Goal: Communication & Community: Answer question/provide support

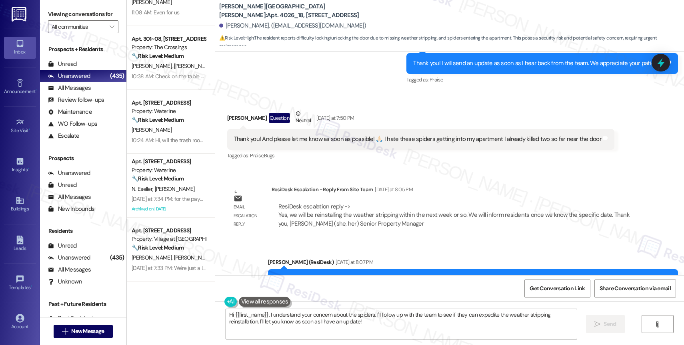
scroll to position [1202, 0]
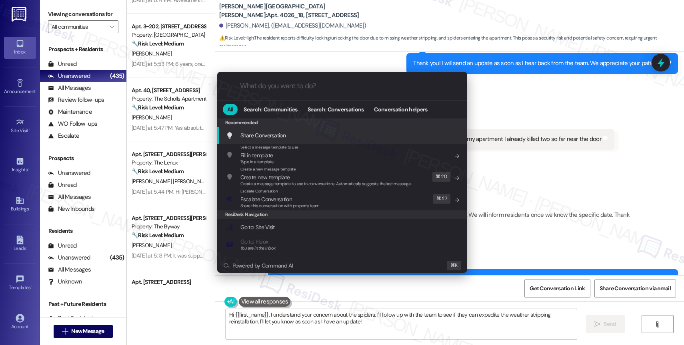
click at [542, 150] on div ".cls-1{fill:#0a055f;}.cls-2{fill:#0cc4c4;} resideskLogoBlueOrange All Search: C…" at bounding box center [342, 172] width 684 height 345
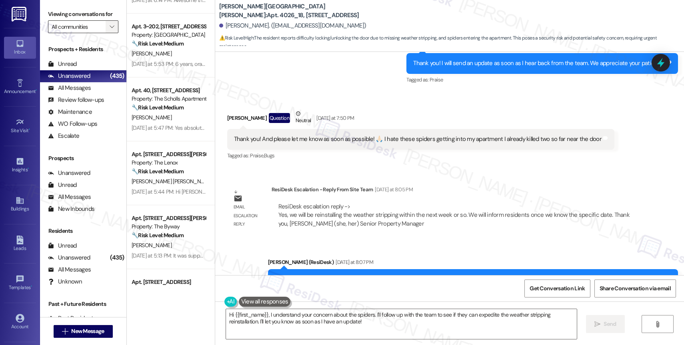
click at [106, 33] on button "" at bounding box center [112, 26] width 13 height 13
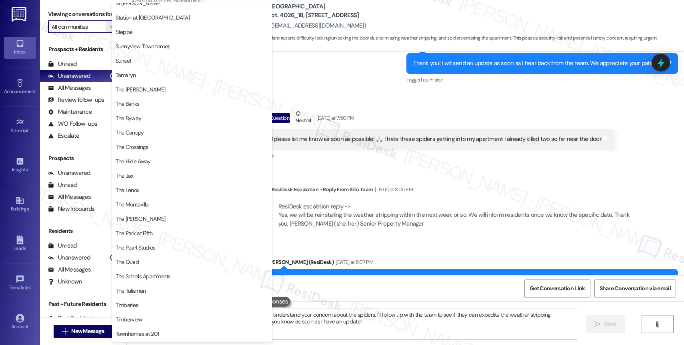
scroll to position [1475, 0]
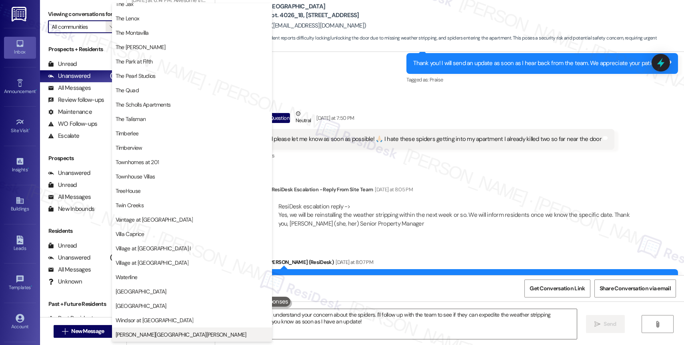
click at [148, 331] on span "Witham Hill Oaks" at bounding box center [181, 335] width 131 height 8
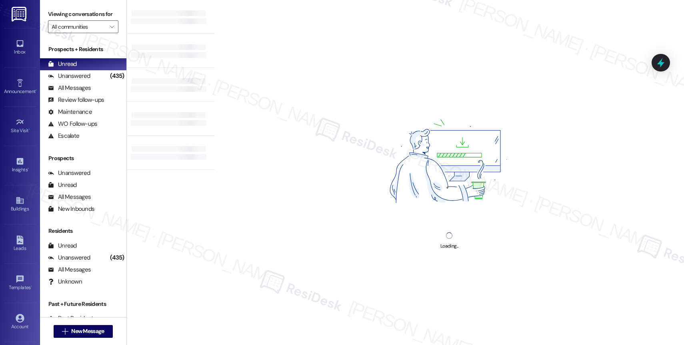
type input "Witham Hill Oaks"
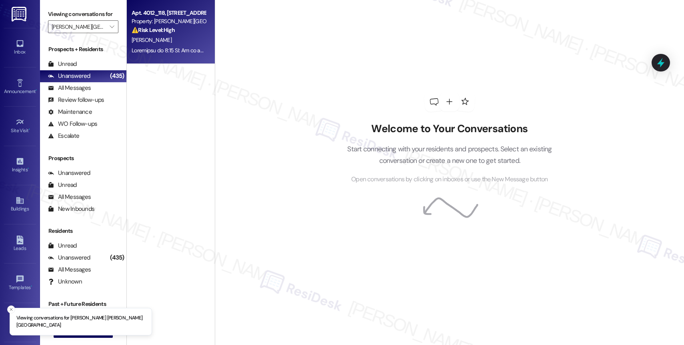
click at [171, 42] on div "C. Kelly" at bounding box center [169, 40] width 76 height 10
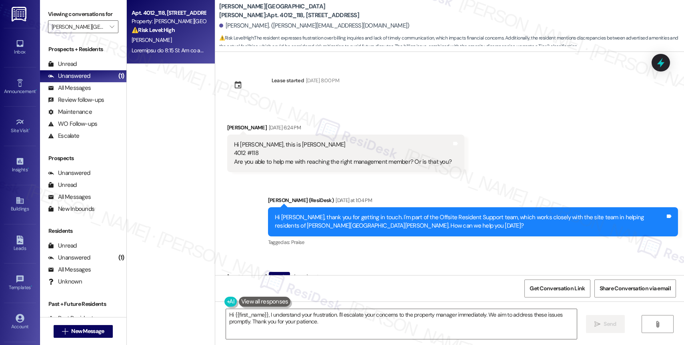
scroll to position [3154, 0]
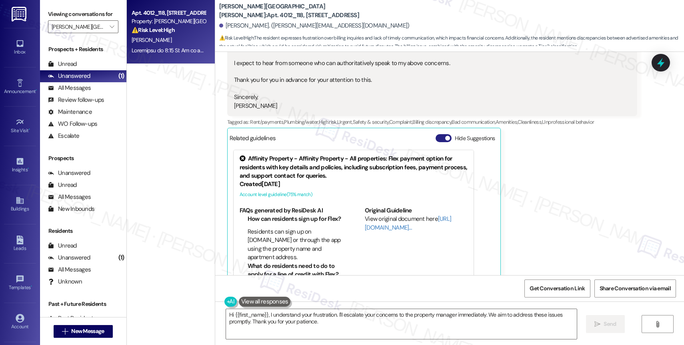
click at [438, 134] on button "Hide Suggestions" at bounding box center [443, 138] width 16 height 8
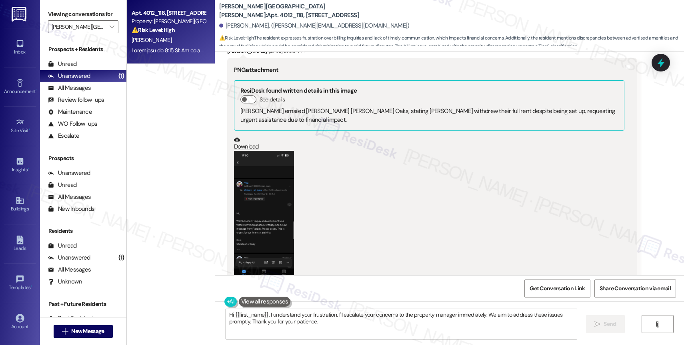
scroll to position [718, 0]
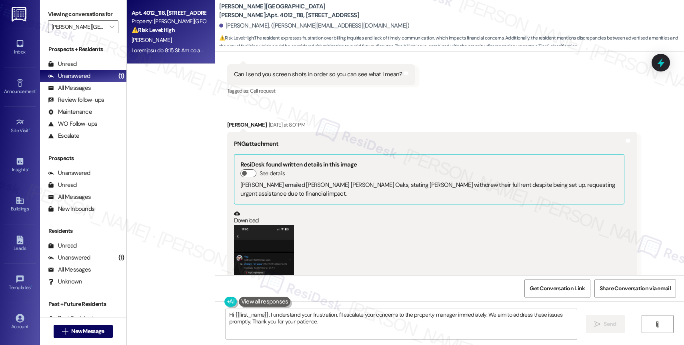
click at [247, 239] on button "Zoom image" at bounding box center [264, 290] width 60 height 130
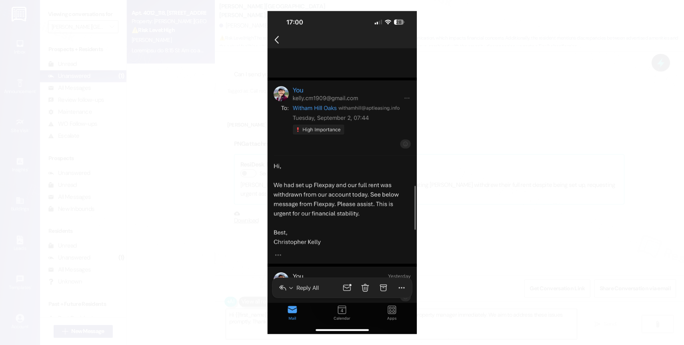
click at [346, 162] on button "Unzoom image" at bounding box center [342, 172] width 684 height 345
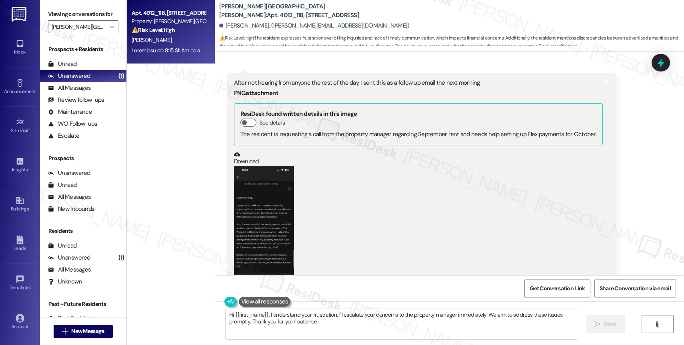
scroll to position [1295, 0]
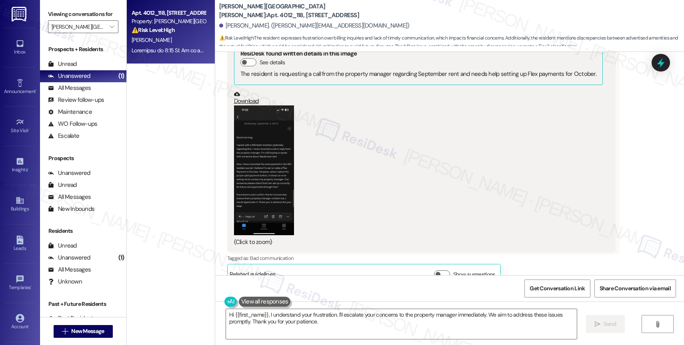
click at [263, 176] on button "Zoom image" at bounding box center [264, 171] width 60 height 130
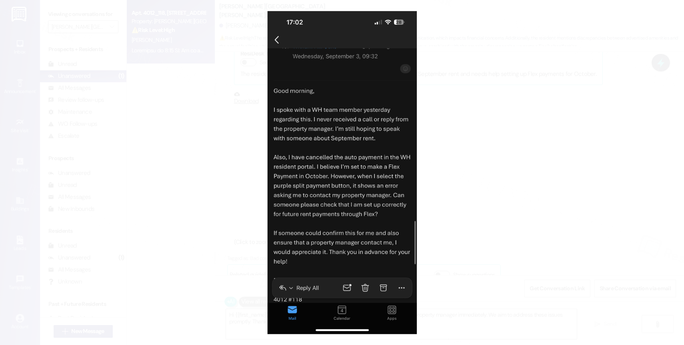
click at [349, 199] on button "Unzoom image" at bounding box center [342, 172] width 684 height 345
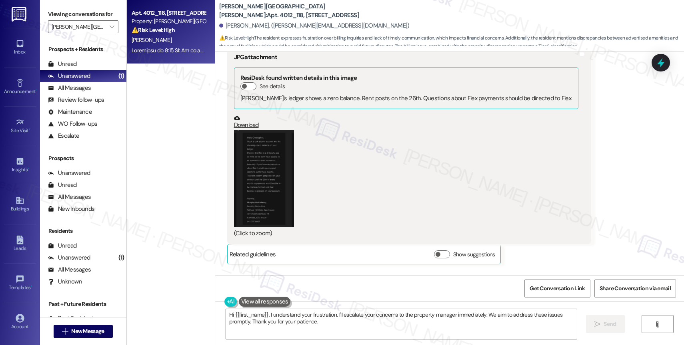
scroll to position [1705, 0]
click at [261, 162] on button "Zoom image" at bounding box center [264, 177] width 60 height 97
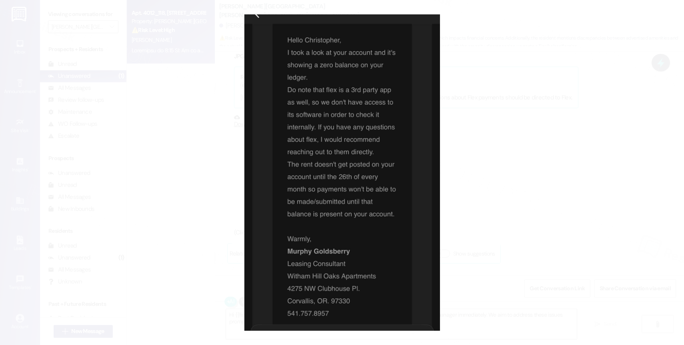
click at [358, 217] on button "Unzoom image" at bounding box center [342, 172] width 684 height 345
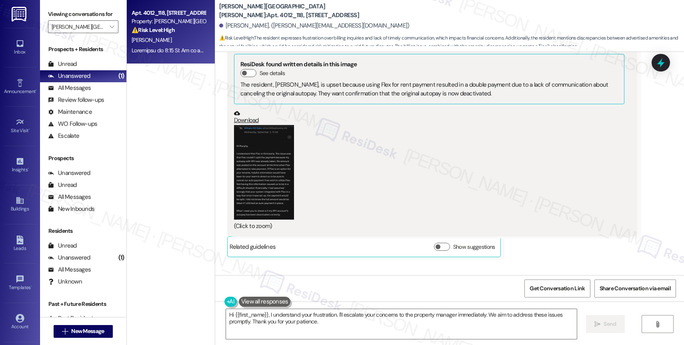
scroll to position [1962, 0]
click at [264, 169] on button "Zoom image" at bounding box center [264, 172] width 60 height 95
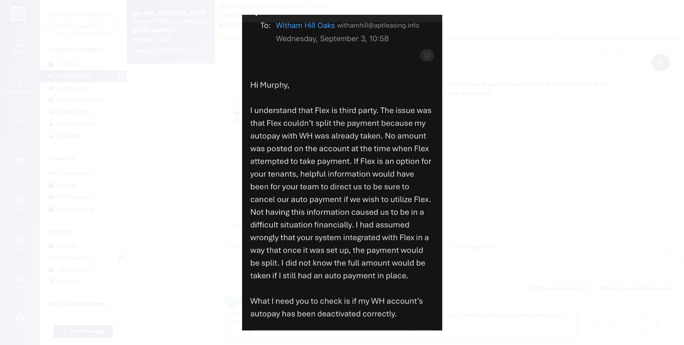
click at [383, 280] on button "Unzoom image" at bounding box center [342, 172] width 684 height 345
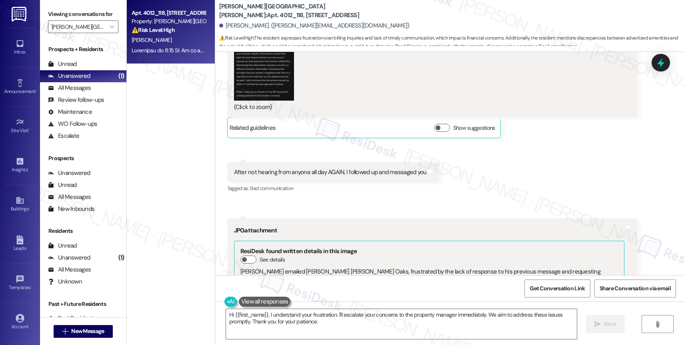
scroll to position [2035, 0]
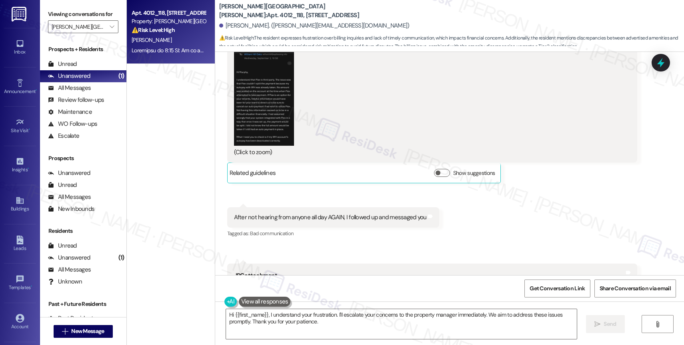
click at [261, 104] on button "Zoom image" at bounding box center [264, 98] width 60 height 95
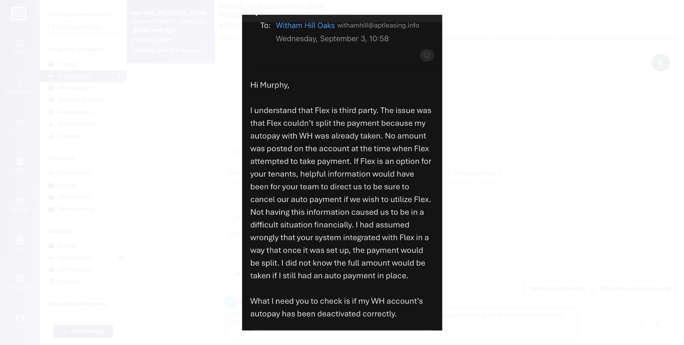
click at [362, 234] on button "Unzoom image" at bounding box center [342, 172] width 684 height 345
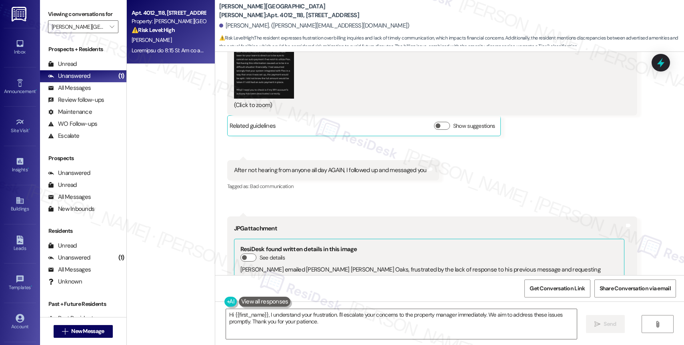
scroll to position [2299, 0]
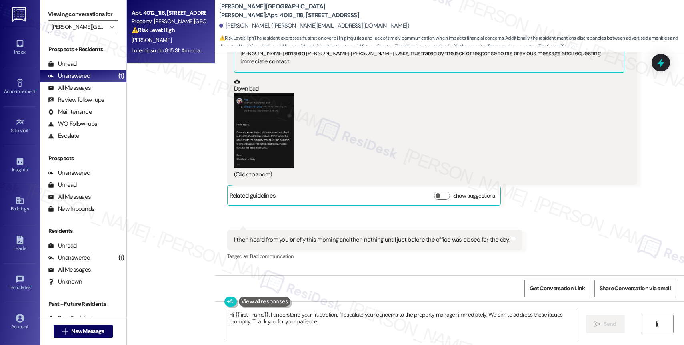
click at [267, 125] on button "Zoom image" at bounding box center [264, 130] width 60 height 75
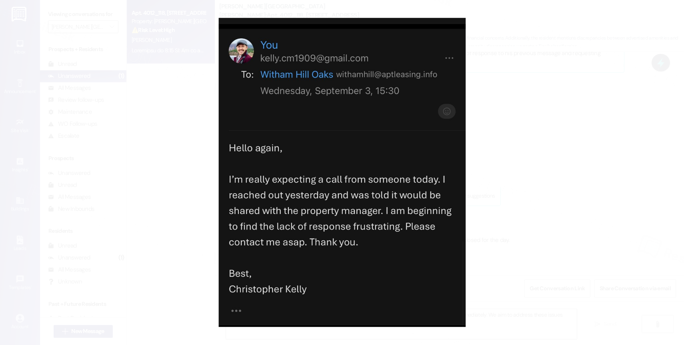
click at [362, 146] on button "Unzoom image" at bounding box center [342, 172] width 684 height 345
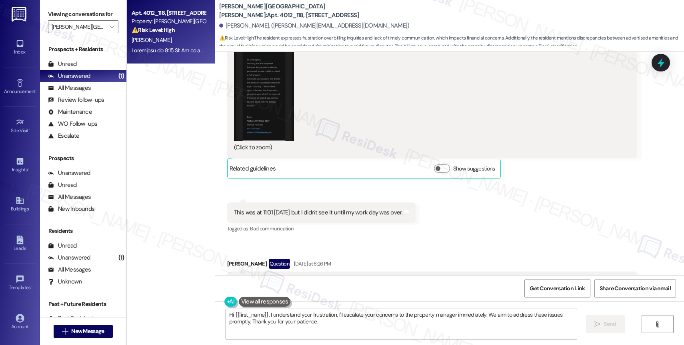
scroll to position [2621, 0]
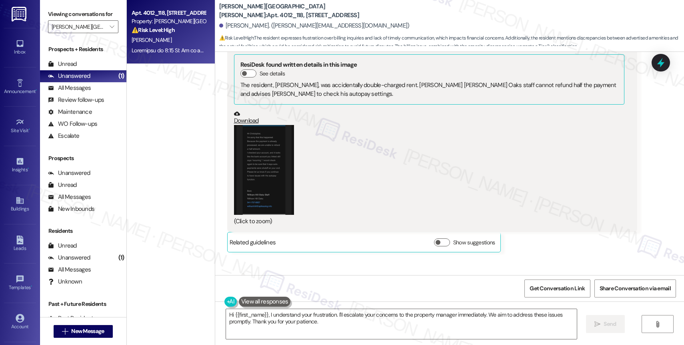
click at [264, 162] on button "Zoom image" at bounding box center [264, 170] width 60 height 90
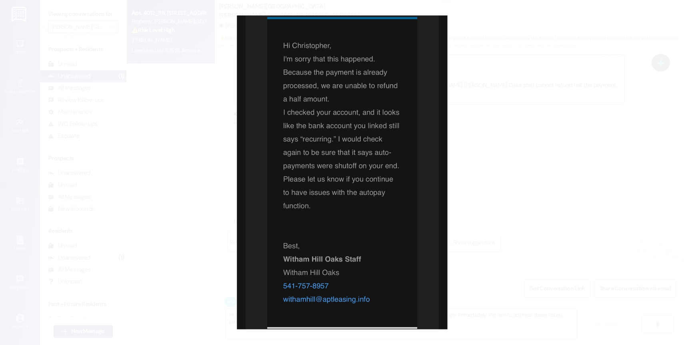
click at [368, 226] on button "Unzoom image" at bounding box center [342, 172] width 684 height 345
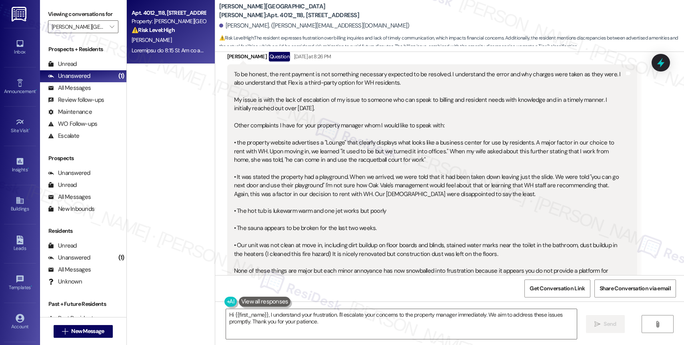
scroll to position [2811, 0]
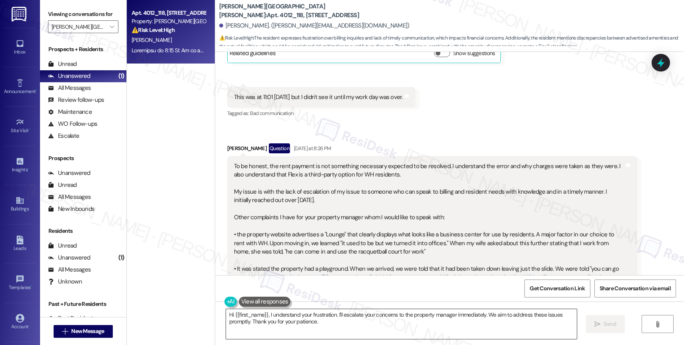
click at [275, 319] on textarea "Hi {{first_name}}, I understand your frustration. I'll escalate your concerns t…" at bounding box center [401, 324] width 351 height 30
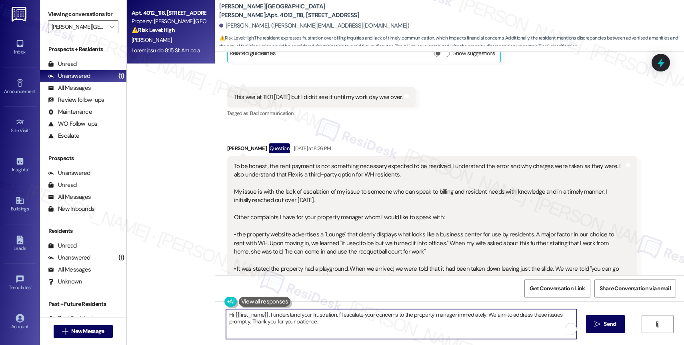
click at [275, 319] on textarea "Hi {{first_name}}, I understand your frustration. I'll escalate your concerns t…" at bounding box center [401, 324] width 351 height 30
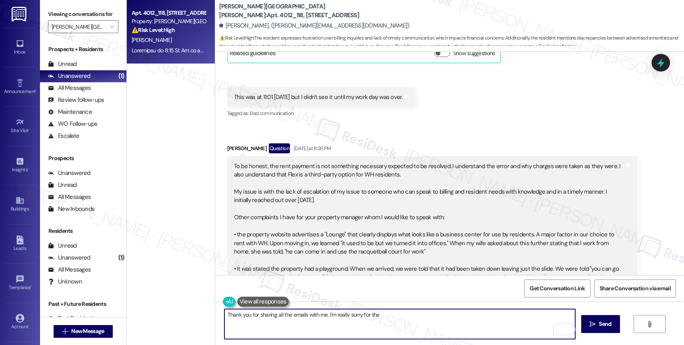
drag, startPoint x: 358, startPoint y: 313, endPoint x: 430, endPoint y: 319, distance: 72.2
click at [427, 319] on textarea "Thank you for sharing all the emails with me. I'm really sorry for the" at bounding box center [399, 324] width 351 height 30
drag, startPoint x: 415, startPoint y: 317, endPoint x: 525, endPoint y: 328, distance: 111.0
click at [525, 328] on textarea "Thank you for sharing all the emails with me. I'm really sorry you had to go th…" at bounding box center [399, 324] width 351 height 30
drag, startPoint x: 359, startPoint y: 316, endPoint x: 453, endPoint y: 319, distance: 94.8
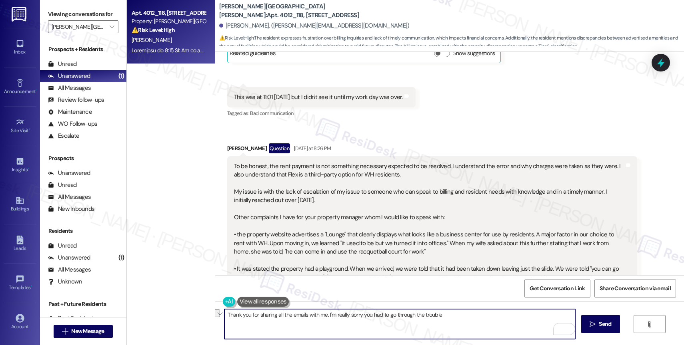
click at [453, 319] on textarea "Thank you for sharing all the emails with me. I'm really sorry you had to go th…" at bounding box center [399, 324] width 351 height 30
drag, startPoint x: 357, startPoint y: 315, endPoint x: 463, endPoint y: 322, distance: 105.3
click at [463, 322] on textarea "Thank you for sharing all the emails with me. I'm really sorry you had to go th…" at bounding box center [399, 324] width 351 height 30
click at [462, 319] on textarea "Thank you for sharing all the emails with me. I'm really sorry you had to go th…" at bounding box center [399, 324] width 351 height 30
drag, startPoint x: 416, startPoint y: 315, endPoint x: 503, endPoint y: 326, distance: 87.8
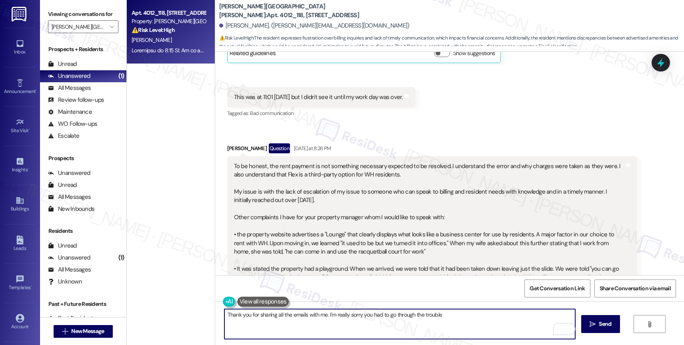
click at [503, 326] on textarea "Thank you for sharing all the emails with me. I'm really sorry you had to go th…" at bounding box center [399, 324] width 351 height 30
drag, startPoint x: 359, startPoint y: 313, endPoint x: 495, endPoint y: 324, distance: 136.0
click at [495, 324] on textarea "Thank you for sharing all the emails with me. I'm really sorry you had to go th…" at bounding box center [399, 324] width 351 height 30
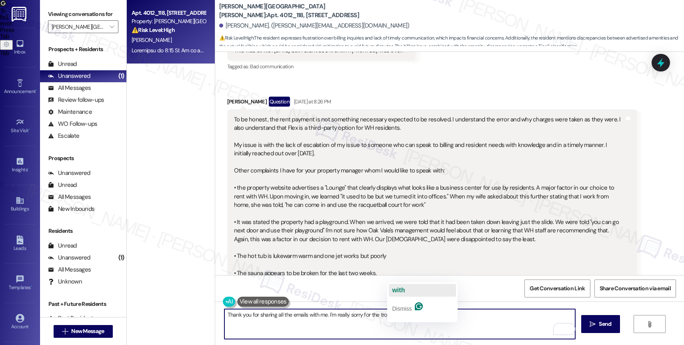
click at [406, 289] on button "with" at bounding box center [422, 290] width 67 height 13
drag, startPoint x: 331, startPoint y: 317, endPoint x: 488, endPoint y: 320, distance: 156.4
click at [488, 320] on textarea "Thank you for sharing all the emails with me. I'm really sorry for the trouble …" at bounding box center [399, 324] width 351 height 30
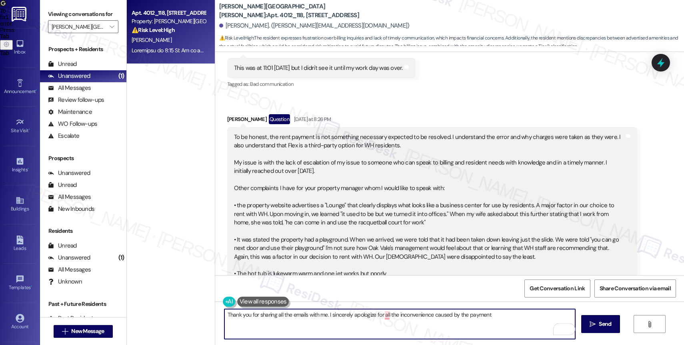
scroll to position [2854, 0]
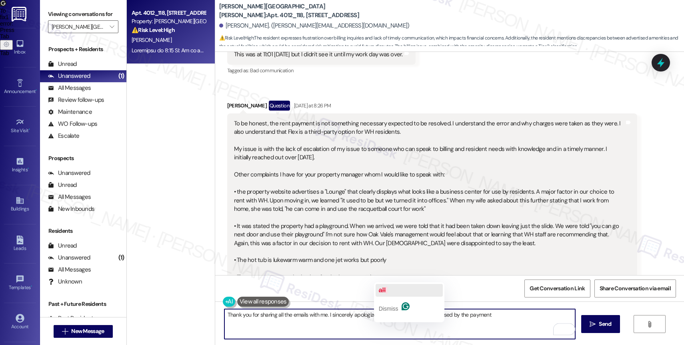
click at [386, 289] on span "button" at bounding box center [386, 290] width 2 height 7
drag, startPoint x: 424, startPoint y: 313, endPoint x: 509, endPoint y: 315, distance: 85.6
click at [509, 315] on textarea "Thank you for sharing all the emails with me. I sincerely apologize for the inc…" at bounding box center [399, 324] width 351 height 30
click at [497, 317] on textarea "Thank you for sharing all the emails with me. I sincerely apologize for the inc…" at bounding box center [399, 324] width 351 height 30
click at [458, 315] on textarea "Thank you for sharing all the emails with me. I sincerely apologize for the inc…" at bounding box center [399, 324] width 351 height 30
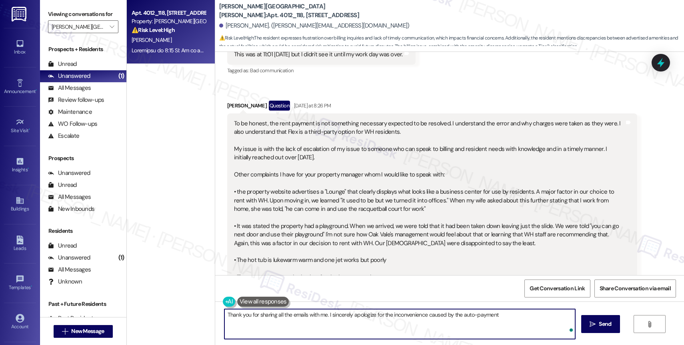
click at [529, 319] on textarea "Thank you for sharing all the emails with me. I sincerely apologize for the inc…" at bounding box center [399, 324] width 351 height 30
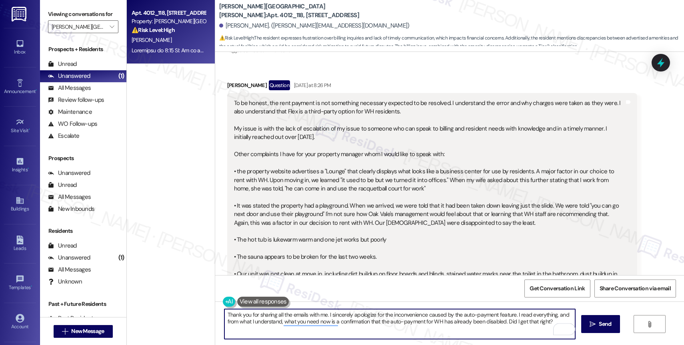
scroll to position [2890, 0]
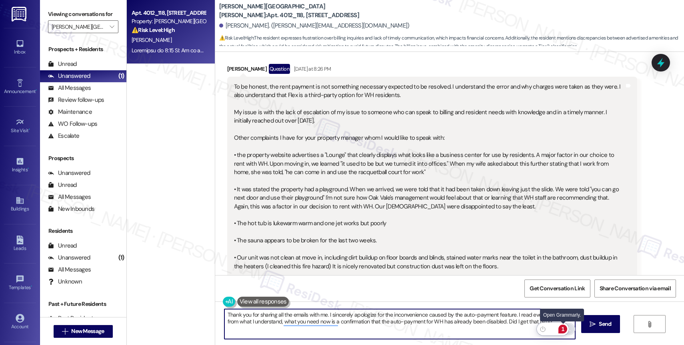
click at [561, 327] on div "1" at bounding box center [562, 329] width 9 height 9
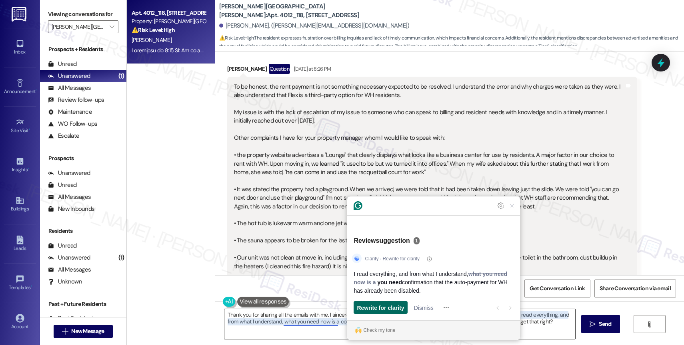
click at [389, 307] on span "Rewrite for clarity" at bounding box center [380, 308] width 47 height 8
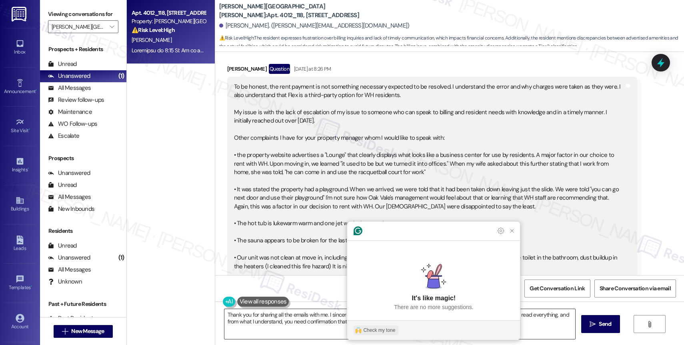
click at [386, 332] on div "Check my tone" at bounding box center [379, 330] width 32 height 7
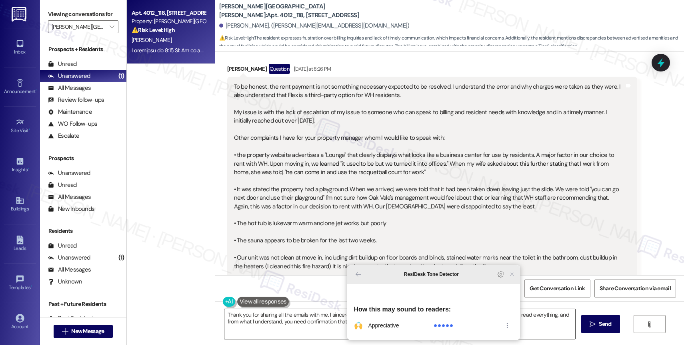
click at [511, 278] on icon "Close Grammarly Assistant" at bounding box center [512, 274] width 6 height 6
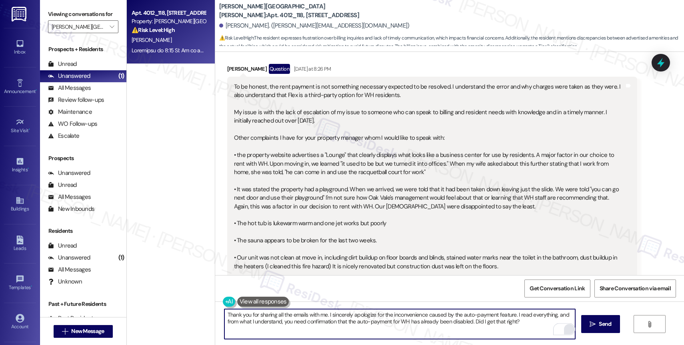
scroll to position [3015, 0]
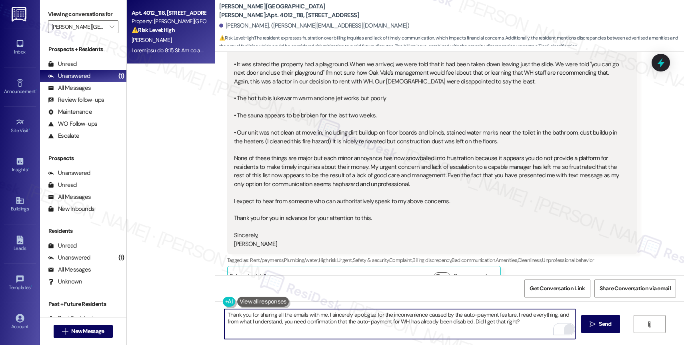
click at [534, 324] on textarea "Thank you for sharing all the emails with me. I sincerely apologize for the inc…" at bounding box center [399, 324] width 351 height 30
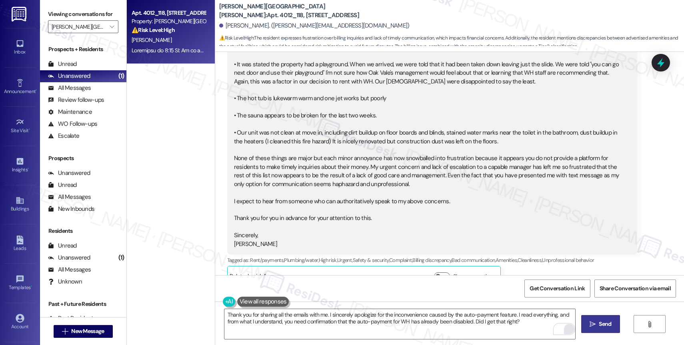
click at [603, 325] on span "Send" at bounding box center [605, 324] width 12 height 8
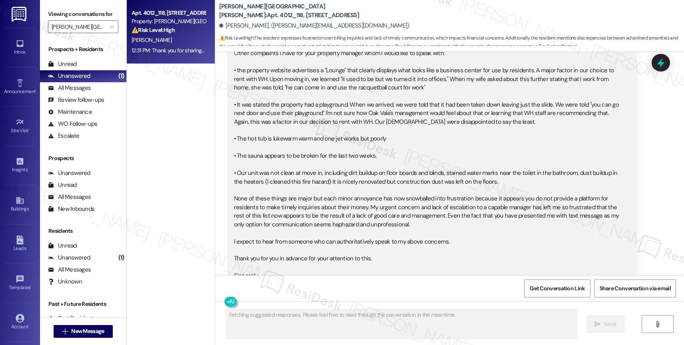
scroll to position [2956, 0]
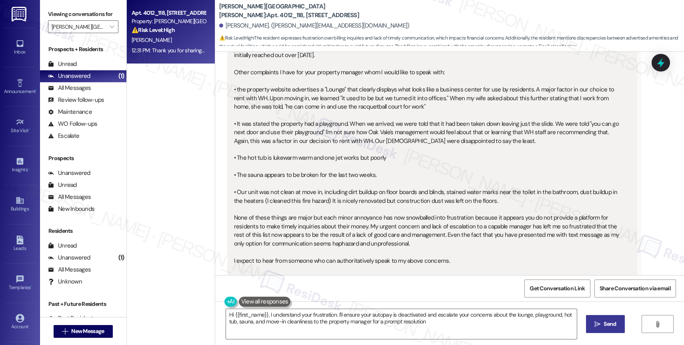
type textarea "Hi {{first_name}}, I understand your frustration. I'll ensure your autopay is d…"
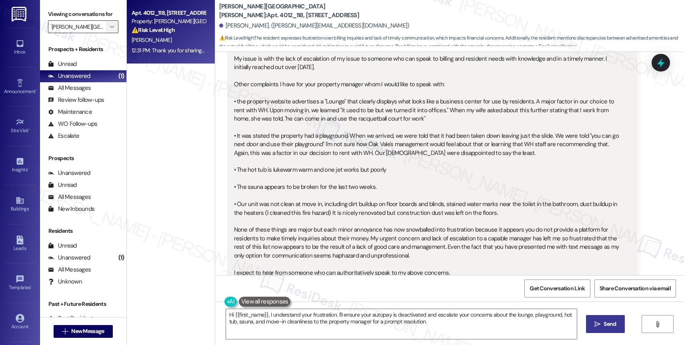
click at [108, 33] on span "" at bounding box center [112, 26] width 8 height 13
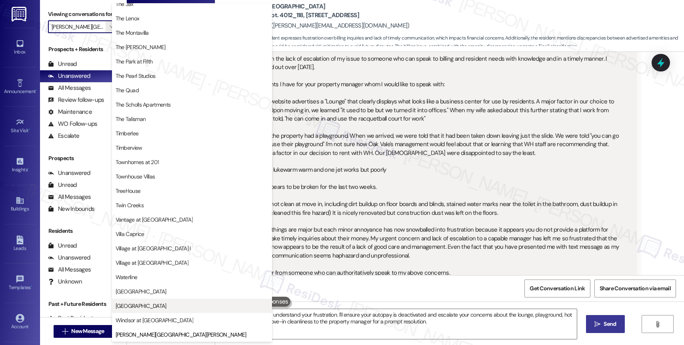
scroll to position [1457, 0]
click at [168, 313] on button "[GEOGRAPHIC_DATA]" at bounding box center [192, 306] width 160 height 14
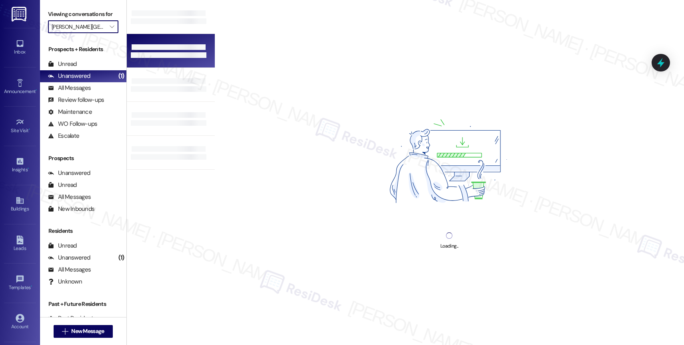
type input "[GEOGRAPHIC_DATA]"
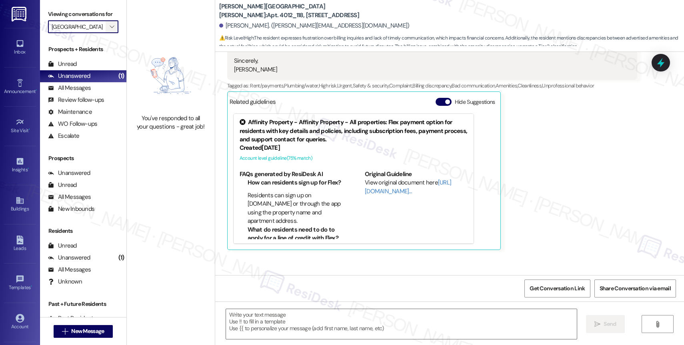
scroll to position [3153, 0]
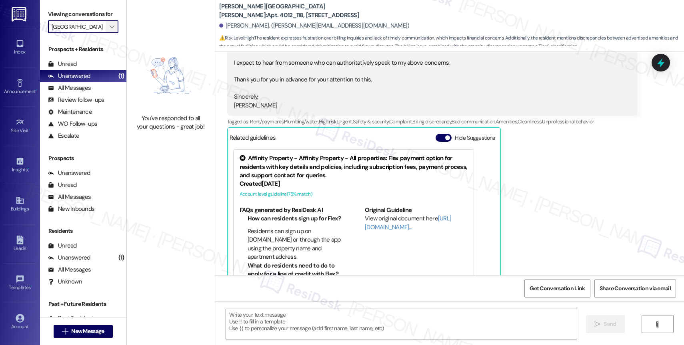
type textarea "Fetching suggested responses. Please feel free to read through the conversation…"
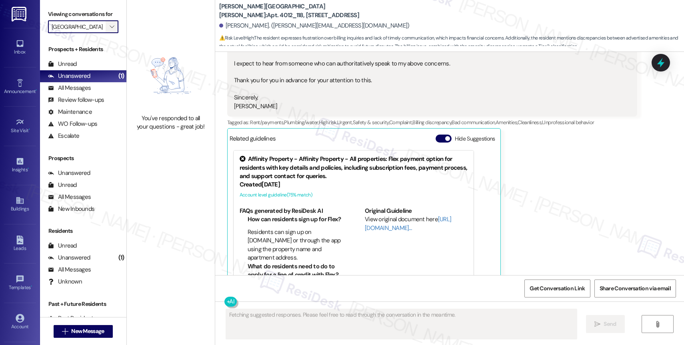
click at [110, 30] on icon "" at bounding box center [112, 27] width 4 height 6
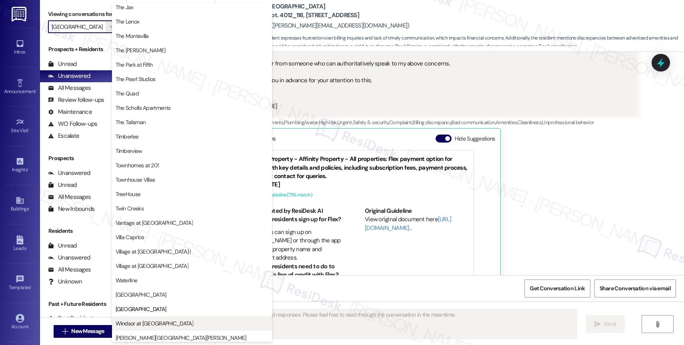
scroll to position [1443, 0]
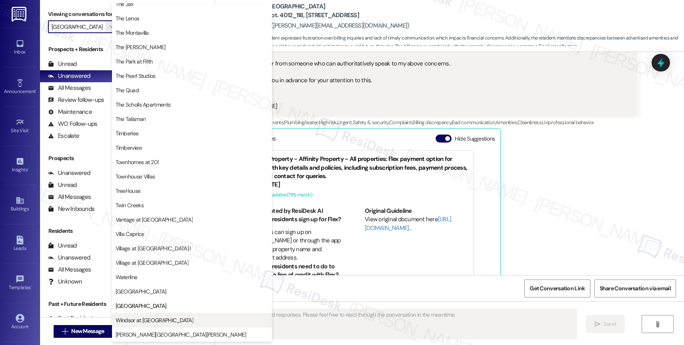
click at [162, 314] on button "Windsor at [GEOGRAPHIC_DATA]" at bounding box center [192, 320] width 160 height 14
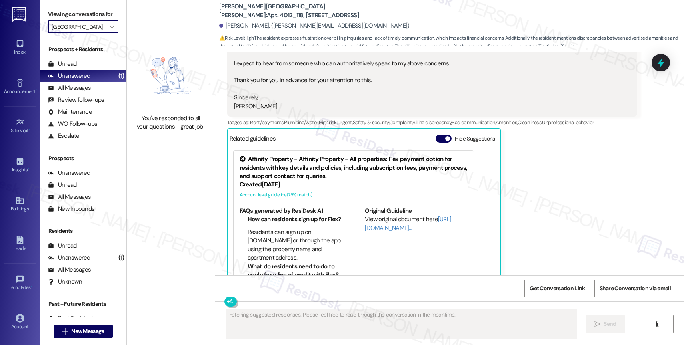
type input "Windsor at [GEOGRAPHIC_DATA]"
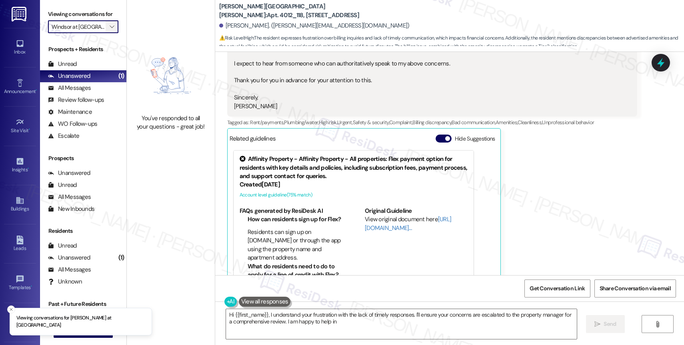
click at [111, 33] on button "" at bounding box center [112, 26] width 13 height 13
type textarea "Hi {{first_name}}, I understand your frustration with the lack of timely respon…"
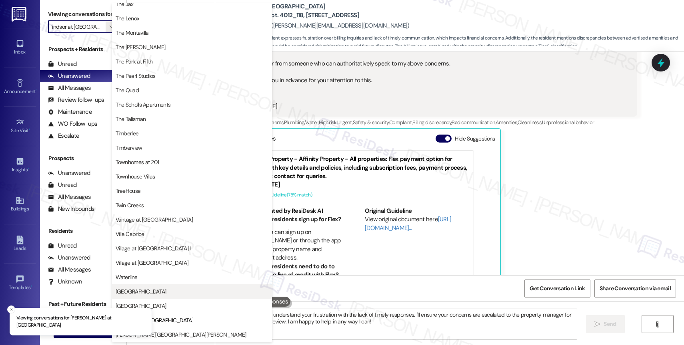
scroll to position [1435, 0]
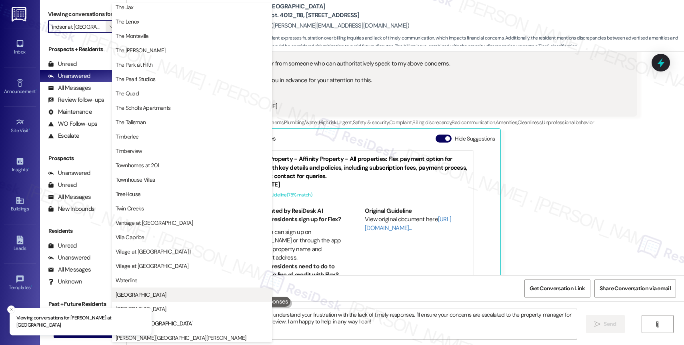
click at [162, 291] on span "[GEOGRAPHIC_DATA]" at bounding box center [192, 295] width 153 height 8
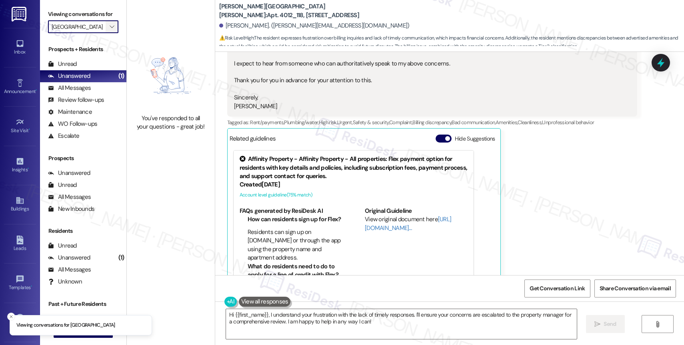
click at [110, 30] on icon "" at bounding box center [112, 27] width 4 height 6
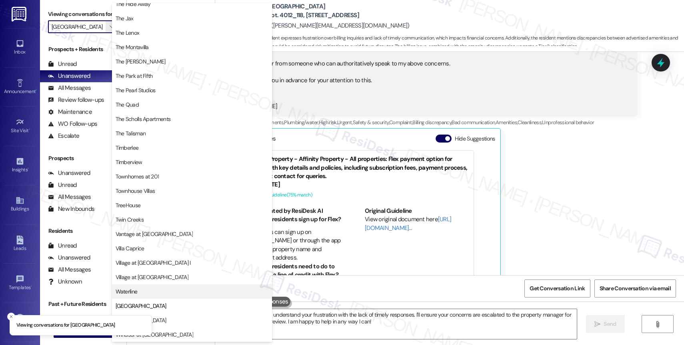
scroll to position [1437, 0]
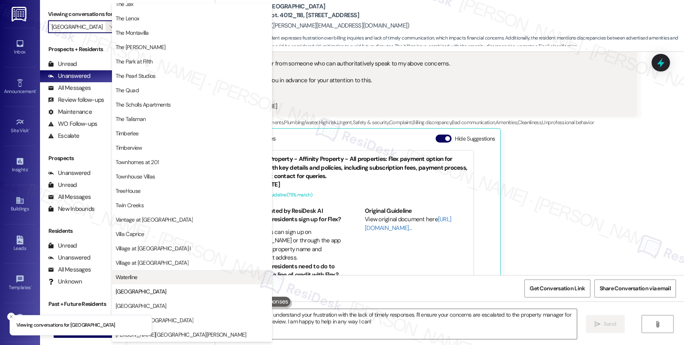
click at [155, 275] on span "Waterline" at bounding box center [192, 277] width 153 height 8
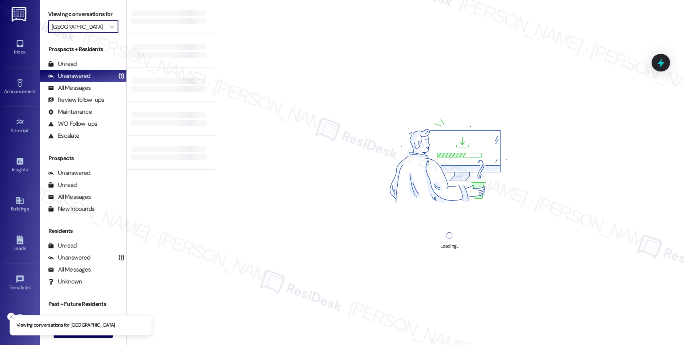
type input "Waterline"
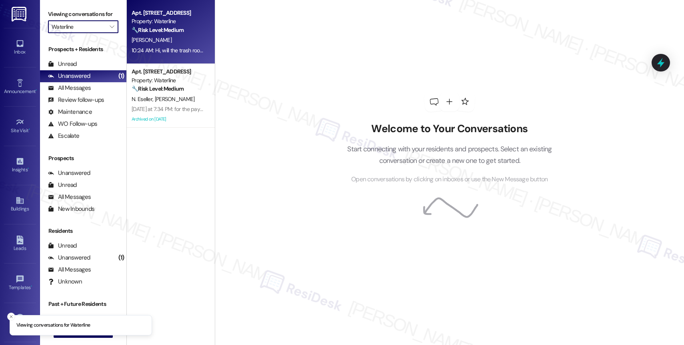
click at [177, 22] on div "Property: Waterline" at bounding box center [169, 21] width 74 height 8
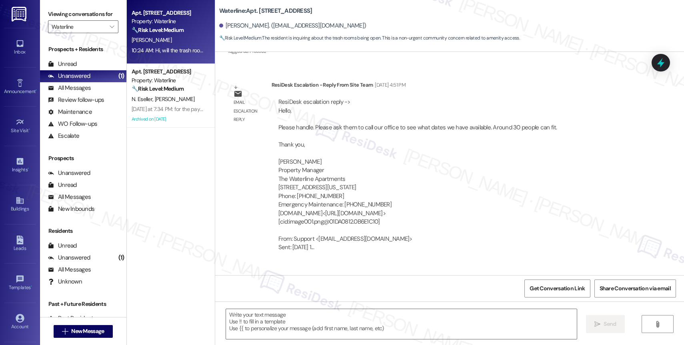
scroll to position [1942, 0]
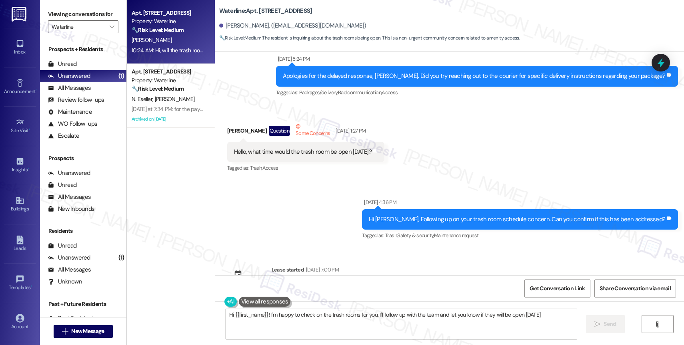
type textarea "Hi {{first_name}}! I'm happy to check on the trash rooms for you. I'll follow u…"
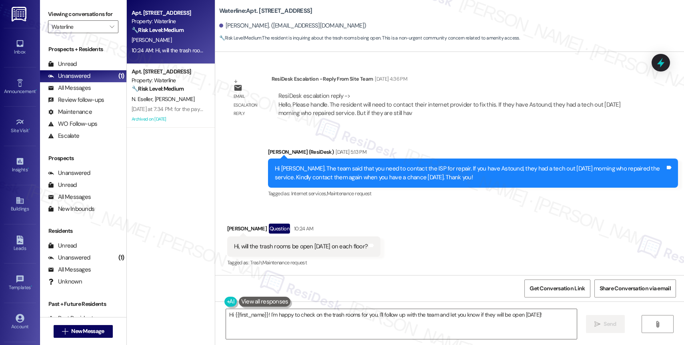
scroll to position [3343, 0]
click at [563, 315] on textarea "Hi {{first_name}}! I'm happy to check on the trash rooms for you. I'll follow u…" at bounding box center [401, 324] width 351 height 30
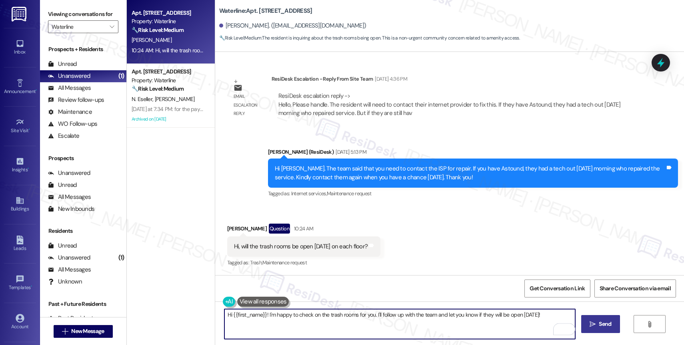
click at [601, 321] on span "Send" at bounding box center [605, 324] width 12 height 8
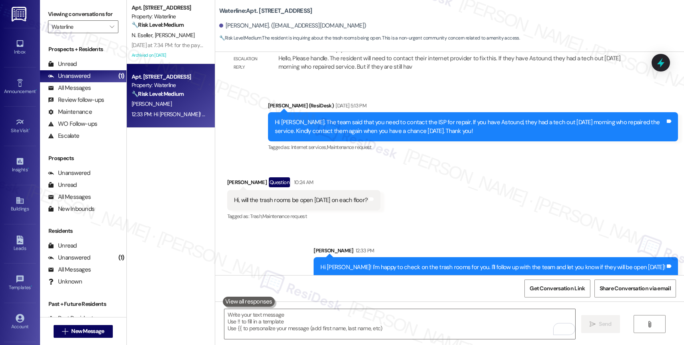
scroll to position [3398, 0]
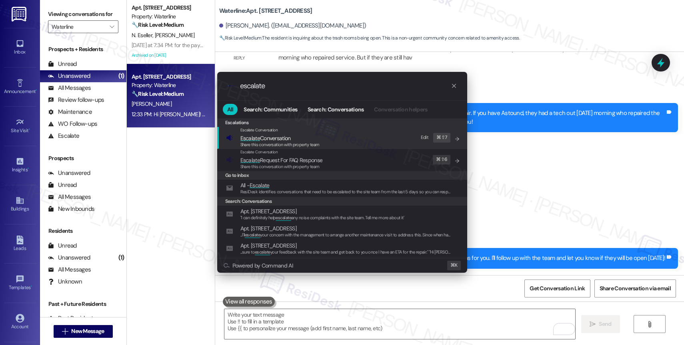
type input "escalate"
click at [295, 141] on span "Escalate Conversation" at bounding box center [279, 138] width 79 height 9
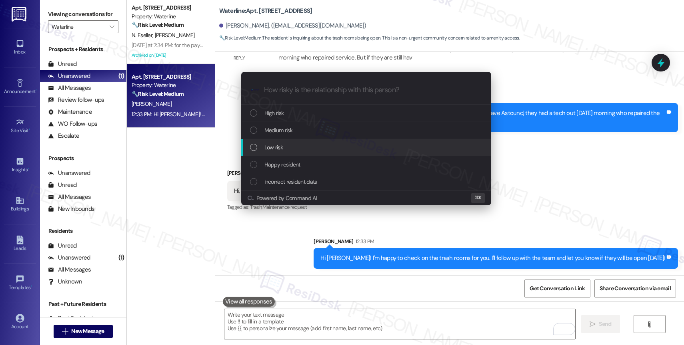
click at [291, 145] on div "Low risk" at bounding box center [367, 147] width 234 height 9
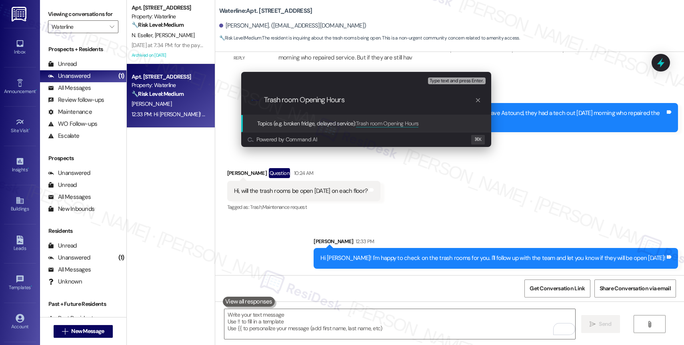
click at [284, 99] on input "Trash room Opening Hours" at bounding box center [369, 100] width 211 height 8
type input "Trash Room Opening Hours"
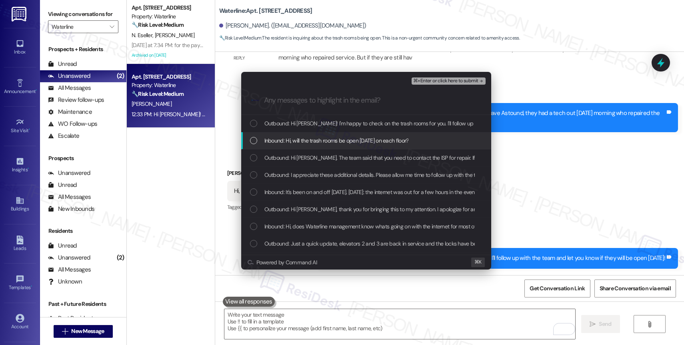
click at [367, 143] on span "Inbound: Hi, will the trash rooms be open today on each floor?" at bounding box center [336, 140] width 144 height 9
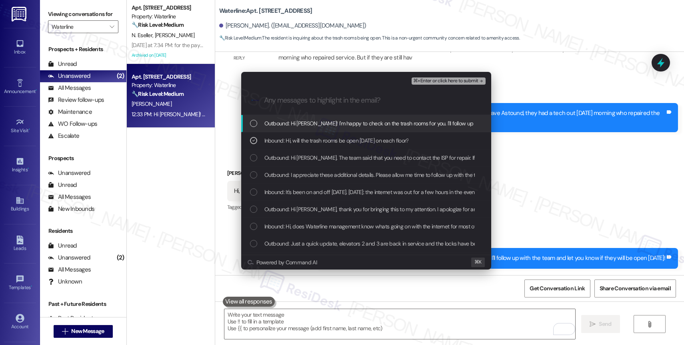
click at [455, 80] on span "⌘+Enter or click here to submit" at bounding box center [445, 81] width 65 height 6
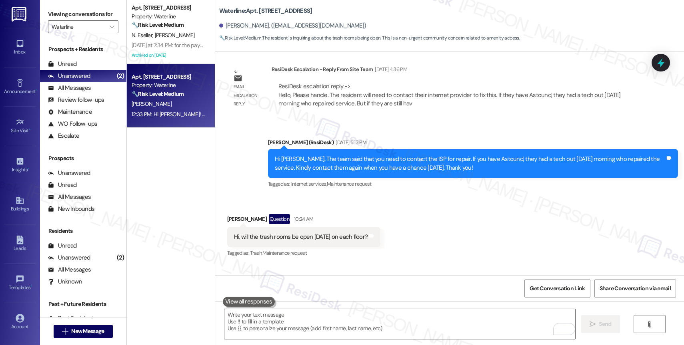
scroll to position [3343, 0]
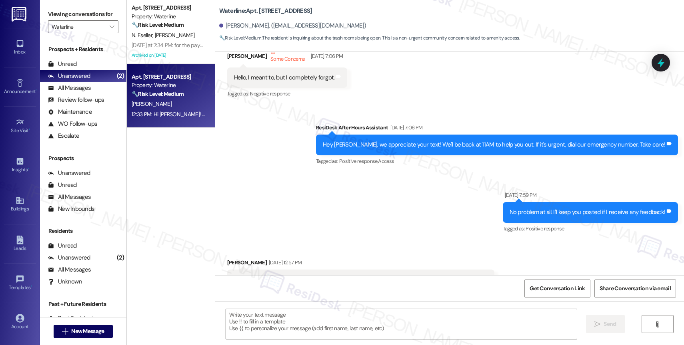
type textarea "Fetching suggested responses. Please feel free to read through the conversation…"
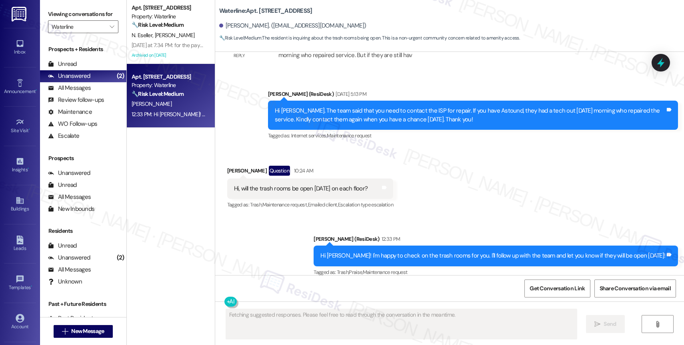
scroll to position [3410, 0]
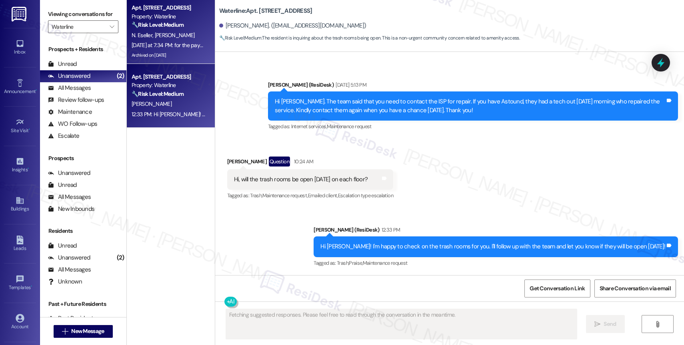
click at [144, 16] on div "Property: Waterline" at bounding box center [169, 16] width 74 height 8
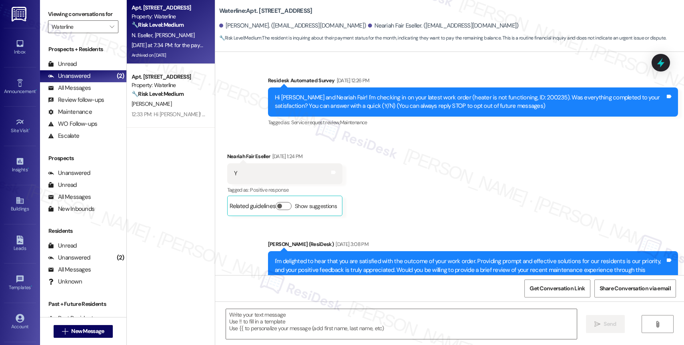
scroll to position [6130, 0]
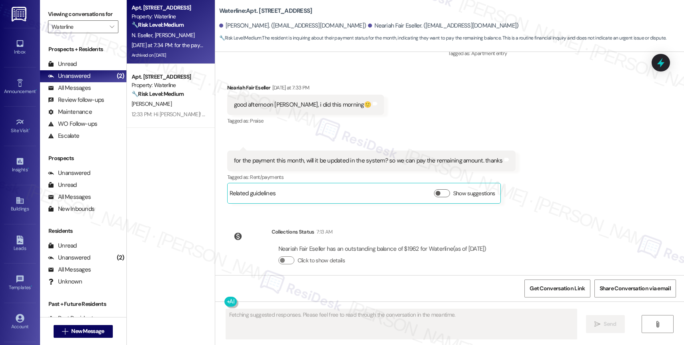
click at [382, 115] on div "Received via SMS Neariah Fair Eseller Yesterday at 7:33 PM good afternoon Sarah…" at bounding box center [449, 138] width 469 height 144
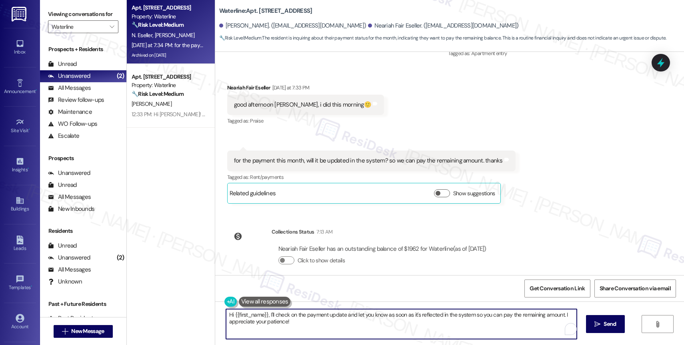
click at [294, 323] on textarea "Hi {{first_name}}, I'll check on the payment update and let you know as soon as…" at bounding box center [401, 324] width 351 height 30
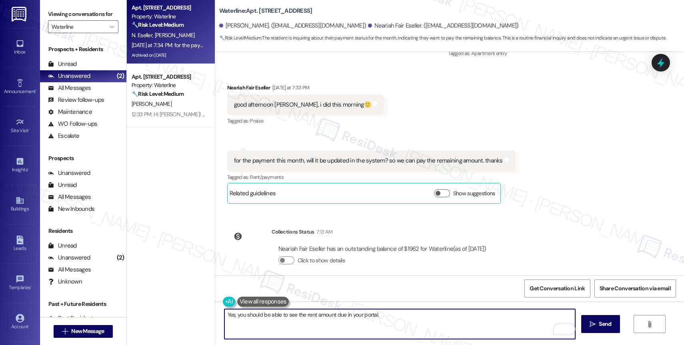
click at [310, 319] on textarea "Yes, you should be able to see the rent amount due in your portal." at bounding box center [399, 324] width 351 height 30
click at [310, 314] on textarea "Yes, you should be able to see the rent amount due in your portal." at bounding box center [399, 324] width 351 height 30
click at [394, 318] on textarea "Yes, you should be able to see the amount due in your portal." at bounding box center [399, 324] width 351 height 30
paste textarea "Feel free to let us know if you have other questions or concerns so we can assi…"
type textarea "Yes, you should be able to see the amount due in your portal. Feel free to let …"
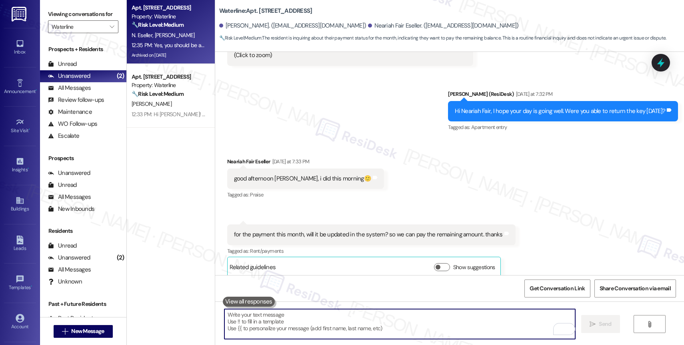
scroll to position [6194, 0]
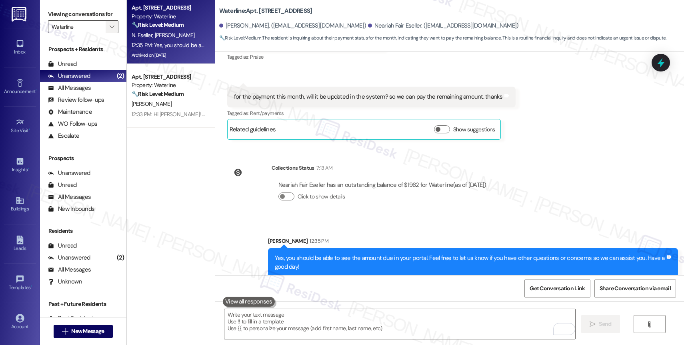
click at [110, 30] on icon "" at bounding box center [112, 27] width 4 height 6
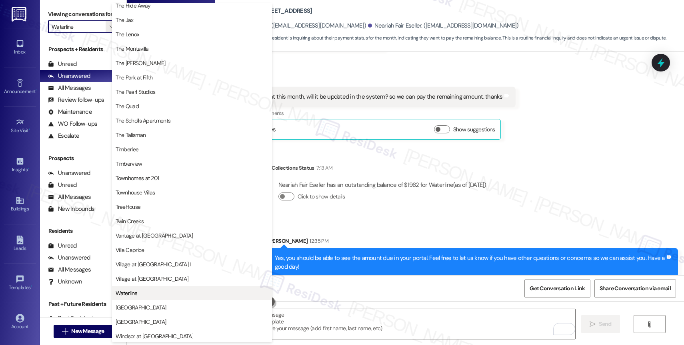
scroll to position [1433, 0]
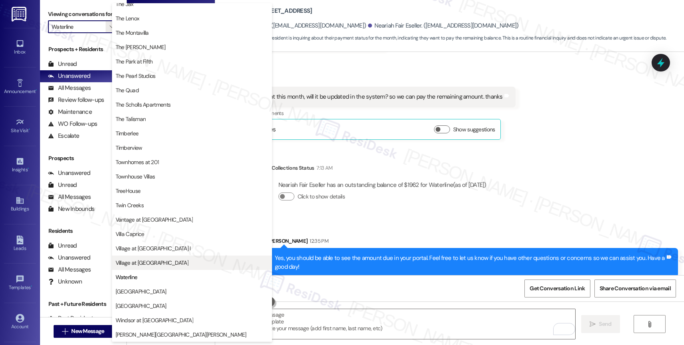
click at [155, 258] on button "Village at [GEOGRAPHIC_DATA]" at bounding box center [192, 263] width 160 height 14
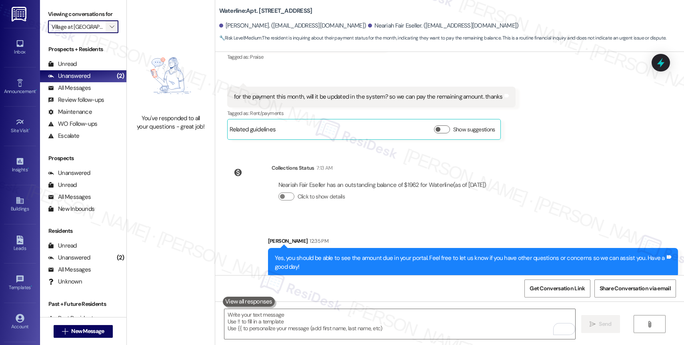
click at [108, 33] on span "" at bounding box center [112, 26] width 8 height 13
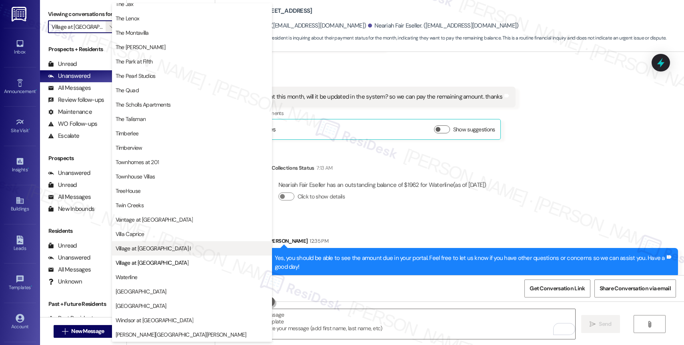
scroll to position [1437, 0]
click at [158, 249] on span "Village at [GEOGRAPHIC_DATA] I" at bounding box center [153, 249] width 75 height 8
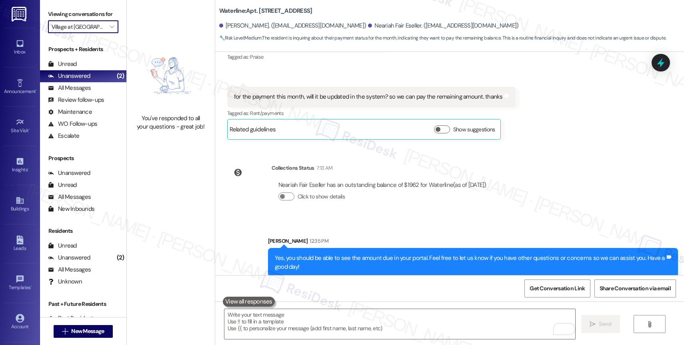
type input "Village at [GEOGRAPHIC_DATA] I"
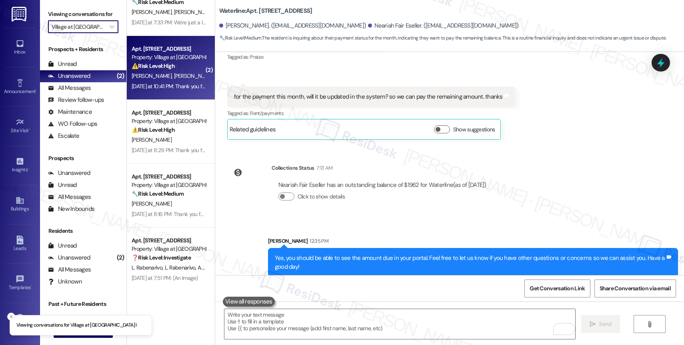
scroll to position [95, 0]
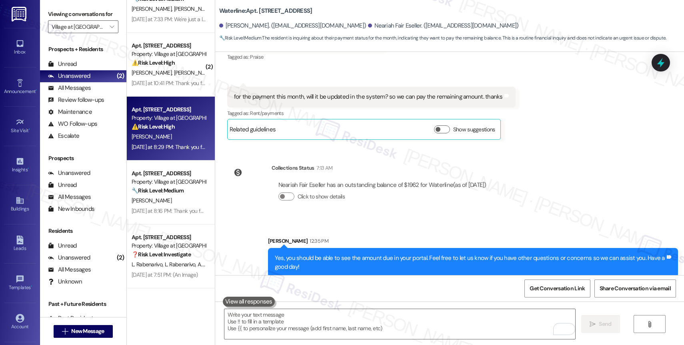
click at [152, 138] on div "G. Lynch" at bounding box center [169, 137] width 76 height 10
type textarea "Fetching suggested responses. Please feel free to read through the conversation…"
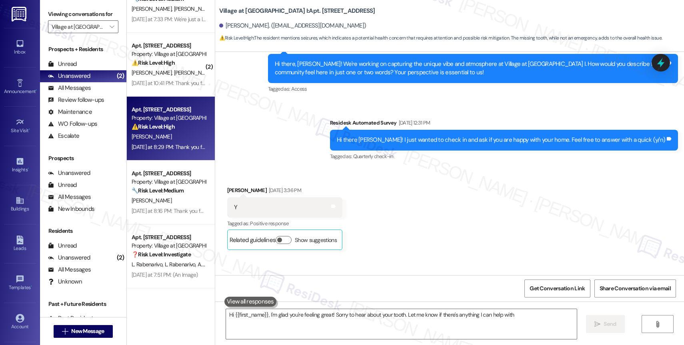
type textarea "Hi {{first_name}}, I'm glad you're feeling great! Sorry to hear about your toot…"
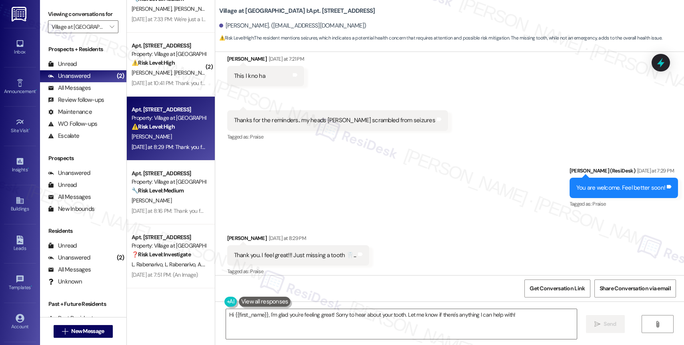
scroll to position [1972, 0]
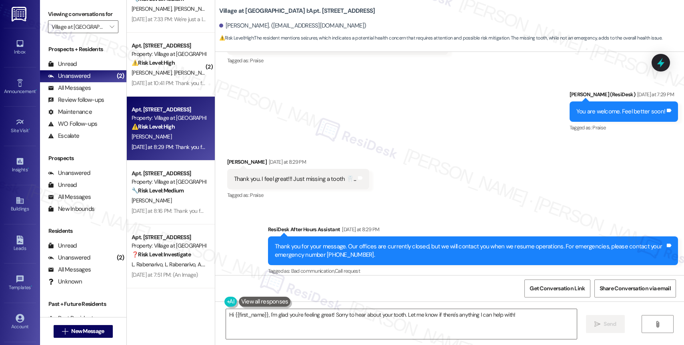
click at [418, 162] on div "Received via SMS Gregory Lynch Yesterday at 8:29 PM Thank you. I feel great!!! …" at bounding box center [449, 174] width 469 height 68
click at [303, 319] on textarea "Hi {{first_name}}, I'm glad you're feeling great! Sorry to hear about your toot…" at bounding box center [401, 324] width 351 height 30
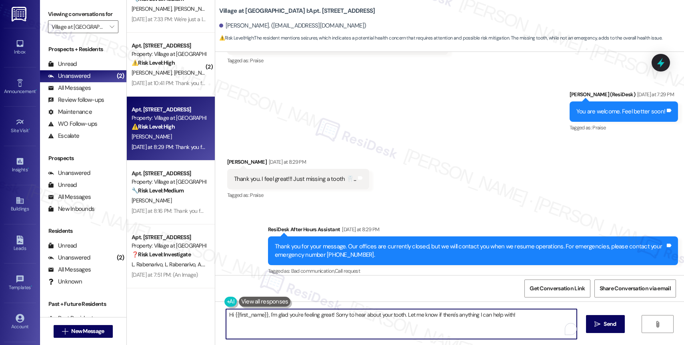
click at [303, 319] on textarea "Hi {{first_name}}, I'm glad you're feeling great! Sorry to hear about your toot…" at bounding box center [401, 324] width 351 height 30
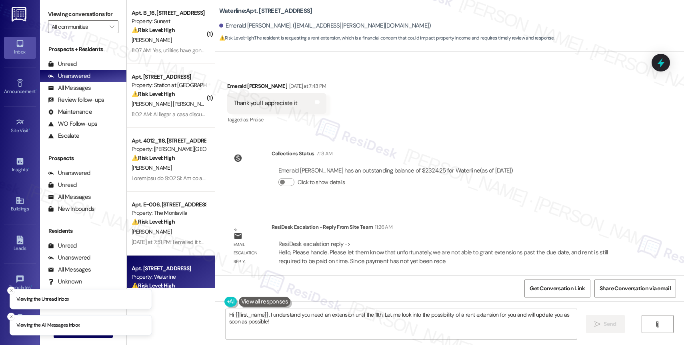
scroll to position [1594, 0]
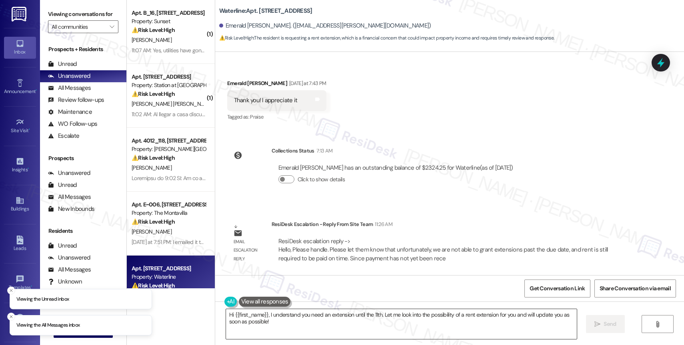
drag, startPoint x: 267, startPoint y: 328, endPoint x: 269, endPoint y: 332, distance: 4.6
click at [269, 332] on textarea "Hi {{first_name}}, I understand you need an extension until the 11th. Let me lo…" at bounding box center [401, 324] width 351 height 30
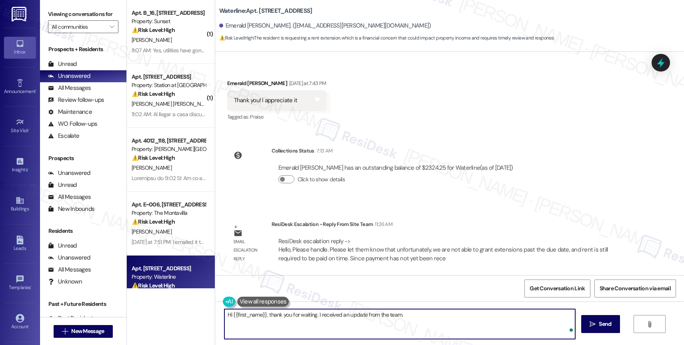
paste textarea "unfortunately, we are not able to grant extensions past the due date, and rent …"
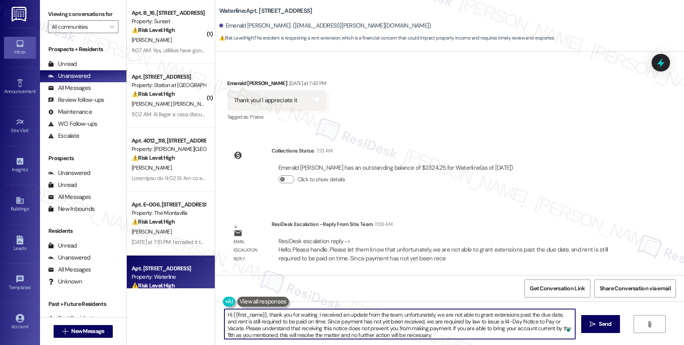
click at [400, 319] on textarea "Hi {{first_name}}, thank you for waiting. I received an update from the team. u…" at bounding box center [399, 324] width 351 height 30
type textarea "Hi {{first_name}}, thank you for waiting. I received an update from the team. u…"
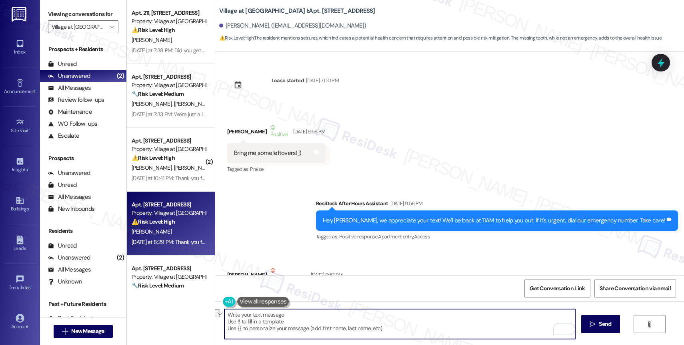
scroll to position [1972, 0]
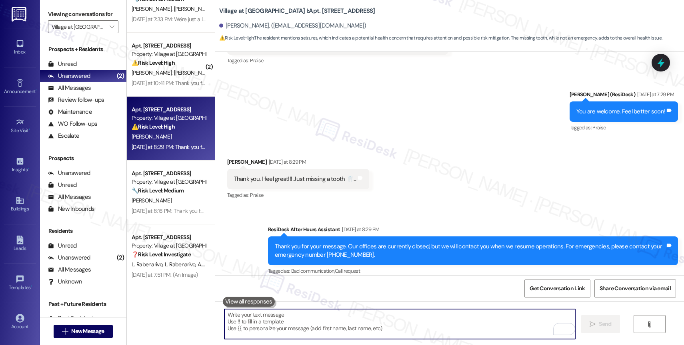
click at [246, 302] on button at bounding box center [249, 302] width 52 height 10
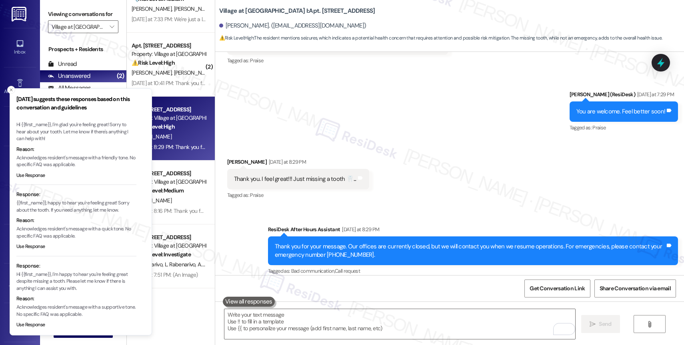
scroll to position [24, 0]
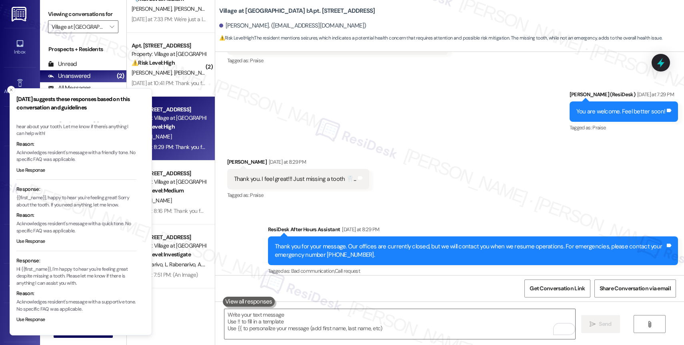
click at [37, 315] on li "Response: Hi {{first_name}}, I'm happy to hear you're feeling great despite mis…" at bounding box center [76, 293] width 120 height 72
click at [32, 320] on button "Use Response" at bounding box center [30, 320] width 29 height 7
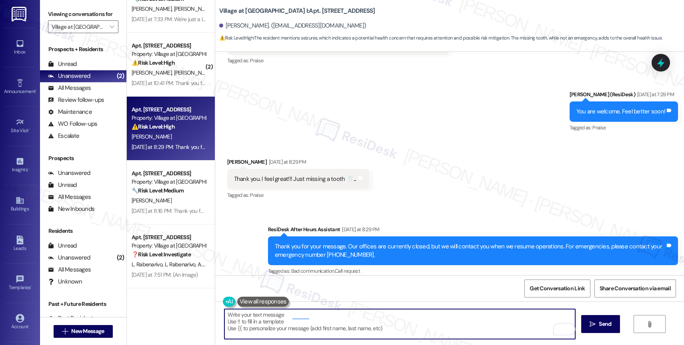
drag, startPoint x: 262, startPoint y: 317, endPoint x: 208, endPoint y: 314, distance: 54.0
click at [215, 314] on div "Village at Main Street I: Apt. 5203, 30050 SW Town Center Lp W Suite 100 Gregor…" at bounding box center [449, 172] width 469 height 345
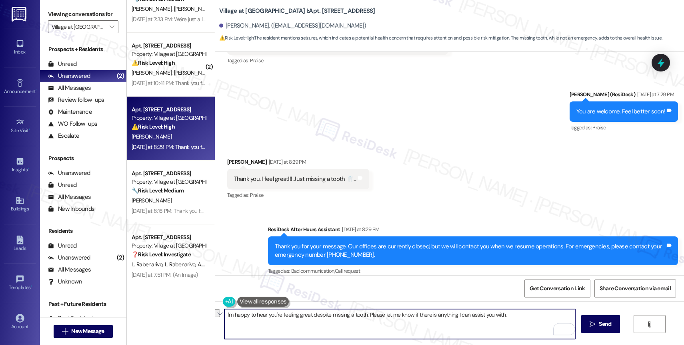
drag, startPoint x: 364, startPoint y: 312, endPoint x: 525, endPoint y: 315, distance: 161.6
click at [525, 315] on textarea "I'm happy to hear you're feeling great despite missing a tooth. Please let me k…" at bounding box center [399, 324] width 351 height 30
type textarea "I'm happy to hear you're feeling great despite missing a tooth. 😅 Have a great …"
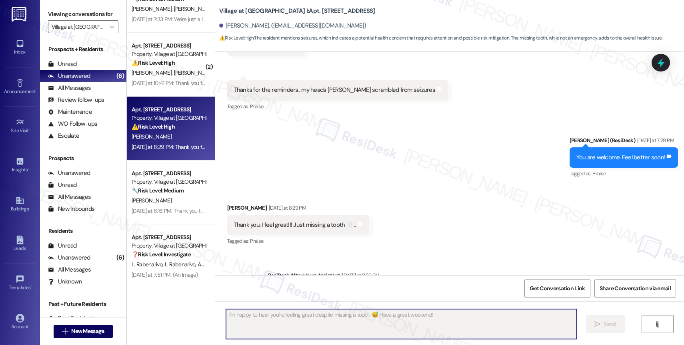
scroll to position [2028, 0]
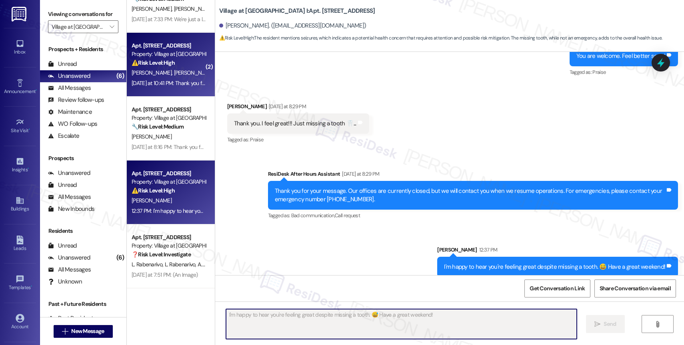
click at [176, 78] on div "C. Bethel J. Bethel" at bounding box center [169, 73] width 76 height 10
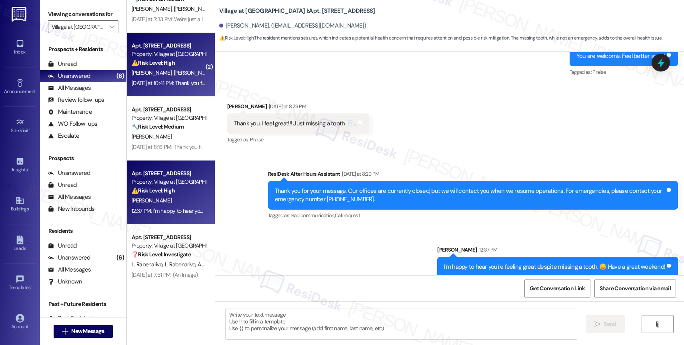
type textarea "Fetching suggested responses. Please feel free to read through the conversation…"
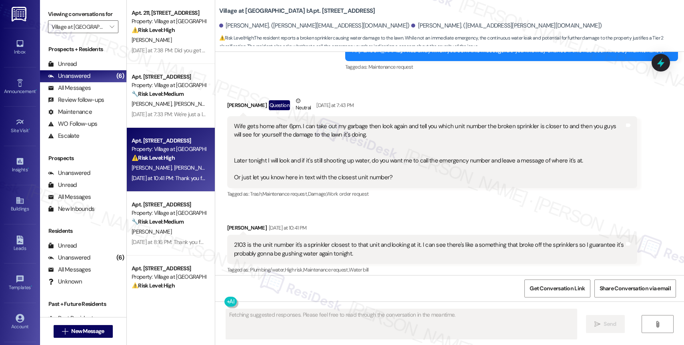
scroll to position [4937, 0]
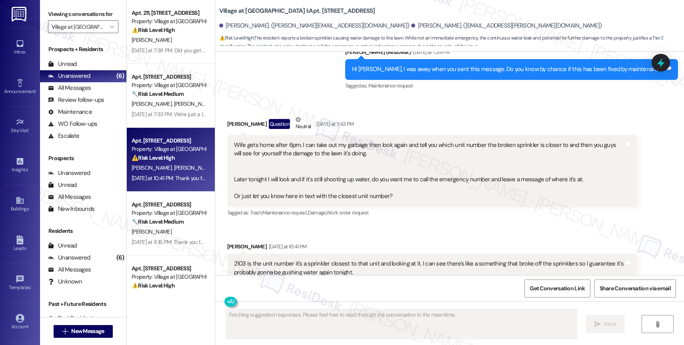
click at [351, 84] on div "Sent via SMS Sarah (ResiDesk) Yesterday at 7:24 PM Hi Jason, I was away when yo…" at bounding box center [449, 64] width 469 height 68
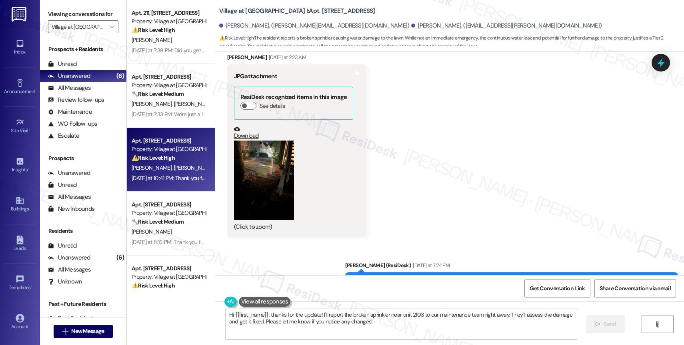
scroll to position [4932, 0]
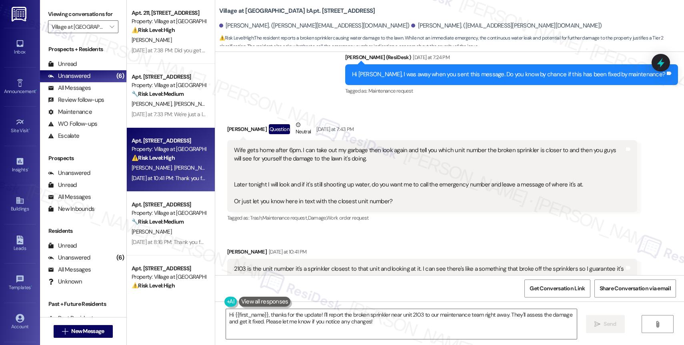
click at [548, 165] on div "Wife gets home after 6pm. I can take out my garbage then look again and tell yo…" at bounding box center [429, 176] width 390 height 60
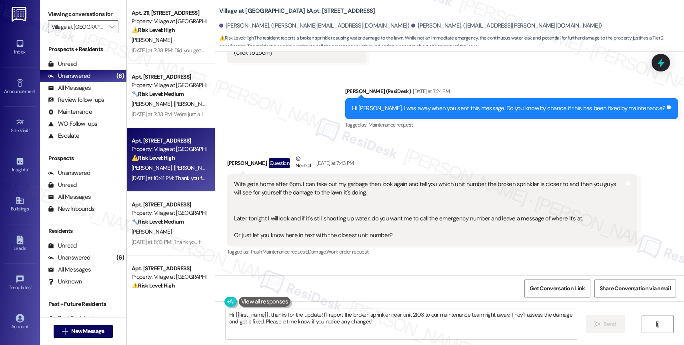
scroll to position [4966, 0]
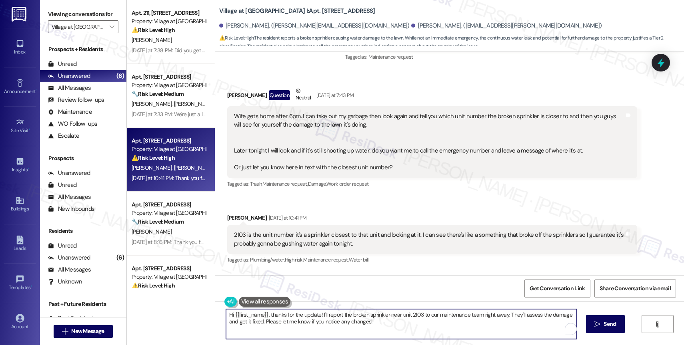
drag, startPoint x: 244, startPoint y: 314, endPoint x: 196, endPoint y: 314, distance: 47.6
click at [196, 314] on div "Apt. 211, 30050 SW Town Center Lp W Suite 100 Property: Village at Main Street …" at bounding box center [405, 172] width 557 height 345
click at [379, 330] on textarea "Hi Jason, thanks for the update! I'll report the broken sprinkler near unit 210…" at bounding box center [399, 324] width 351 height 30
click at [456, 330] on textarea "Hi Jason, thanks for the update! I'll immediately report the broken sprinkler n…" at bounding box center [399, 324] width 351 height 30
drag, startPoint x: 488, startPoint y: 313, endPoint x: 493, endPoint y: 329, distance: 16.1
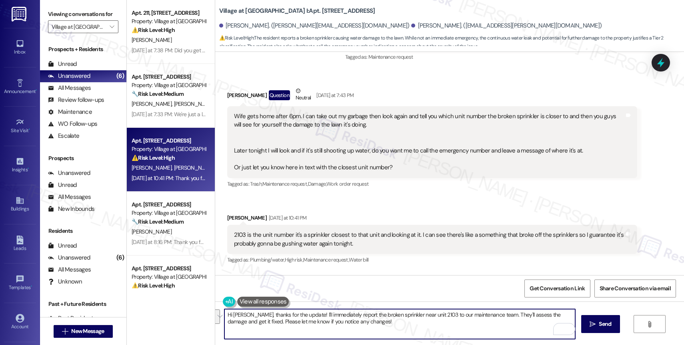
click at [493, 329] on textarea "Hi Jason, thanks for the update! I'll immediately report the broken sprinkler n…" at bounding box center [399, 324] width 351 height 30
click at [373, 329] on textarea "Hi Jason, thanks for the update! I'll immediately submit a work order to our ma…" at bounding box center [399, 324] width 351 height 30
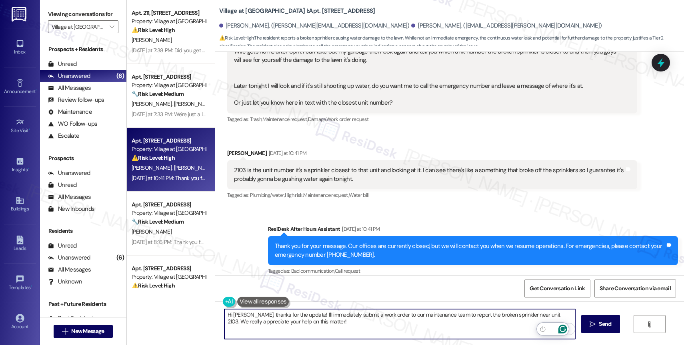
type textarea "Hi Jason, thanks for the update! I'll immediately submit a work order to our ma…"
click at [563, 328] on icon "Open Grammarly. 0 Suggestions." at bounding box center [562, 329] width 9 height 9
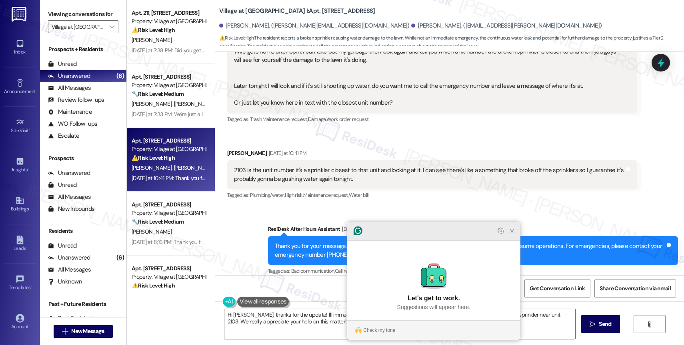
click at [514, 234] on icon "Close Grammarly Assistant" at bounding box center [512, 231] width 6 height 6
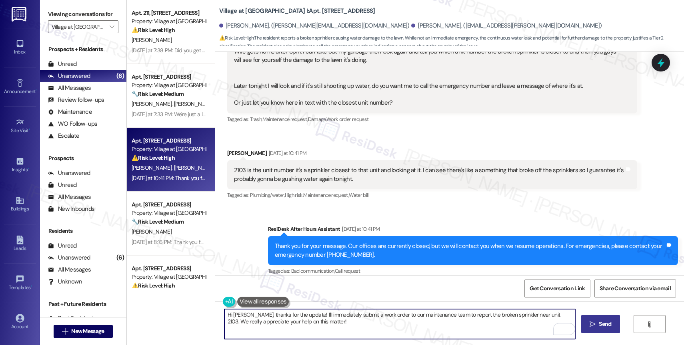
click at [595, 319] on button " Send" at bounding box center [600, 324] width 39 height 18
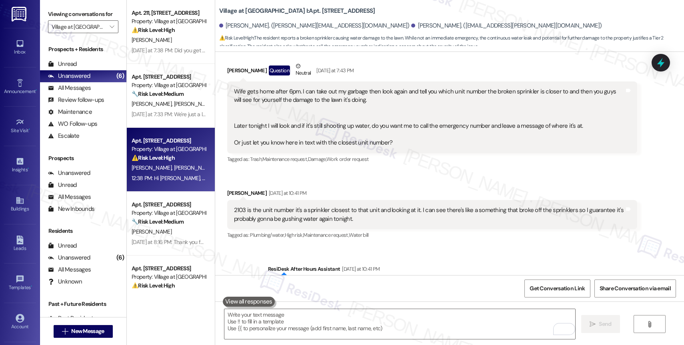
scroll to position [5095, 0]
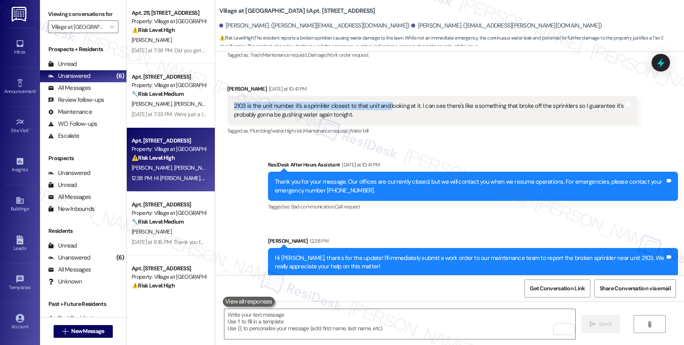
drag, startPoint x: 225, startPoint y: 96, endPoint x: 381, endPoint y: 101, distance: 156.8
click at [381, 101] on div "2103 is the unit number it's a sprinkler closest to that unit and looking at it…" at bounding box center [432, 110] width 410 height 29
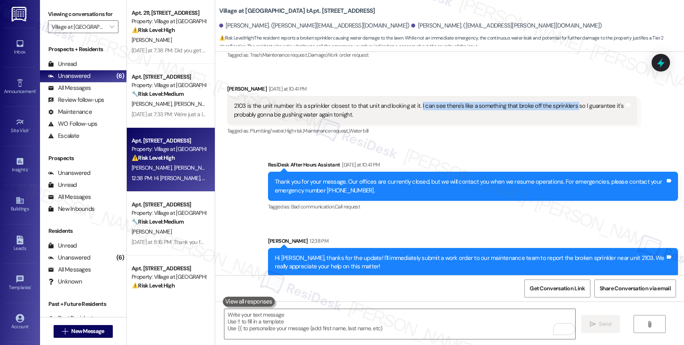
drag, startPoint x: 410, startPoint y: 97, endPoint x: 563, endPoint y: 97, distance: 152.7
click at [563, 102] on div "2103 is the unit number it's a sprinkler closest to that unit and looking at it…" at bounding box center [429, 110] width 390 height 17
copy div "I can see there's like a something that broke off the sprinklers"
click at [417, 131] on div "Received via SMS Jason Bethel Yesterday at 10:41 PM 2103 is the unit number it'…" at bounding box center [432, 111] width 422 height 64
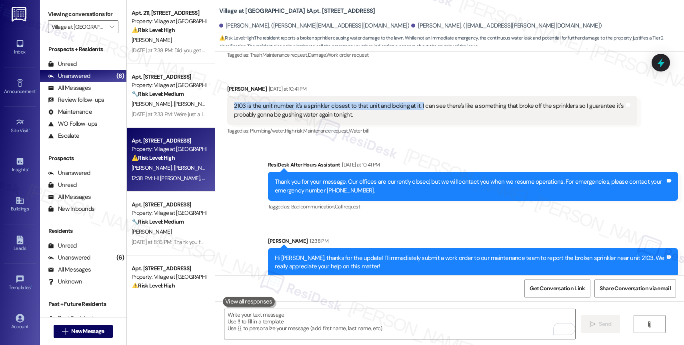
drag, startPoint x: 225, startPoint y: 95, endPoint x: 411, endPoint y: 97, distance: 185.9
click at [411, 97] on div "2103 is the unit number it's a sprinkler closest to that unit and looking at it…" at bounding box center [432, 110] width 410 height 29
copy div "2103 is the unit number it's a sprinkler closest to that unit and looking at it…"
click at [441, 106] on div "2103 is the unit number it's a sprinkler closest to that unit and looking at it…" at bounding box center [429, 110] width 390 height 17
drag, startPoint x: 411, startPoint y: 97, endPoint x: 419, endPoint y: 106, distance: 11.9
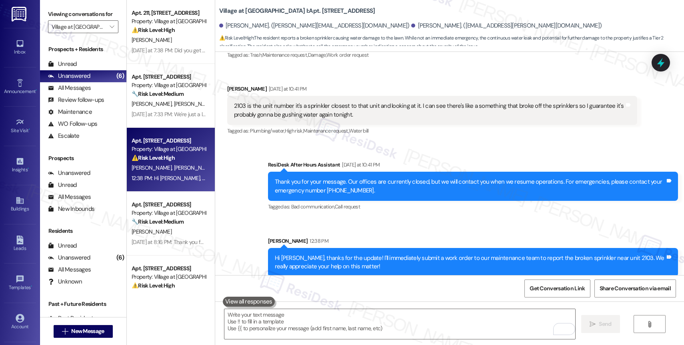
click at [419, 106] on div "2103 is the unit number it's a sprinkler closest to that unit and looking at it…" at bounding box center [429, 110] width 390 height 17
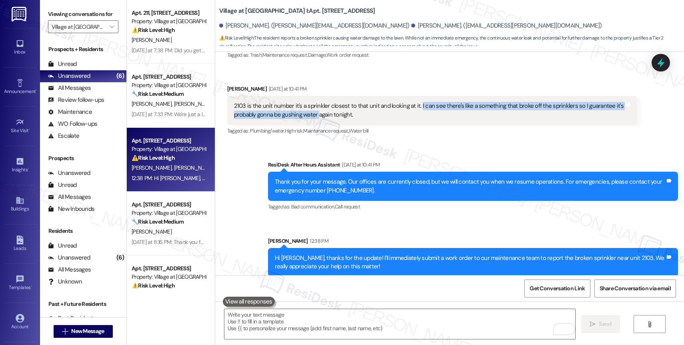
drag, startPoint x: 411, startPoint y: 95, endPoint x: 311, endPoint y: 106, distance: 100.5
click at [311, 106] on div "2103 is the unit number it's a sprinkler closest to that unit and looking at it…" at bounding box center [429, 110] width 390 height 17
copy div "I can see there's like a something that broke off the sprinklers so I guarantee…"
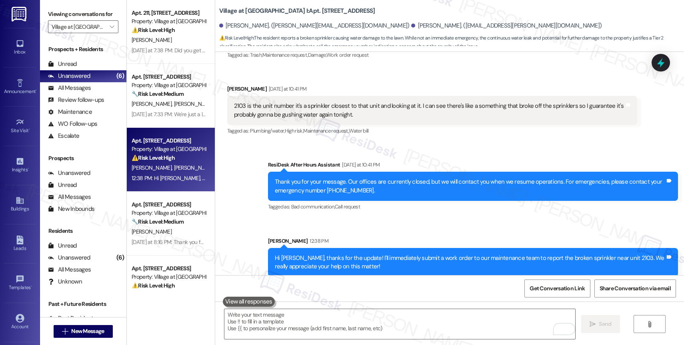
click at [270, 102] on div "2103 is the unit number it's a sprinkler closest to that unit and looking at it…" at bounding box center [429, 110] width 390 height 17
drag, startPoint x: 227, startPoint y: 97, endPoint x: 410, endPoint y: 98, distance: 182.7
click at [410, 102] on div "2103 is the unit number it's a sprinkler closest to that unit and looking at it…" at bounding box center [429, 110] width 390 height 17
copy div "2103 is the unit number it's a sprinkler closest to that unit and looking at it."
click at [396, 178] on div "Thank you for your message. Our offices are currently closed, but we will conta…" at bounding box center [470, 186] width 390 height 17
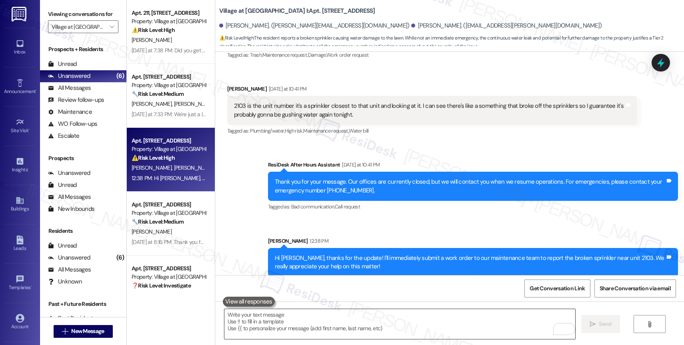
click at [295, 319] on textarea "To enrich screen reader interactions, please activate Accessibility in Grammarl…" at bounding box center [399, 324] width 351 height 30
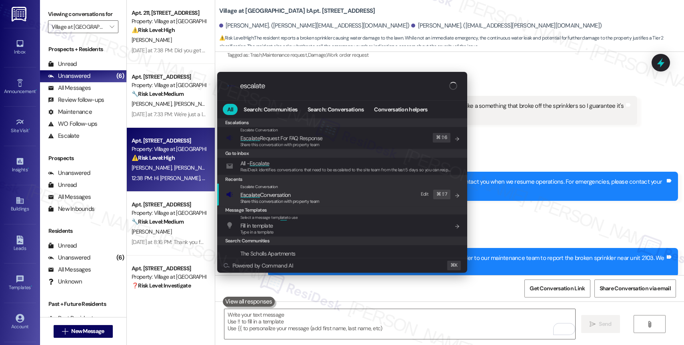
type input "escalate"
click at [291, 195] on span "Escalate Conversation" at bounding box center [265, 195] width 50 height 7
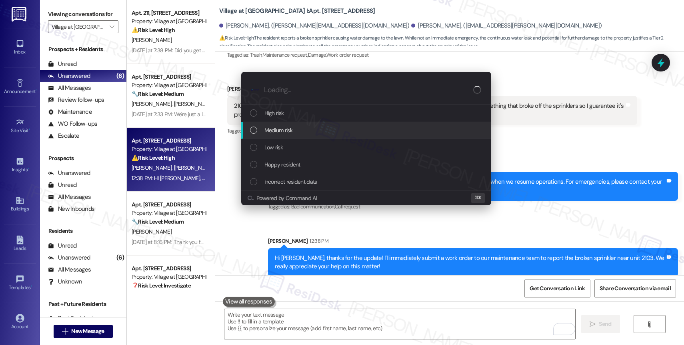
click at [293, 133] on div "Medium risk" at bounding box center [367, 130] width 234 height 9
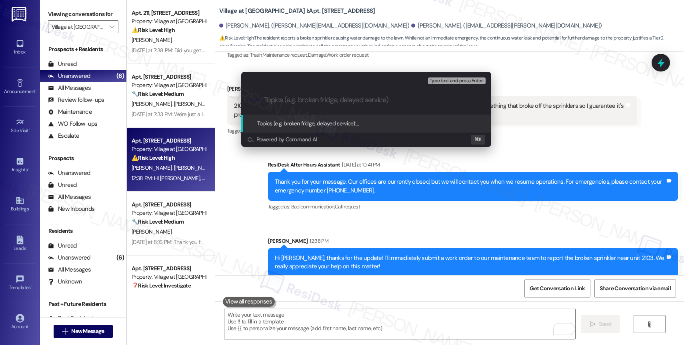
click at [281, 100] on input "Topics (e.g. broken fridge, delayed service)" at bounding box center [372, 100] width 217 height 8
type input "B"
paste input "Work Order #242347"
type input "New Work Order #242347 - Broken Sprinklers"
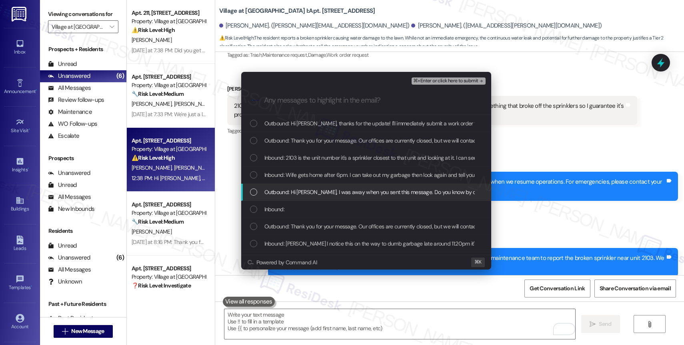
click at [308, 192] on span "Outbound: Hi Jason, I was away when you sent this message. Do you know by chanc…" at bounding box center [422, 192] width 317 height 9
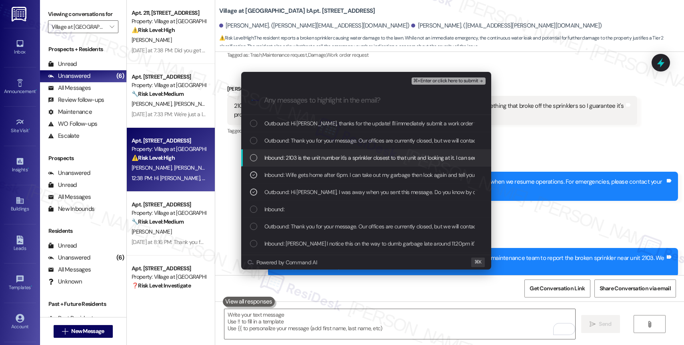
click at [307, 159] on span "Inbound: 2103 is the unit number it's a sprinkler closest to that unit and look…" at bounding box center [506, 158] width 485 height 9
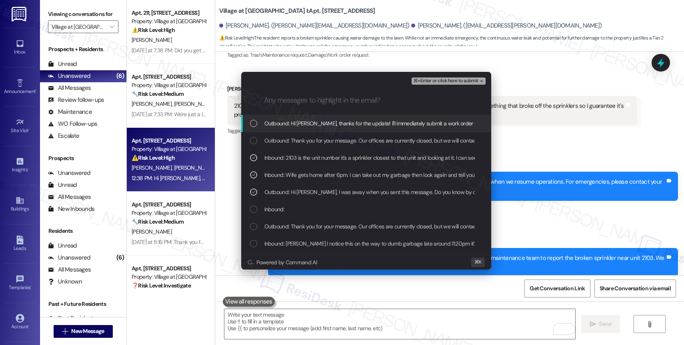
click at [312, 127] on span "Outbound: Hi Jason, thanks for the update! I'll immediately submit a work order…" at bounding box center [503, 123] width 479 height 9
click at [456, 79] on span "⌘+Enter or click here to submit" at bounding box center [445, 81] width 65 height 6
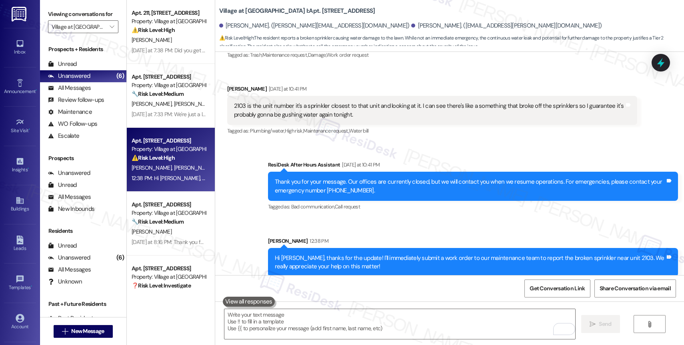
scroll to position [5091, 0]
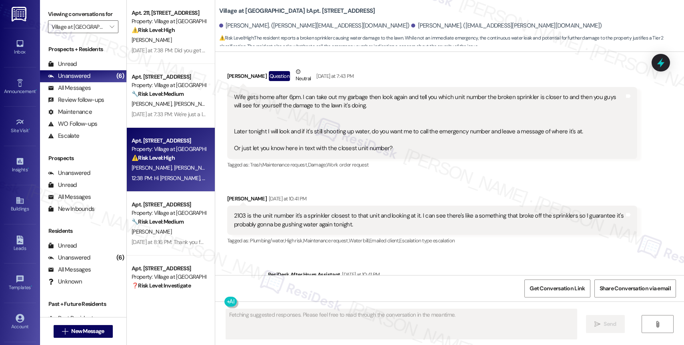
type textarea "Fetching suggested responses. Please feel free to read through the conversation…"
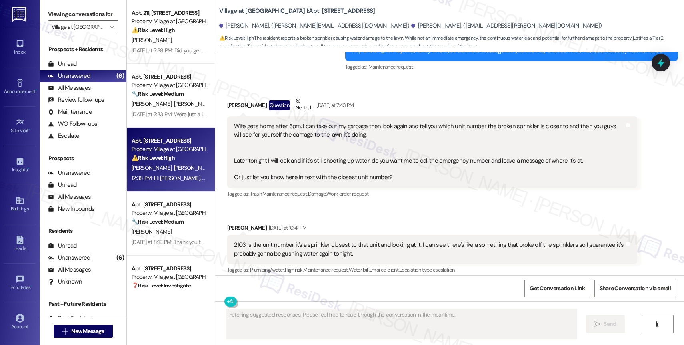
scroll to position [5107, 0]
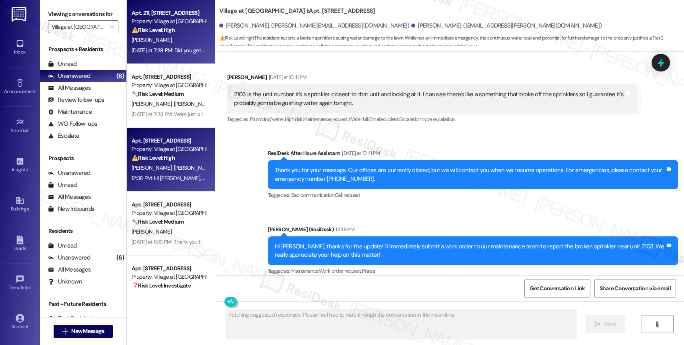
click at [160, 28] on strong "⚠️ Risk Level: High" at bounding box center [153, 29] width 43 height 7
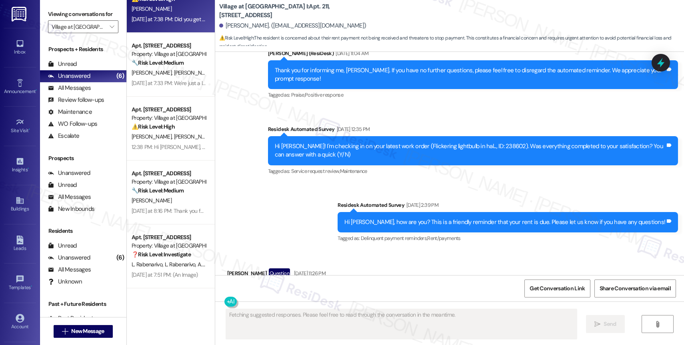
scroll to position [2940, 0]
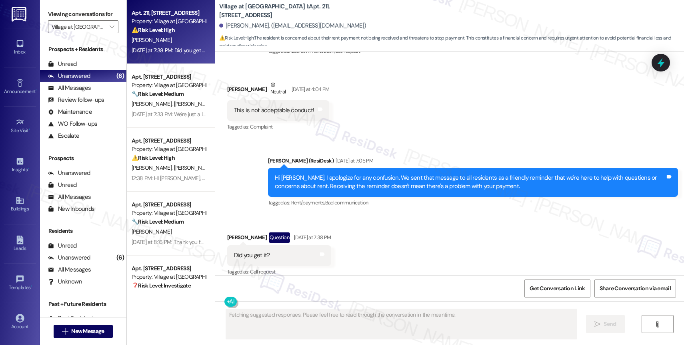
click at [378, 232] on div "Received via SMS Judith Mixan Question Yesterday at 7:38 PM Did you get it? Tag…" at bounding box center [449, 249] width 469 height 69
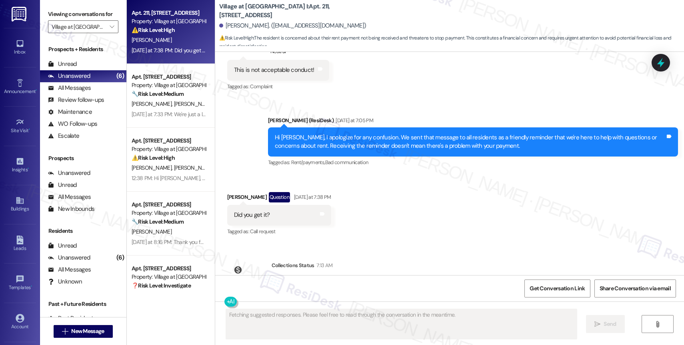
scroll to position [3014, 0]
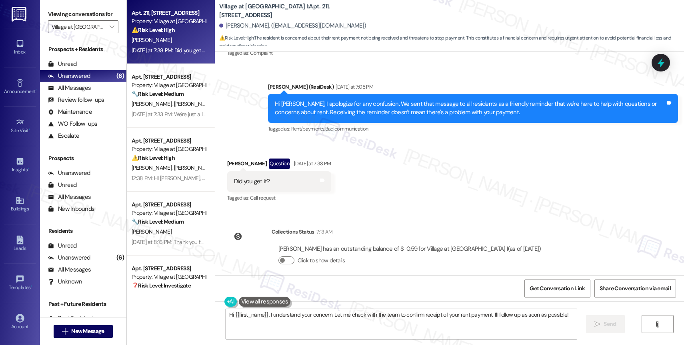
click at [295, 320] on textarea "Hi {{first_name}}, I understand your concern. Let me check with the team to con…" at bounding box center [401, 324] width 351 height 30
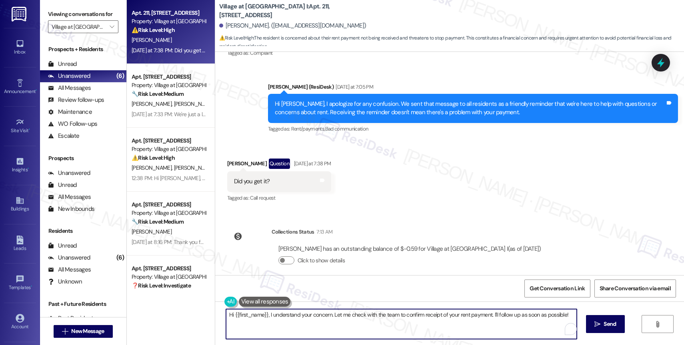
click at [295, 320] on textarea "Hi {{first_name}}, I understand your concern. Let me check with the team to con…" at bounding box center [401, 324] width 351 height 30
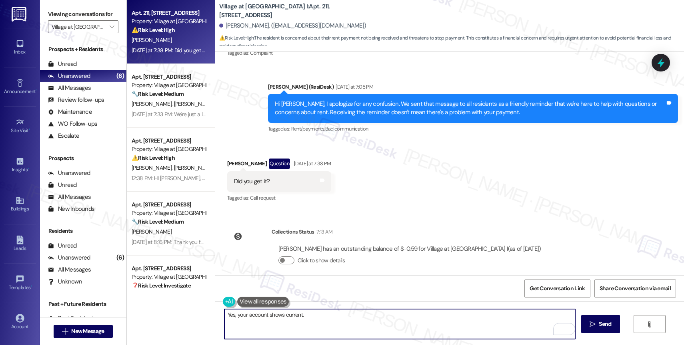
drag, startPoint x: 264, startPoint y: 314, endPoint x: 416, endPoint y: 335, distance: 153.7
click at [415, 335] on textarea "Yes, your account shows current." at bounding box center [399, 324] width 351 height 30
type textarea "Yes, your account is current."
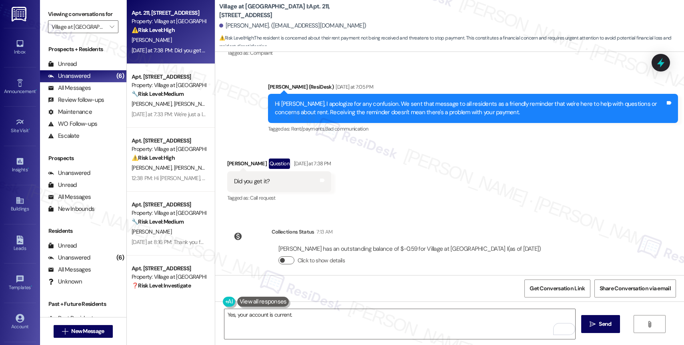
click at [280, 257] on button "Click to show details" at bounding box center [286, 261] width 16 height 8
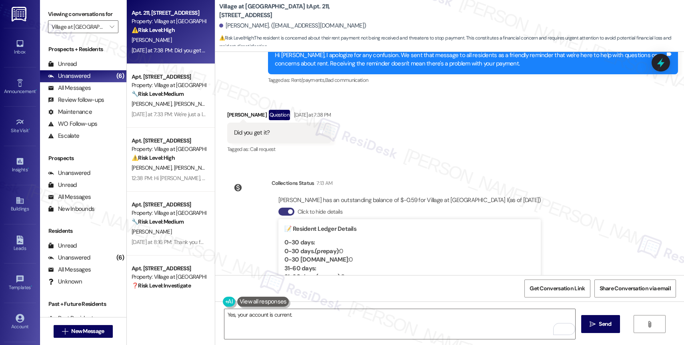
scroll to position [3101, 0]
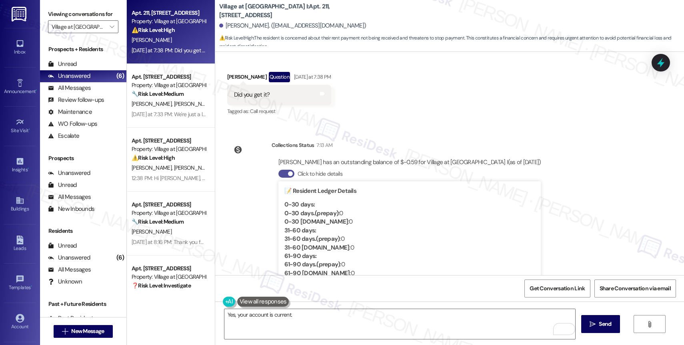
click at [279, 170] on button "Click to hide details" at bounding box center [286, 174] width 16 height 8
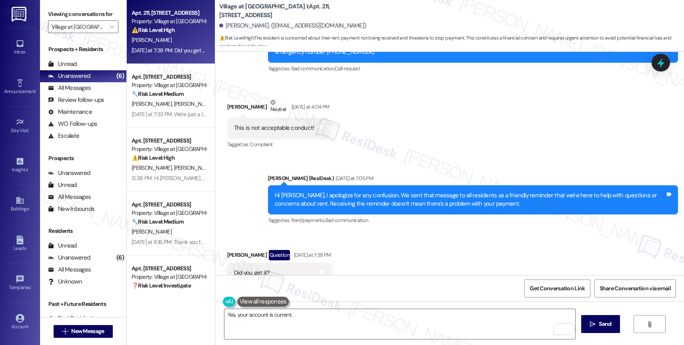
scroll to position [3014, 0]
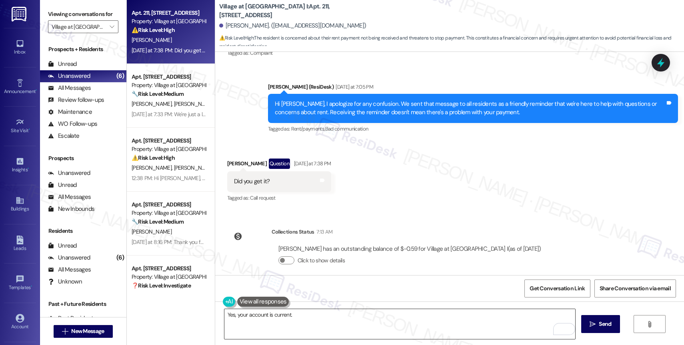
click at [314, 320] on textarea "Yes, your account is current." at bounding box center [399, 324] width 351 height 30
click at [588, 321] on span " Send" at bounding box center [600, 324] width 25 height 8
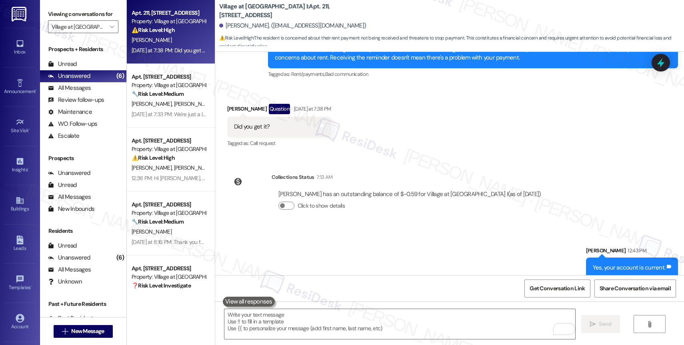
scroll to position [3070, 0]
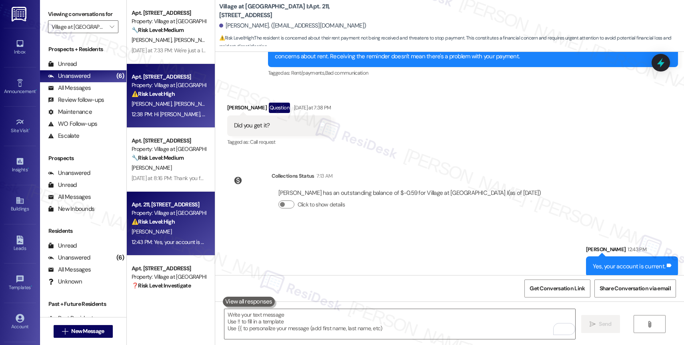
click at [174, 106] on span "J. Bethel" at bounding box center [194, 103] width 40 height 7
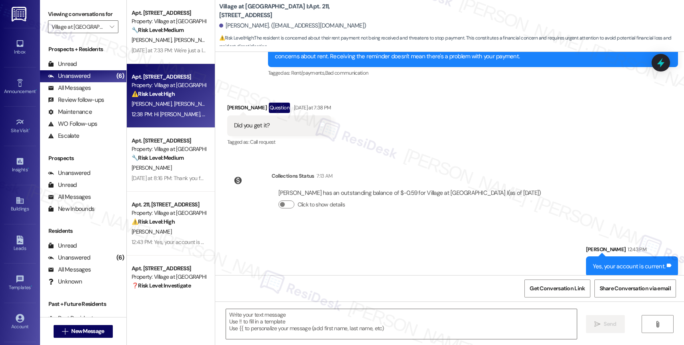
type textarea "Fetching suggested responses. Please feel free to read through the conversation…"
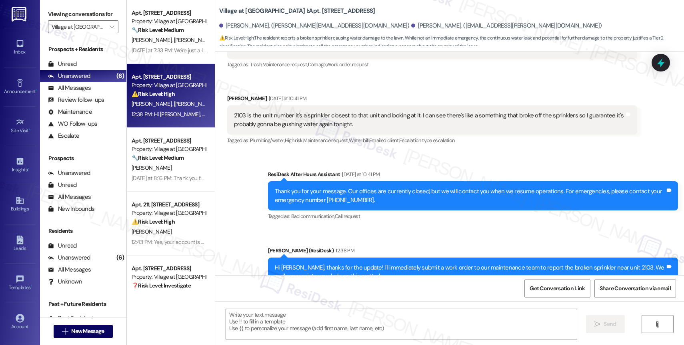
type textarea "Fetching suggested responses. Please feel free to read through the conversation…"
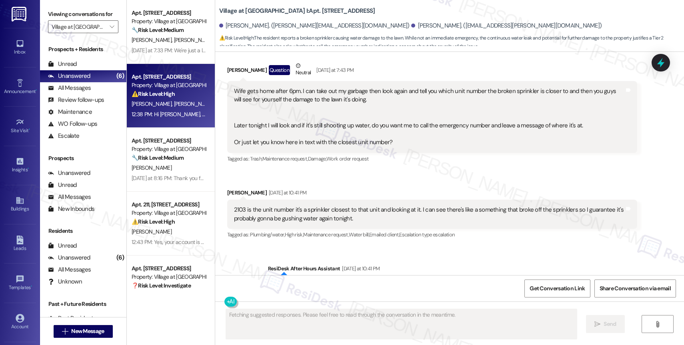
scroll to position [5205, 0]
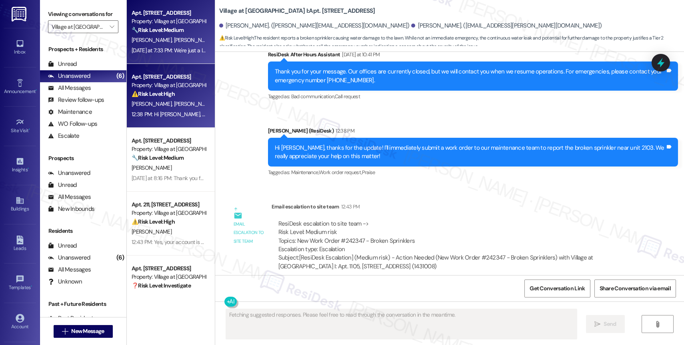
click at [174, 40] on span "E. Babcock" at bounding box center [194, 39] width 40 height 7
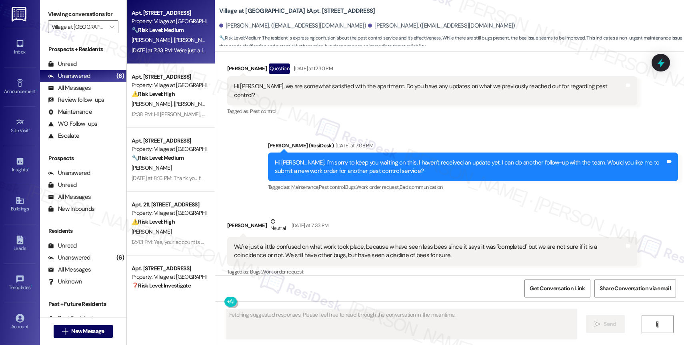
scroll to position [1606, 0]
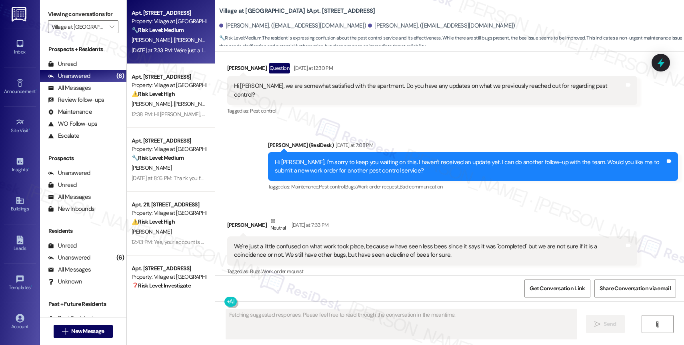
click at [367, 217] on div "Jack Strickland Neutral Yesterday at 7:33 PM" at bounding box center [432, 227] width 410 height 20
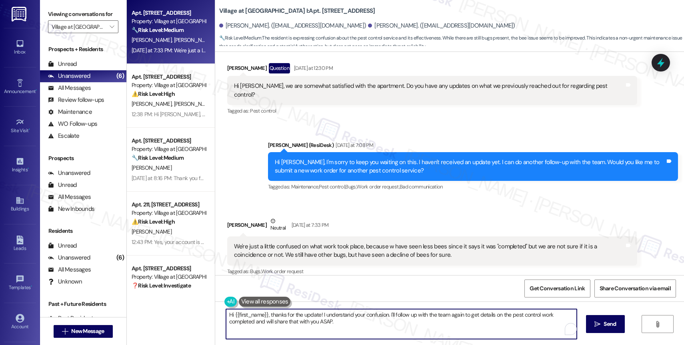
click at [293, 324] on textarea "Hi {{first_name}}, thanks for the update! I understand your confusion. I'll fol…" at bounding box center [401, 324] width 351 height 30
click at [319, 323] on textarea "Jack, I can follow up with the team again. If you have time, I also recommend c…" at bounding box center [399, 324] width 351 height 30
click at [313, 313] on textarea "Jack, I can follow up with the team again. If you have time, I also recommend c…" at bounding box center [399, 324] width 351 height 30
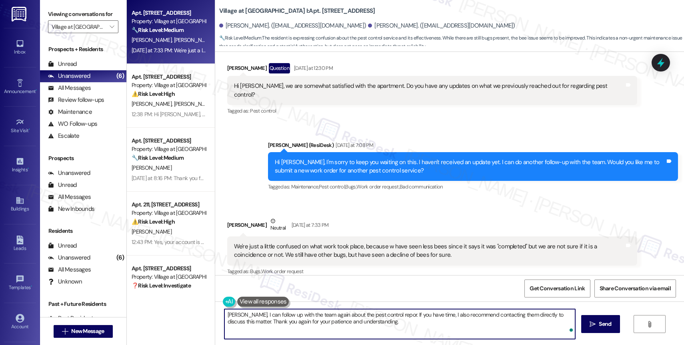
type textarea "Jack, I can follow up with the team again about the pest control report. If you…"
click at [438, 332] on textarea "Jack, I can follow up with the team again about the pest control report. If you…" at bounding box center [399, 324] width 351 height 30
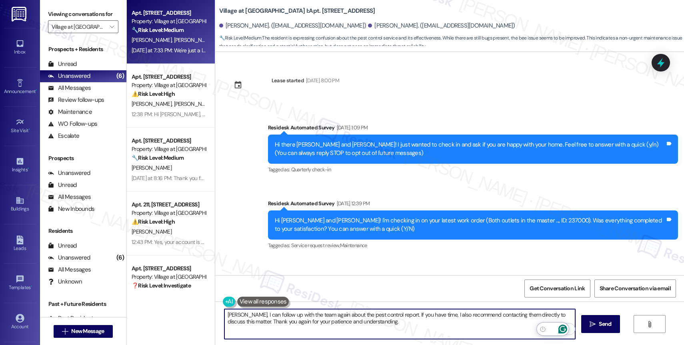
scroll to position [1606, 0]
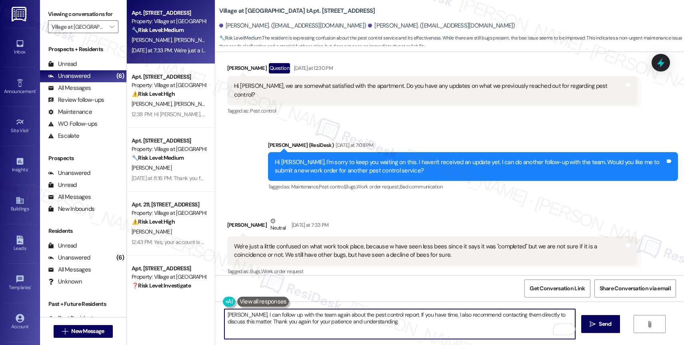
click at [275, 323] on textarea "[PERSON_NAME], I can follow up with the team again about the pest control repor…" at bounding box center [399, 324] width 351 height 30
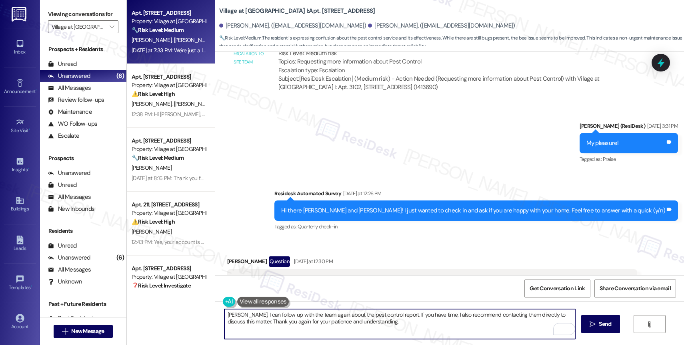
scroll to position [1201, 0]
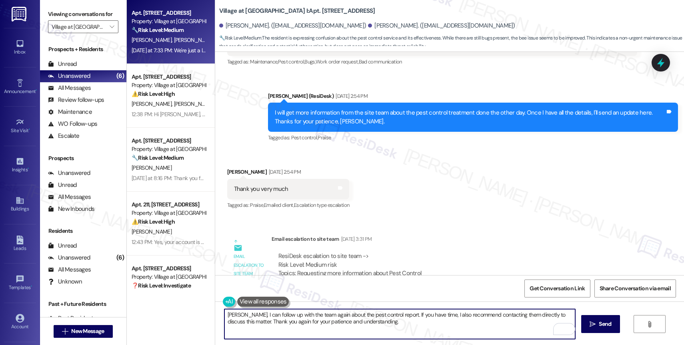
click at [386, 325] on textarea "[PERSON_NAME], I can follow up with the team again about the pest control repor…" at bounding box center [399, 324] width 351 height 30
type textarea "[PERSON_NAME], I can follow up with the team again about the pest control repor…"
click at [608, 324] on span "Send" at bounding box center [605, 324] width 12 height 8
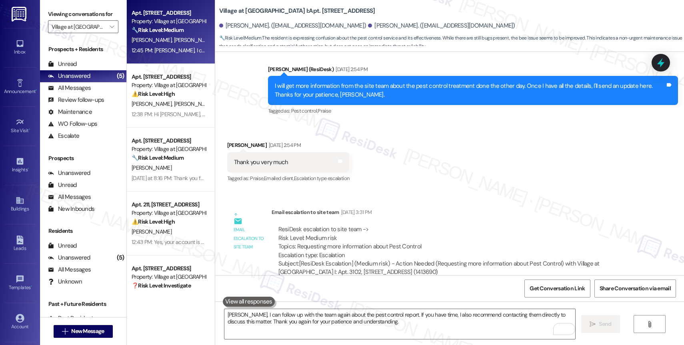
scroll to position [1233, 0]
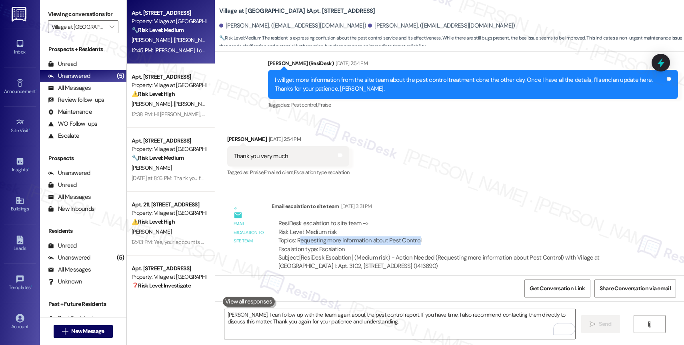
drag, startPoint x: 292, startPoint y: 239, endPoint x: 417, endPoint y: 237, distance: 125.2
click at [417, 237] on div "ResiDesk escalation to site team -> Risk Level: Medium risk Topics: Requesting …" at bounding box center [454, 237] width 352 height 34
click at [429, 229] on div "ResiDesk escalation to site team -> Risk Level: Medium risk Topics: Requesting …" at bounding box center [454, 237] width 352 height 34
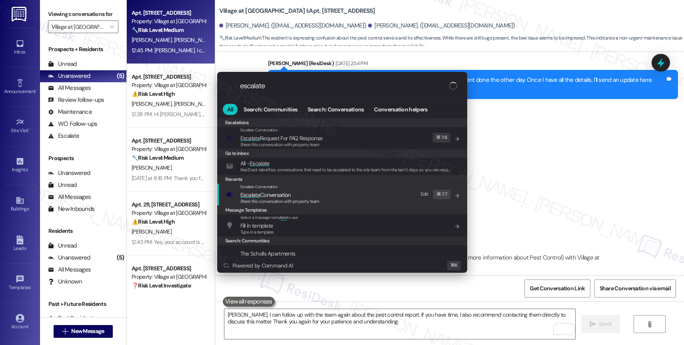
type input "escalate"
click at [291, 193] on span "Escalate Conversation" at bounding box center [265, 195] width 50 height 7
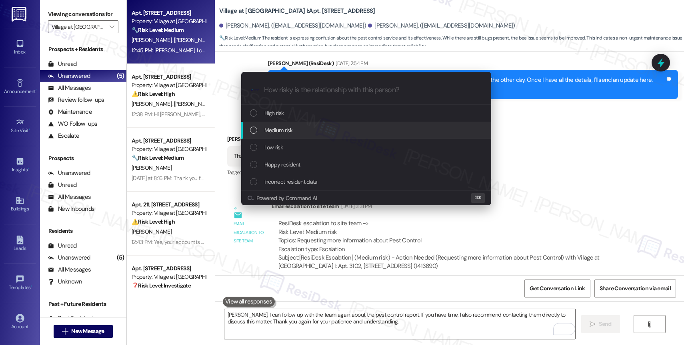
click at [297, 123] on div "Medium risk" at bounding box center [366, 130] width 250 height 17
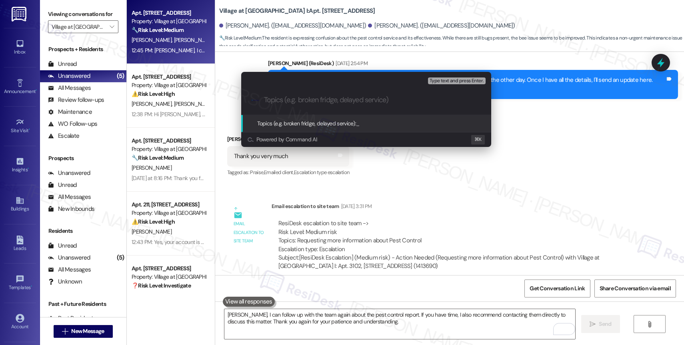
click at [288, 98] on input "Topics (e.g. broken fridge, delayed service)" at bounding box center [372, 100] width 217 height 8
type input "F"
click at [265, 100] on input "Pest Control Report" at bounding box center [369, 100] width 211 height 8
type input "2nd Follow-up on the recent Pest Control Report"
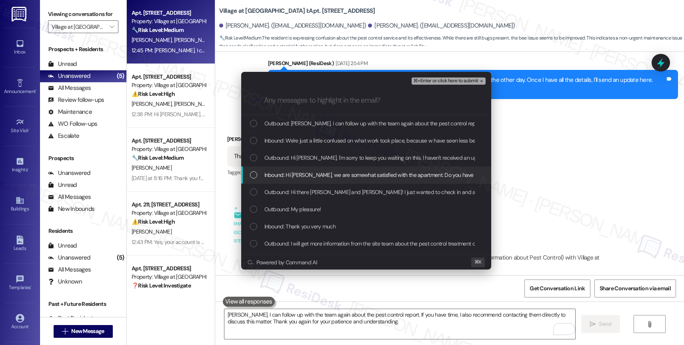
drag, startPoint x: 331, startPoint y: 176, endPoint x: 331, endPoint y: 169, distance: 7.2
click at [331, 174] on span "Inbound: Hi Sarah, we are somewhat satisfied with the apartment. Do you have an…" at bounding box center [457, 175] width 386 height 9
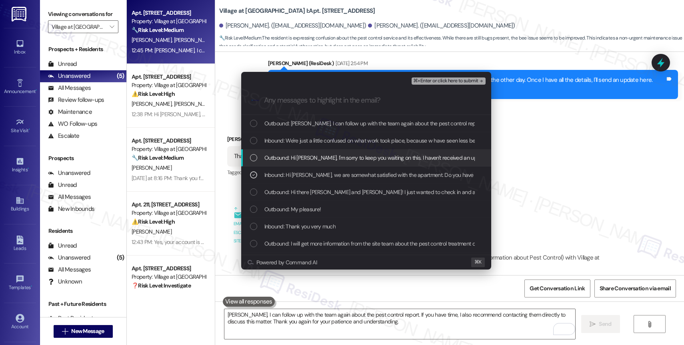
drag, startPoint x: 331, startPoint y: 162, endPoint x: 333, endPoint y: 144, distance: 18.9
click at [331, 161] on span "Outbound: Hi Jack, I'm sorry to keep you waiting on this. I haven't received an…" at bounding box center [521, 158] width 515 height 9
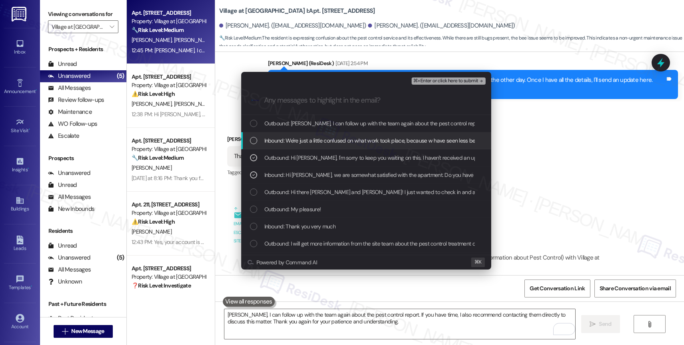
click at [333, 144] on span "Inbound: We're just a little confused on what work took place, because w have s…" at bounding box center [540, 140] width 553 height 9
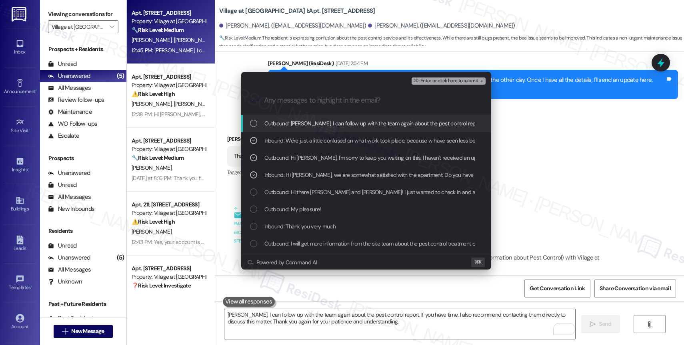
click at [342, 127] on span "Outbound: Jack, I can follow up with the team again about the pest control repo…" at bounding box center [532, 123] width 537 height 9
click at [475, 82] on span "⌘+Enter or click here to submit" at bounding box center [445, 81] width 65 height 6
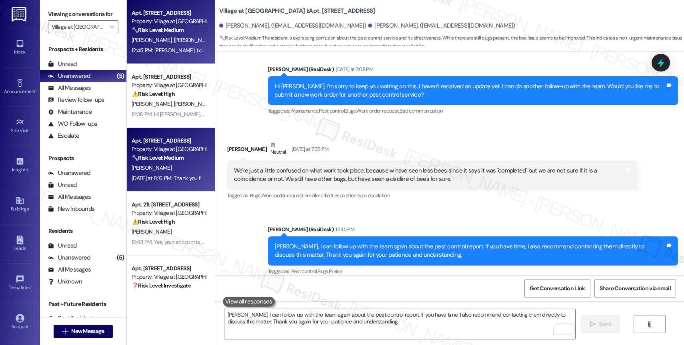
scroll to position [0, 0]
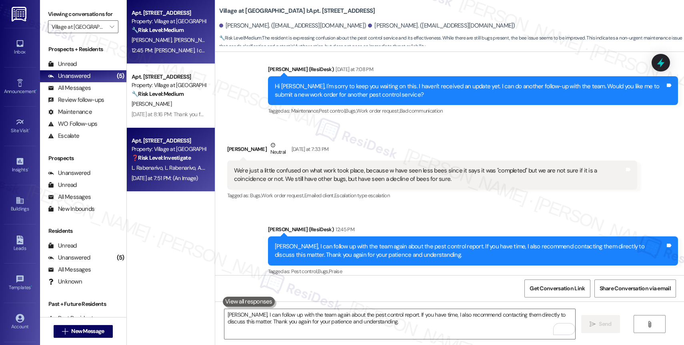
click at [162, 155] on strong "❓ Risk Level: Investigate" at bounding box center [161, 157] width 59 height 7
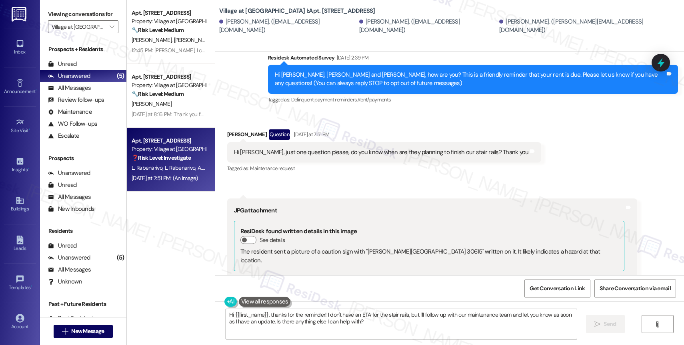
scroll to position [181, 0]
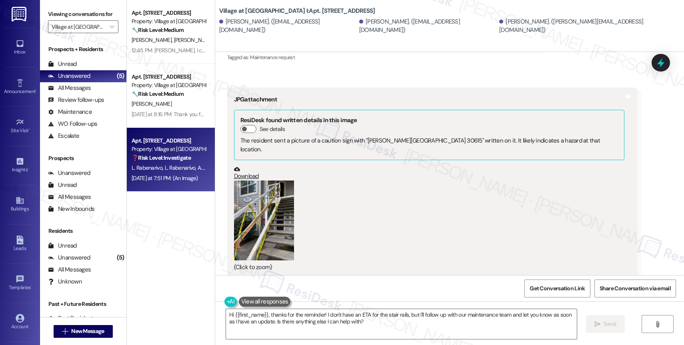
click at [266, 196] on button "Zoom image" at bounding box center [264, 221] width 60 height 80
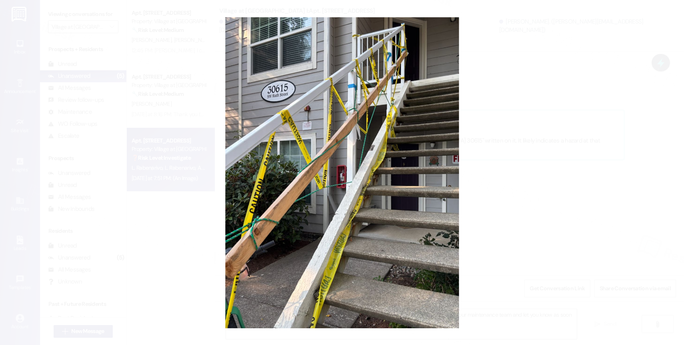
click at [358, 203] on button "Unzoom image" at bounding box center [342, 172] width 684 height 345
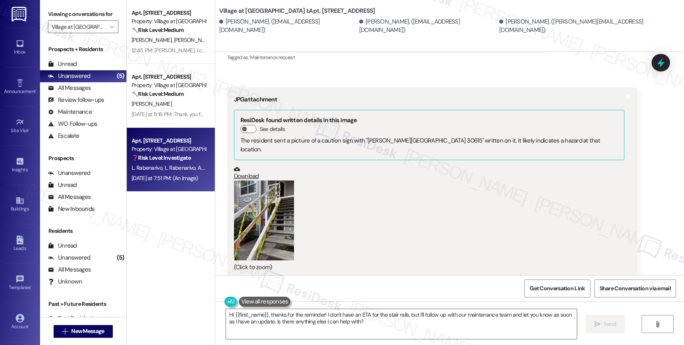
click at [261, 302] on button at bounding box center [265, 302] width 52 height 10
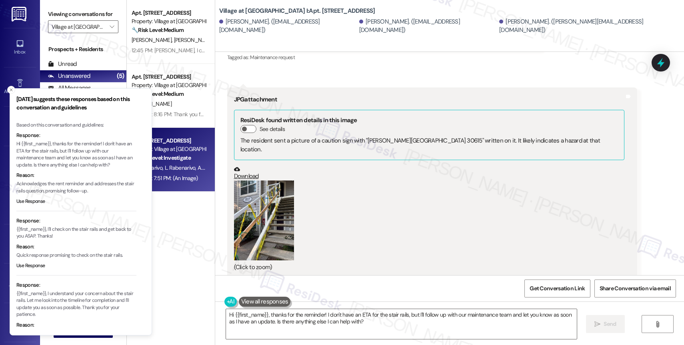
scroll to position [32, 0]
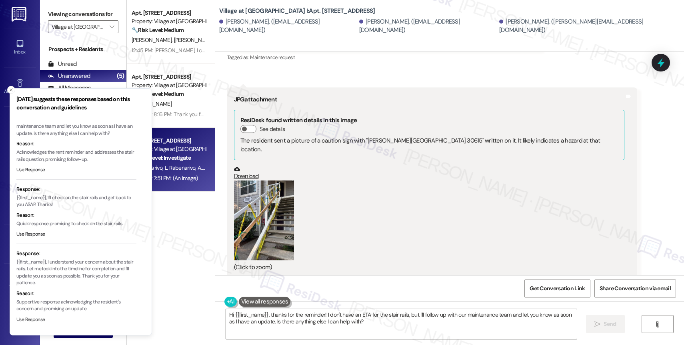
click at [29, 319] on button "Use Response" at bounding box center [30, 320] width 29 height 7
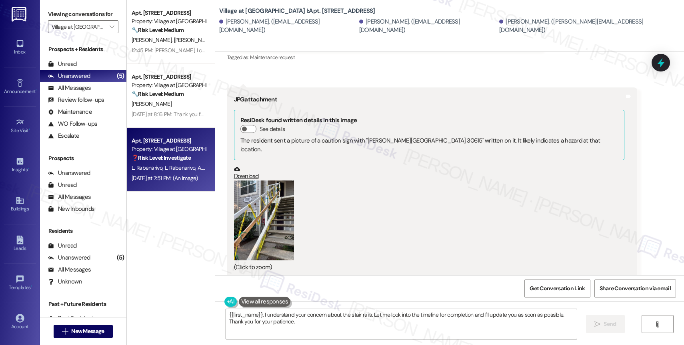
scroll to position [72, 0]
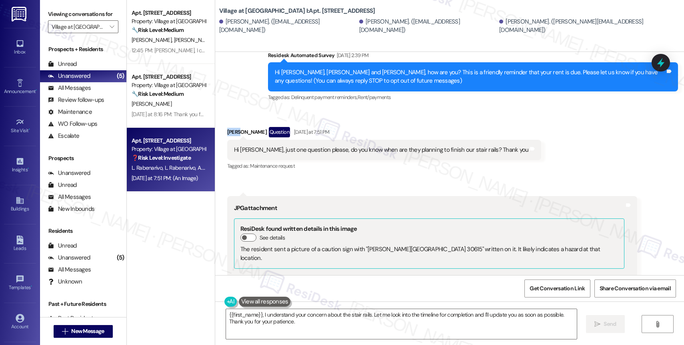
drag, startPoint x: 234, startPoint y: 131, endPoint x: 217, endPoint y: 129, distance: 17.3
click at [221, 129] on div "Received via SMS Lanto Rabenarivo Question Yesterday at 7:51 PM Hi Sarah, just …" at bounding box center [384, 149] width 326 height 57
copy div "Lanto"
click at [299, 323] on textarea "{{first_name}}, I understand your concern about the stair rails. Let me look in…" at bounding box center [401, 324] width 351 height 30
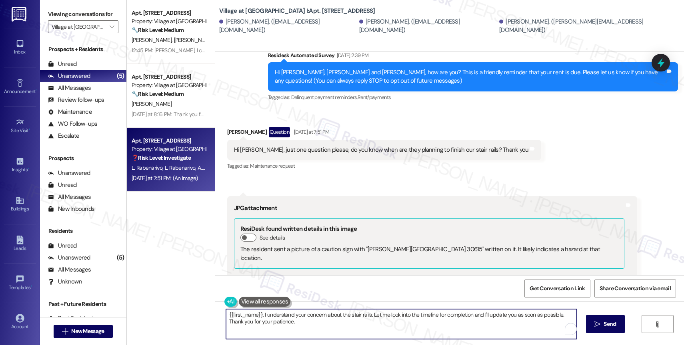
drag, startPoint x: 256, startPoint y: 314, endPoint x: 205, endPoint y: 310, distance: 51.7
click at [205, 310] on div "Apt. 3102, 30050 SW Town Center Lp W Suite 100 Property: Village at Main Street…" at bounding box center [405, 172] width 557 height 345
paste textarea "Lanto"
click at [295, 327] on textarea "Hi Lanto, I understand your concern about the stair rails. Let me look into the…" at bounding box center [399, 324] width 351 height 30
click at [341, 328] on textarea "Hi Lanto, I understand your concern about the stair rails. Let me look into the…" at bounding box center [399, 324] width 351 height 30
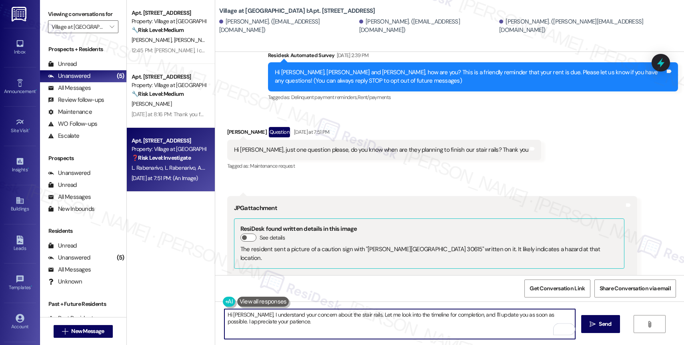
click at [303, 326] on textarea "Hi Lanto, I understand your concern about the stair rails. Let me look into the…" at bounding box center [399, 324] width 351 height 30
type textarea "Hi Lanto, I understand your concern about the stair rails. Let me look into the…"
click at [563, 329] on icon "Open Grammarly. 0 Suggestions." at bounding box center [562, 329] width 9 height 9
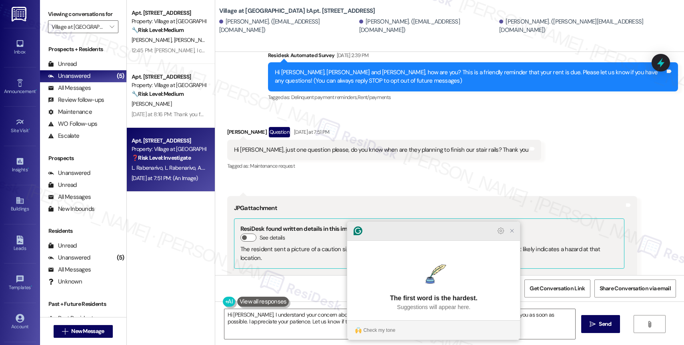
click at [512, 233] on icon "Close Grammarly Assistant" at bounding box center [511, 230] width 3 height 3
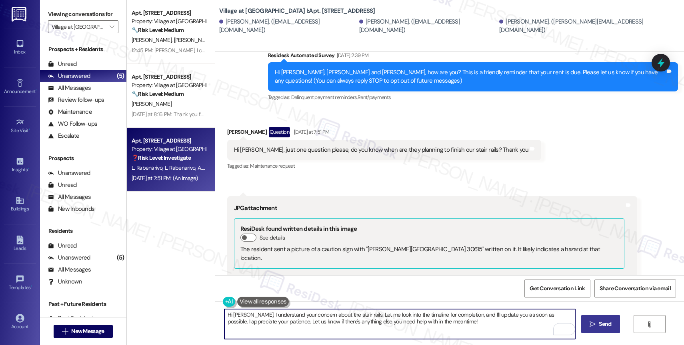
click at [599, 322] on span "Send" at bounding box center [605, 324] width 12 height 8
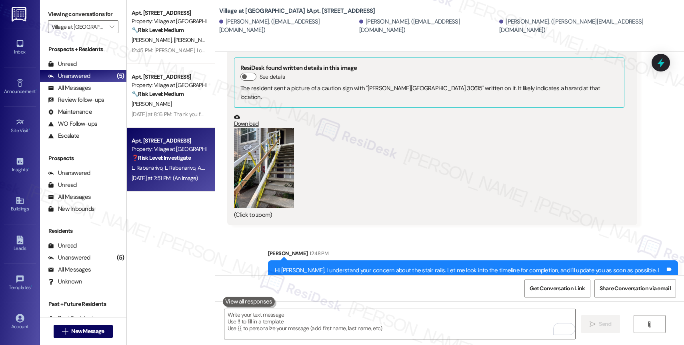
scroll to position [245, 0]
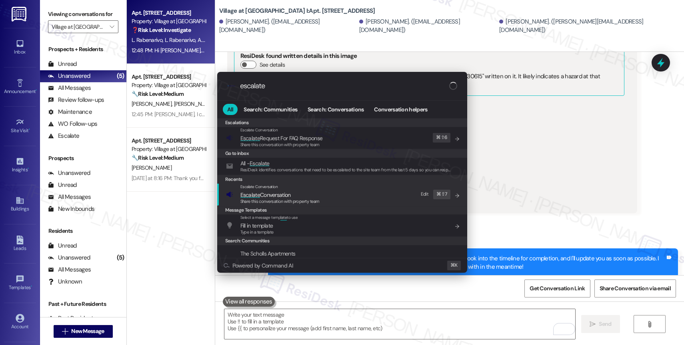
type input "escalate"
click at [276, 194] on span "Escalate Conversation" at bounding box center [265, 195] width 50 height 7
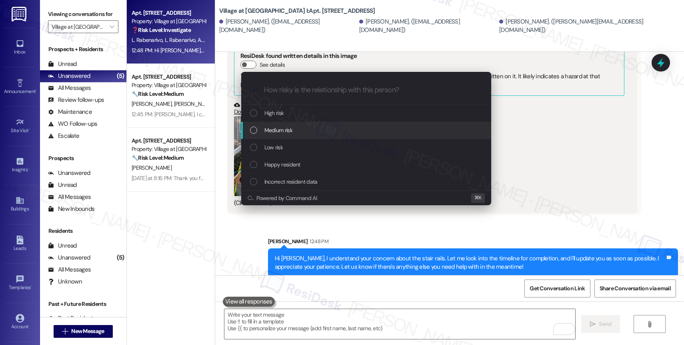
click at [281, 130] on span "Medium risk" at bounding box center [278, 130] width 28 height 9
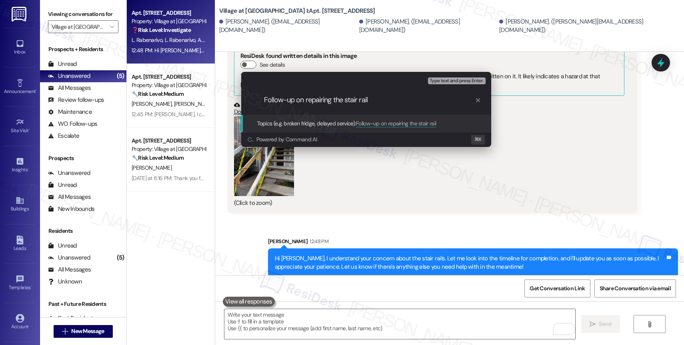
type input "Follow-up on repairing the stair rails"
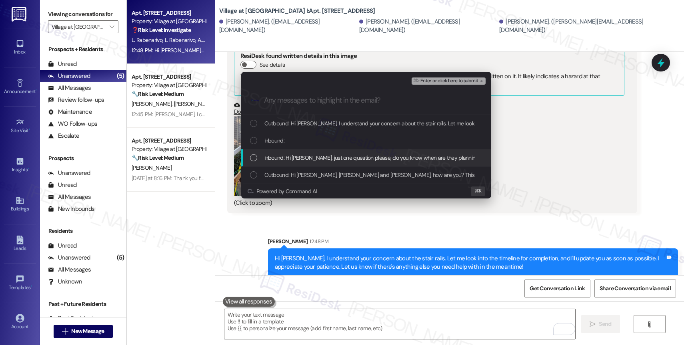
click at [305, 161] on span "Inbound: Hi Sarah, just one question please, do you know when are they planning…" at bounding box center [409, 158] width 291 height 9
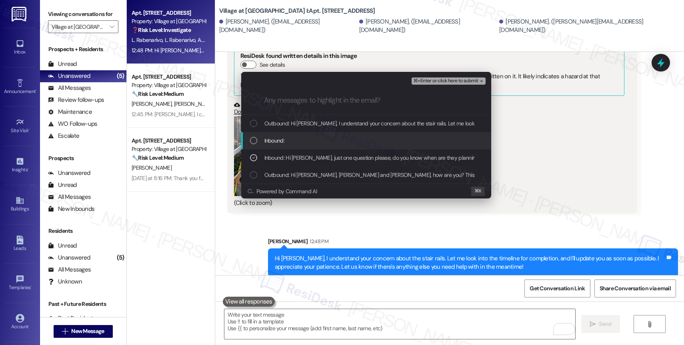
drag, startPoint x: 304, startPoint y: 141, endPoint x: 317, endPoint y: 124, distance: 21.9
click at [304, 141] on div "Inbound:" at bounding box center [367, 140] width 234 height 9
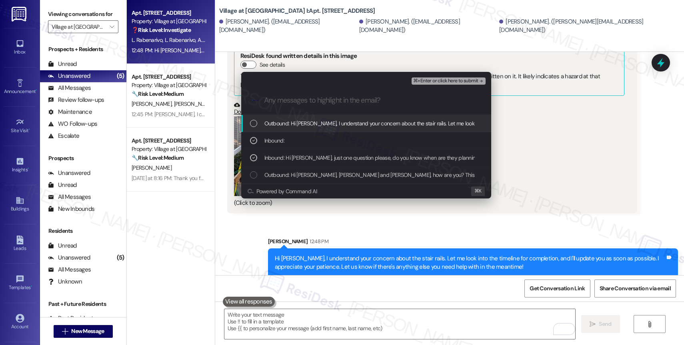
drag, startPoint x: 317, startPoint y: 124, endPoint x: 444, endPoint y: 79, distance: 134.2
click at [318, 123] on span "Outbound: Hi Lanto, I understand your concern about the stair rails. Let me loo…" at bounding box center [566, 123] width 605 height 9
click at [453, 80] on span "⌘+Enter or click here to submit" at bounding box center [445, 81] width 65 height 6
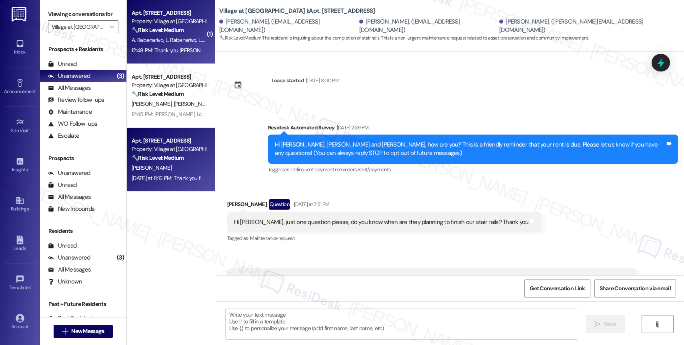
scroll to position [324, 0]
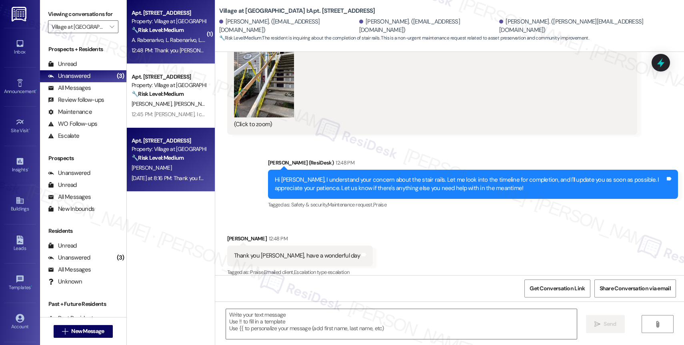
click at [159, 174] on div "Yesterday at 8:16 PM: Thank you for your message. Our offices are currently clo…" at bounding box center [169, 179] width 76 height 10
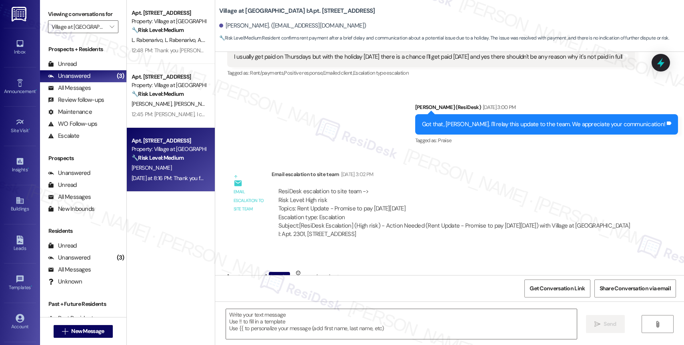
type textarea "Fetching suggested responses. Please feel free to read through the conversation…"
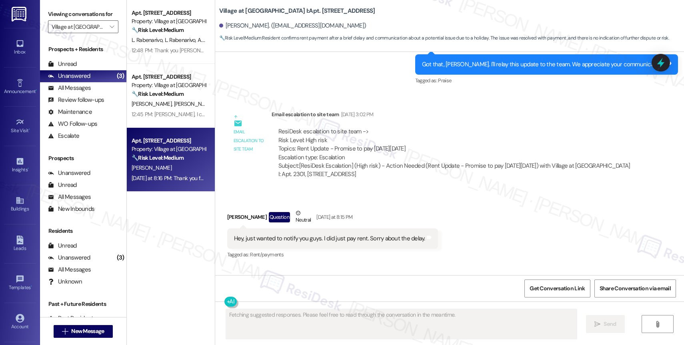
scroll to position [365, 0]
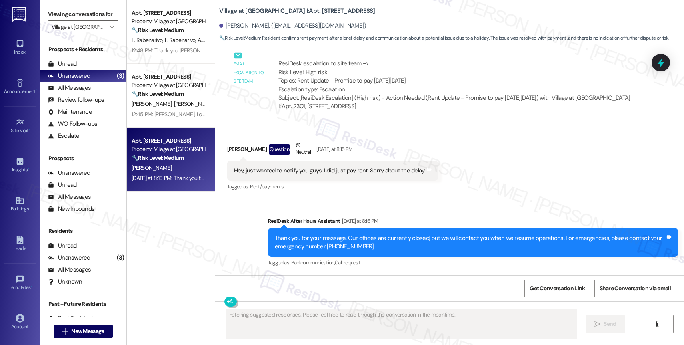
click at [429, 169] on div "Received via SMS Kyle Justesen Question Neutral Yesterday at 8:15 PM Hey, just …" at bounding box center [332, 167] width 223 height 64
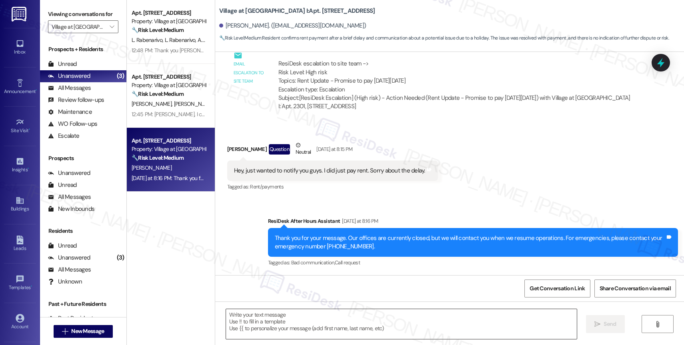
click at [279, 324] on textarea at bounding box center [401, 324] width 351 height 30
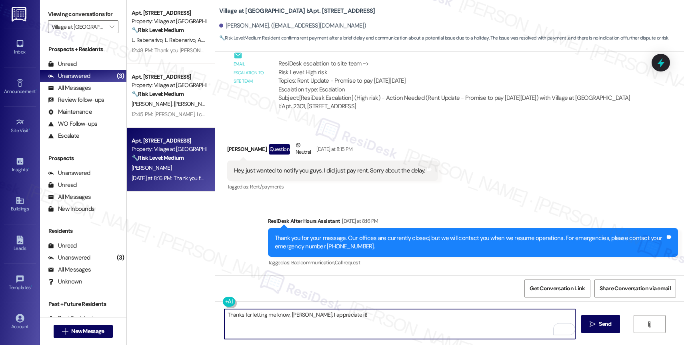
drag, startPoint x: 299, startPoint y: 315, endPoint x: 313, endPoint y: 313, distance: 14.7
click at [301, 315] on textarea "Thanks for letting me know, Kyle. I appreciate it!" at bounding box center [399, 324] width 351 height 30
drag, startPoint x: 320, startPoint y: 315, endPoint x: 306, endPoint y: 313, distance: 14.5
click at [306, 313] on textarea "Thanks for letting me know, Kyle. I appreciate it!" at bounding box center [399, 324] width 351 height 30
paste textarea "Feel free to let us know if you have other questions or concerns so we can assi…"
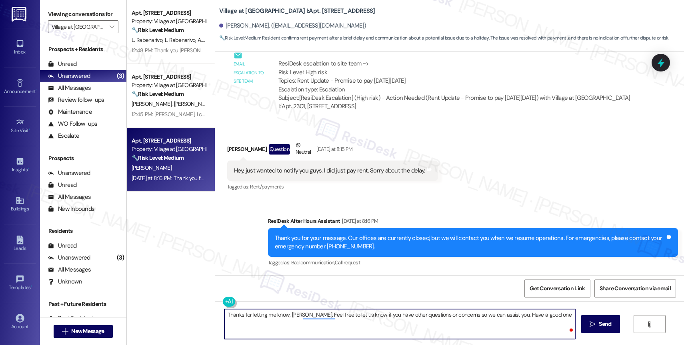
type textarea "Thanks for letting me know, Kyle. Feel free to let us know if you have other qu…"
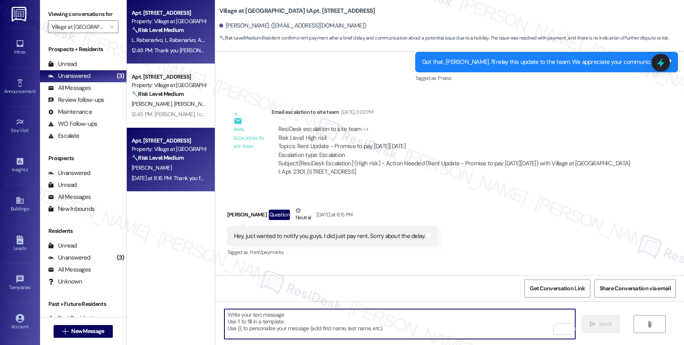
scroll to position [288, 0]
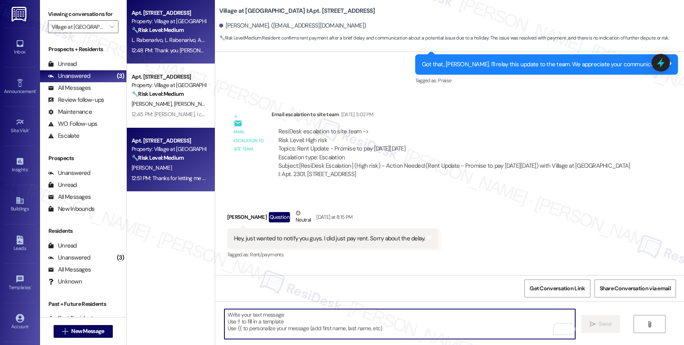
click at [188, 36] on span "L. Rabenarivo" at bounding box center [180, 39] width 33 height 7
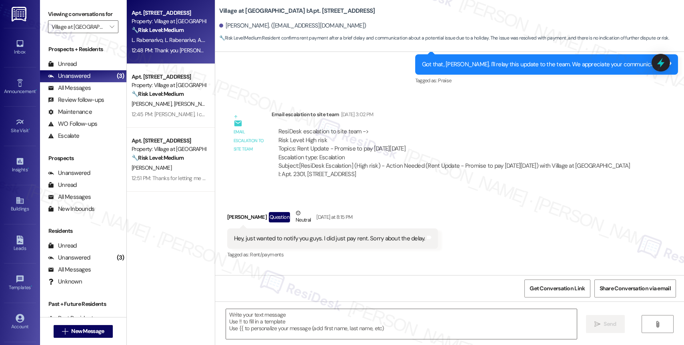
type textarea "Fetching suggested responses. Please feel free to read through the conversation…"
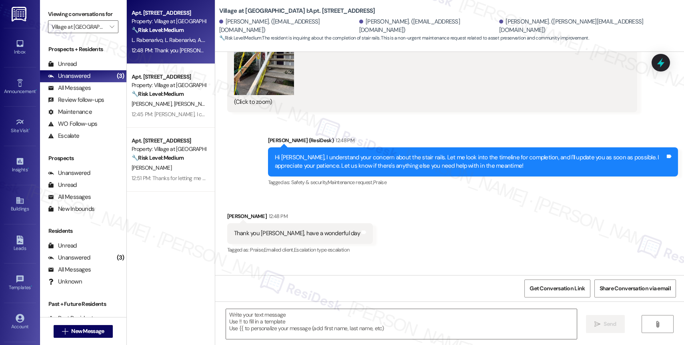
scroll to position [324, 0]
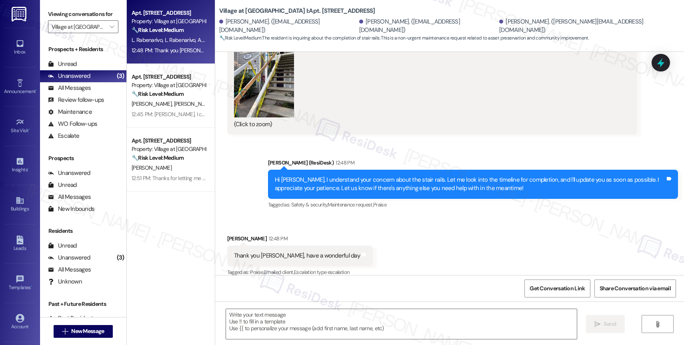
type textarea "Fetching suggested responses. Please feel free to read through the conversation…"
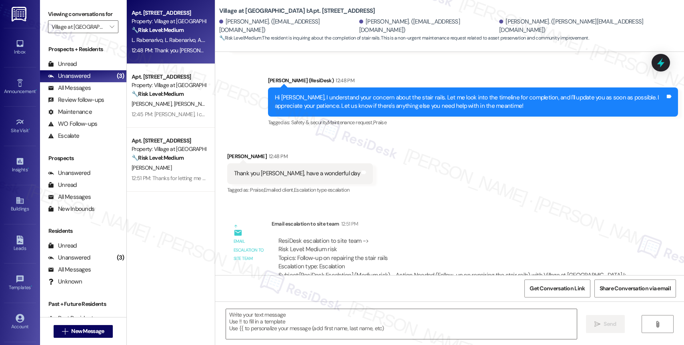
scroll to position [423, 0]
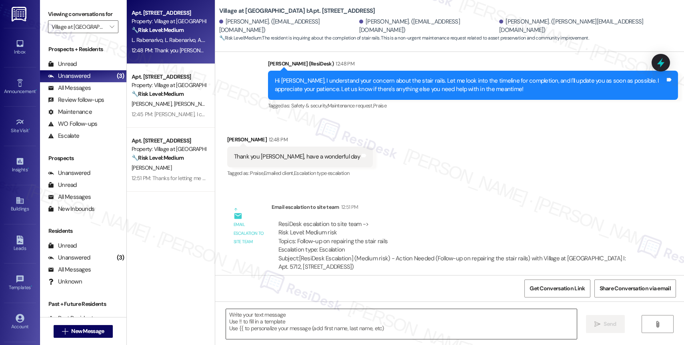
click at [286, 318] on textarea at bounding box center [401, 324] width 351 height 30
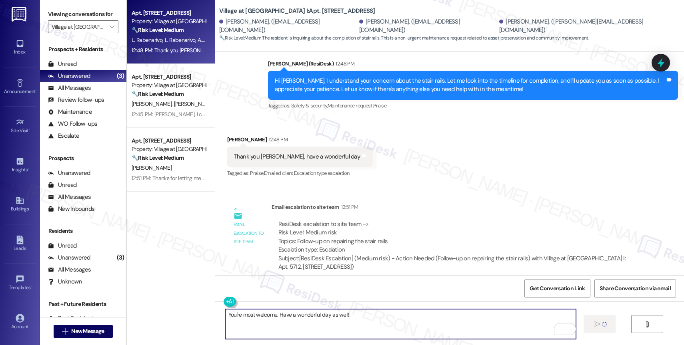
type textarea "You're most welcome. Have a wonderful day as well!"
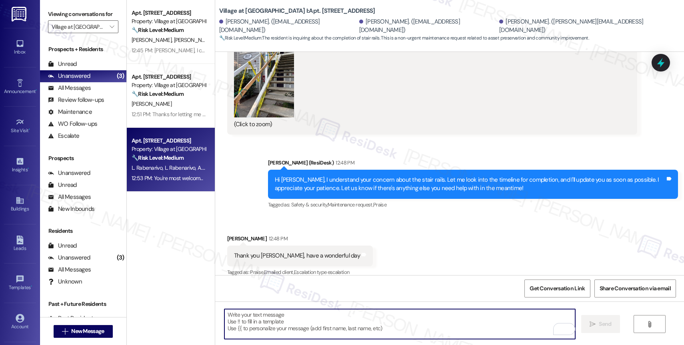
scroll to position [479, 0]
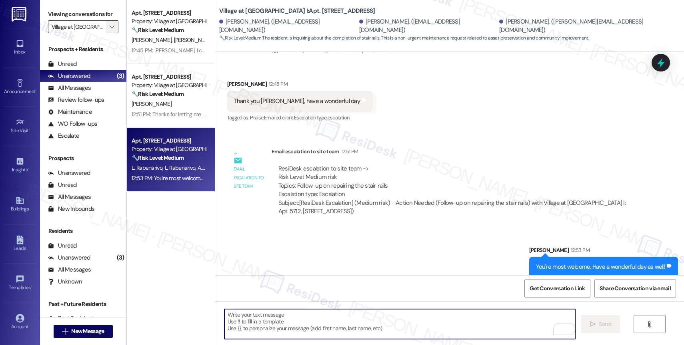
click at [110, 30] on icon "" at bounding box center [112, 27] width 4 height 6
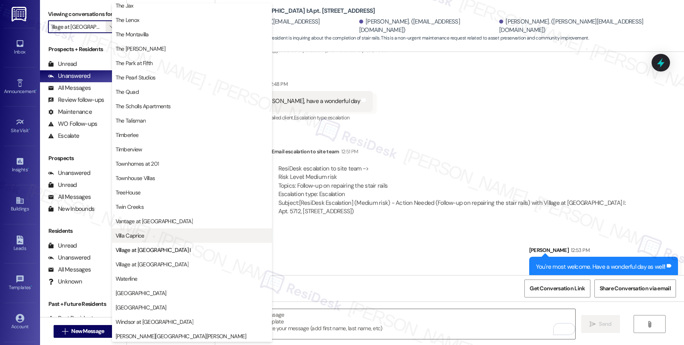
scroll to position [1438, 0]
click at [141, 236] on span "Villa Caprice" at bounding box center [130, 234] width 29 height 8
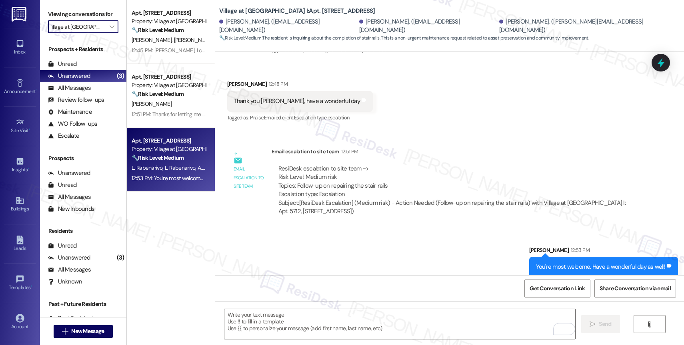
type input "Villa Caprice"
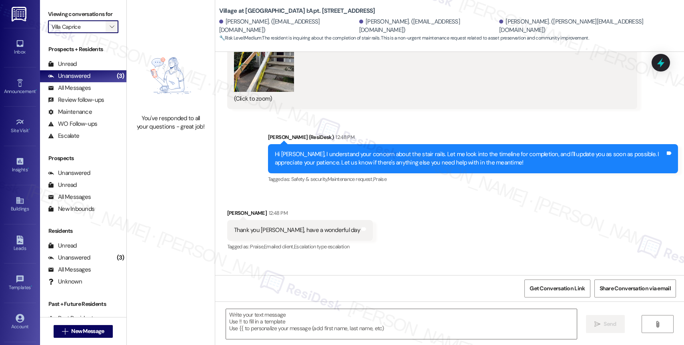
type textarea "Fetching suggested responses. Please feel free to read through the conversation…"
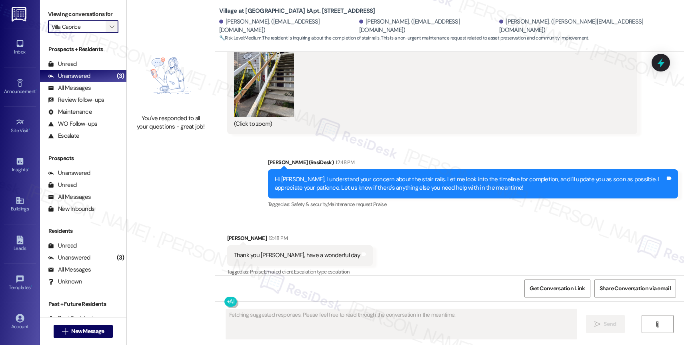
scroll to position [324, 0]
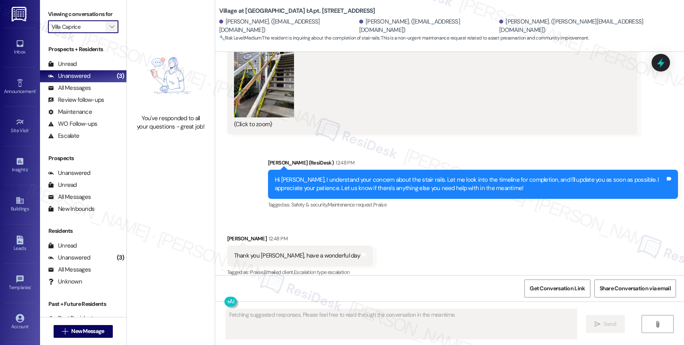
click at [110, 30] on icon "" at bounding box center [112, 27] width 4 height 6
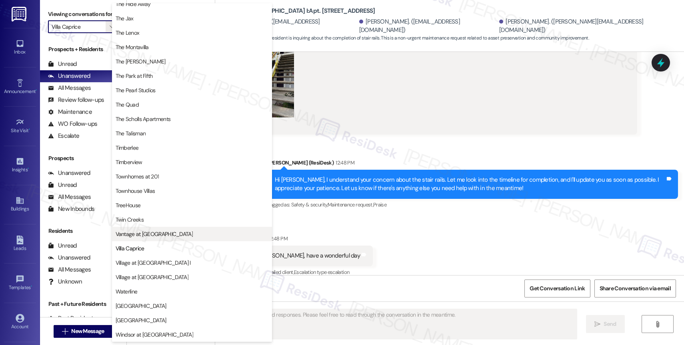
scroll to position [1437, 0]
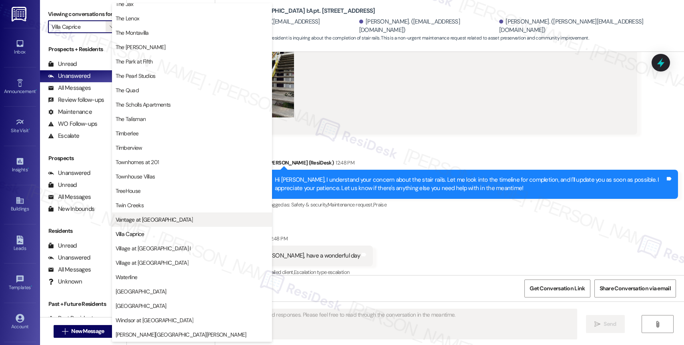
click at [145, 222] on span "Vantage at [GEOGRAPHIC_DATA]" at bounding box center [154, 220] width 77 height 8
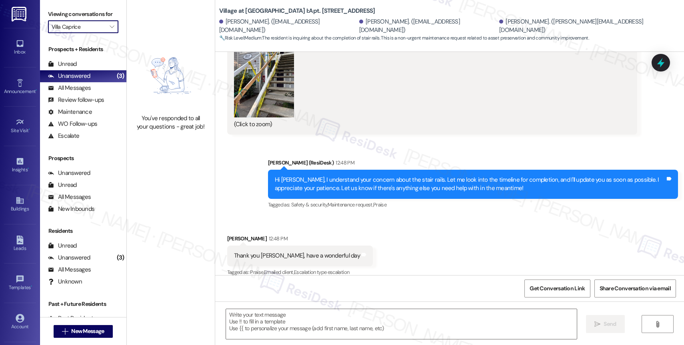
type input "Vantage at [GEOGRAPHIC_DATA]"
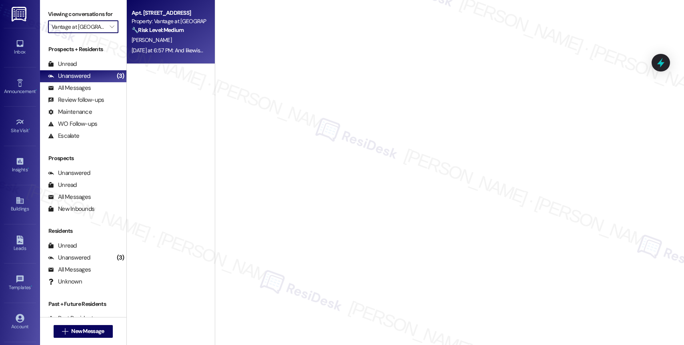
click at [170, 44] on div "J. Andrushka" at bounding box center [169, 40] width 76 height 10
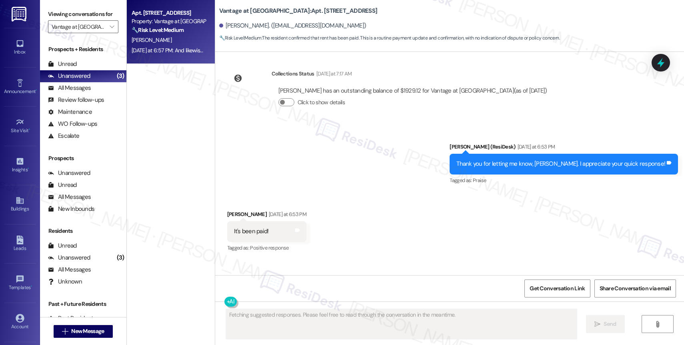
scroll to position [9602, 0]
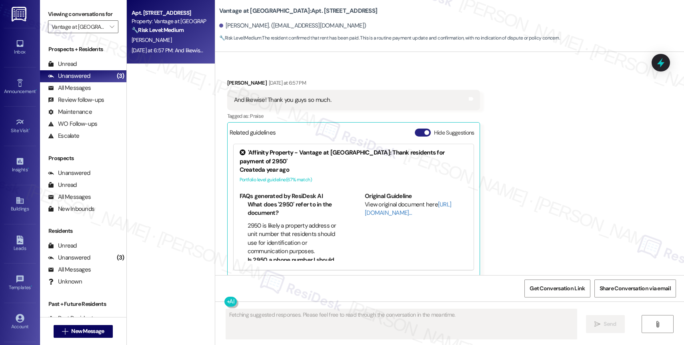
click at [415, 131] on button "Hide Suggestions" at bounding box center [423, 133] width 16 height 8
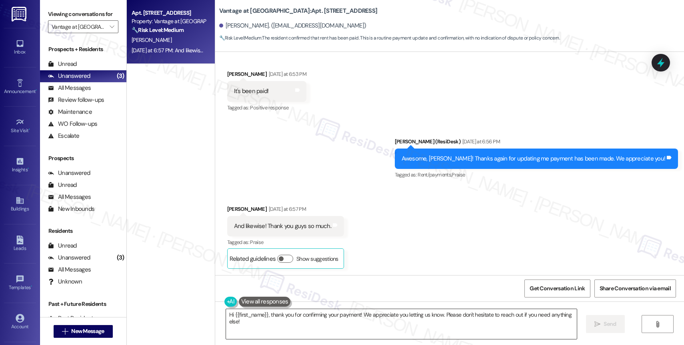
click at [299, 324] on textarea "Hi {{first_name}}, thank you for confirming your payment! We appreciate you let…" at bounding box center [401, 324] width 351 height 30
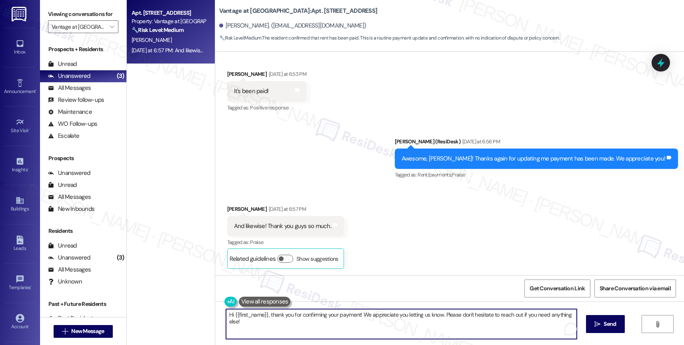
click at [299, 324] on textarea "Hi {{first_name}}, thank you for confirming your payment! We appreciate you let…" at bounding box center [401, 324] width 351 height 30
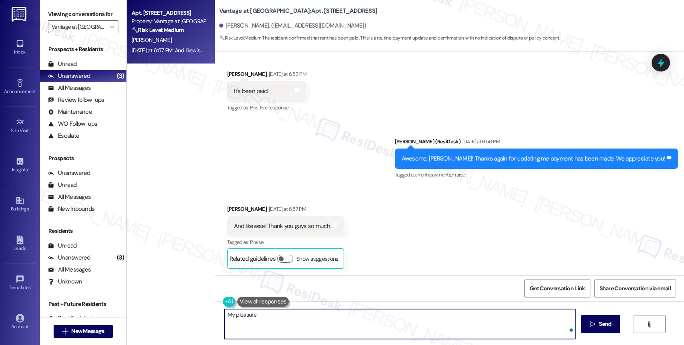
type textarea "My pleasure!"
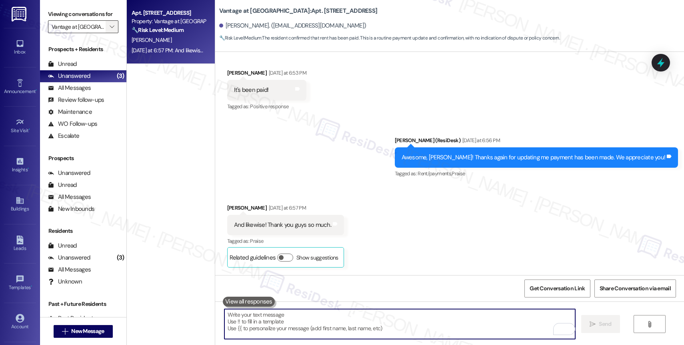
scroll to position [9477, 0]
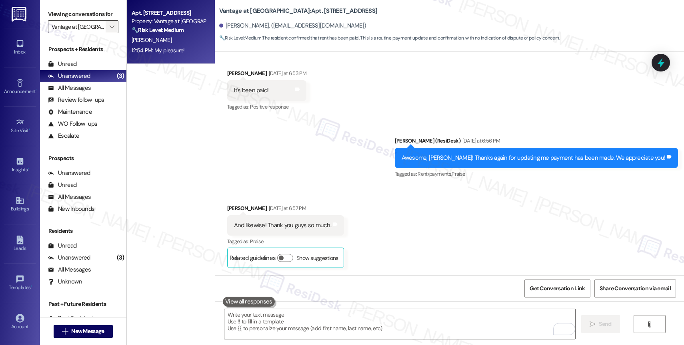
click at [110, 30] on icon "" at bounding box center [112, 27] width 4 height 6
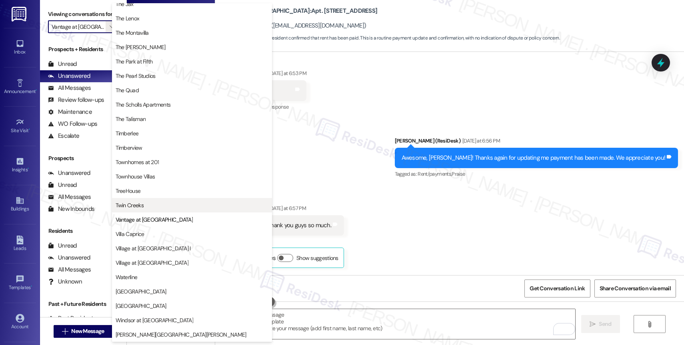
scroll to position [1437, 0]
click at [158, 202] on span "Twin Creeks" at bounding box center [192, 206] width 153 height 8
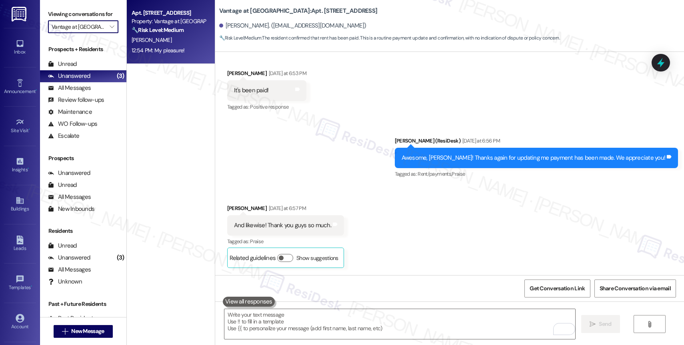
type input "Twin Creeks"
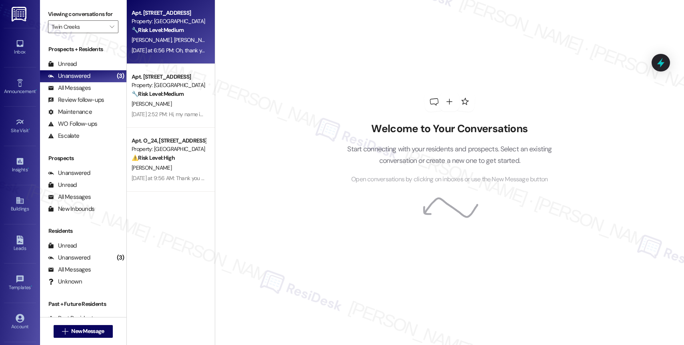
click at [167, 44] on div "M. Herrera D. Olvera Solis" at bounding box center [169, 40] width 76 height 10
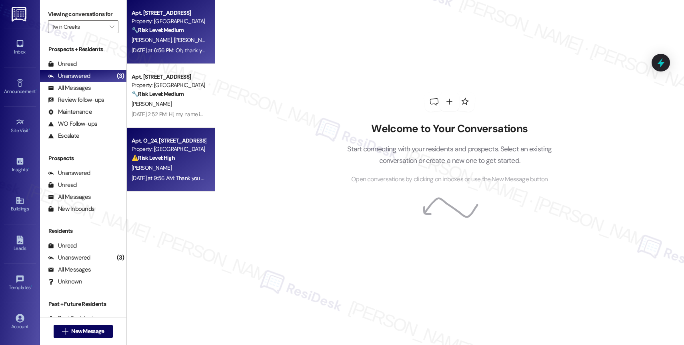
click at [161, 160] on strong "⚠️ Risk Level: High" at bounding box center [153, 157] width 43 height 7
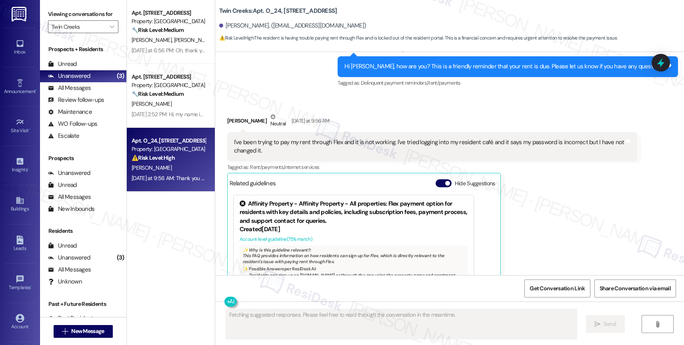
scroll to position [2884, 0]
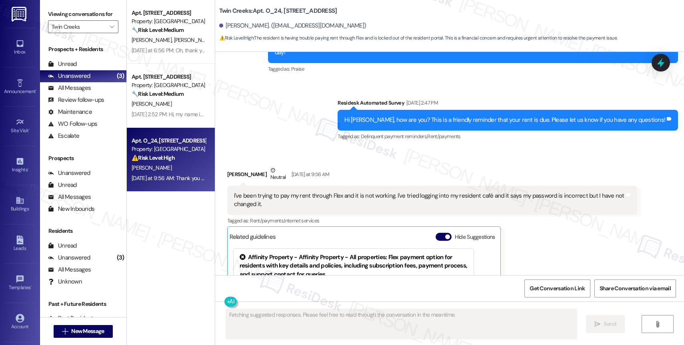
click at [435, 233] on button "Hide Suggestions" at bounding box center [443, 237] width 16 height 8
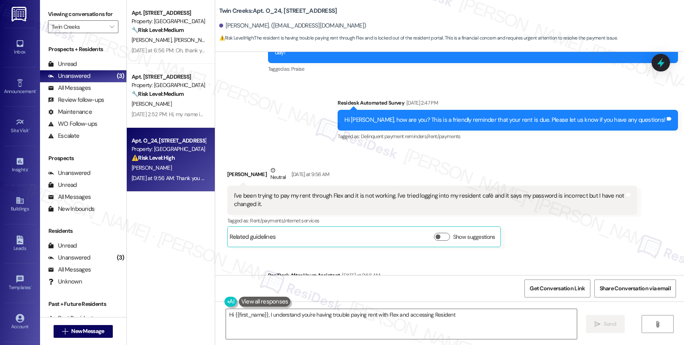
click at [303, 102] on div "Sent via SMS ResiDesk After Hours Assistant Jun 04, 2025 at 8:20 PM Thank you f…" at bounding box center [449, 39] width 469 height 220
type textarea "Hi {{first_name}}, I understand you're having trouble paying rent with Flex and…"
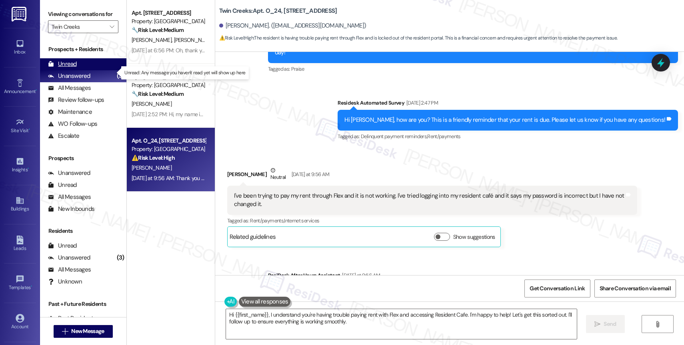
click at [68, 68] on div "Unread" at bounding box center [62, 64] width 29 height 8
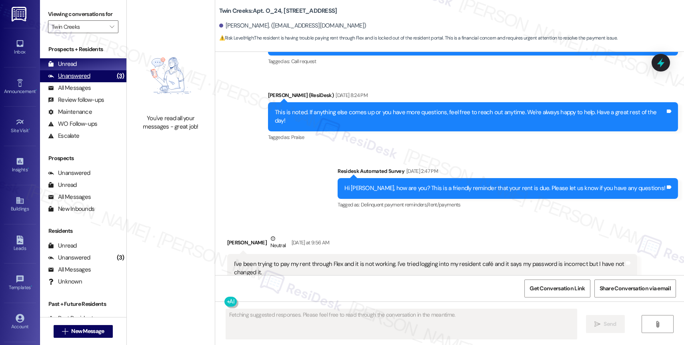
scroll to position [2983, 0]
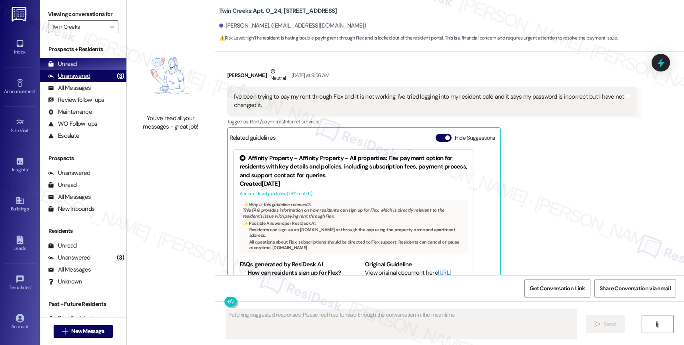
click at [86, 80] on div "Unanswered" at bounding box center [69, 76] width 42 height 8
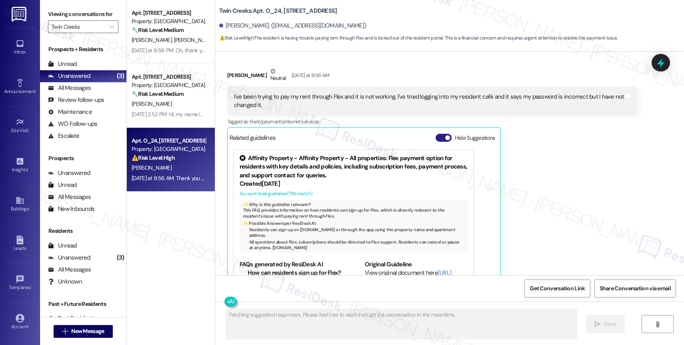
click at [435, 134] on button "Hide Suggestions" at bounding box center [443, 138] width 16 height 8
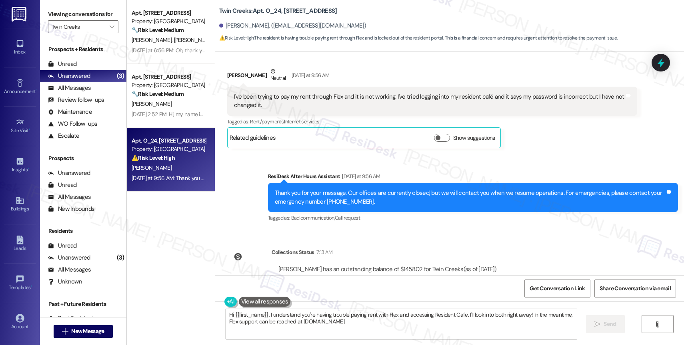
type textarea "Hi {{first_name}}, I understand you're having trouble paying rent with Flex and…"
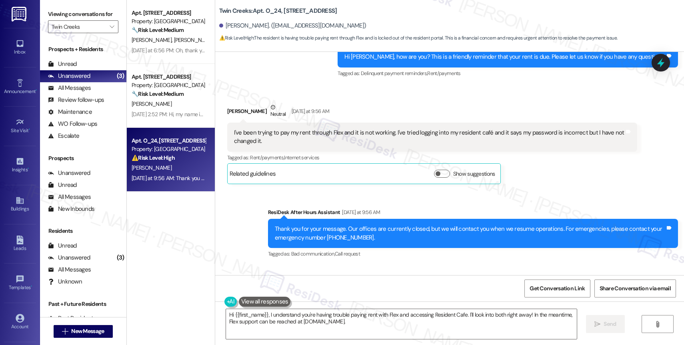
scroll to position [2946, 0]
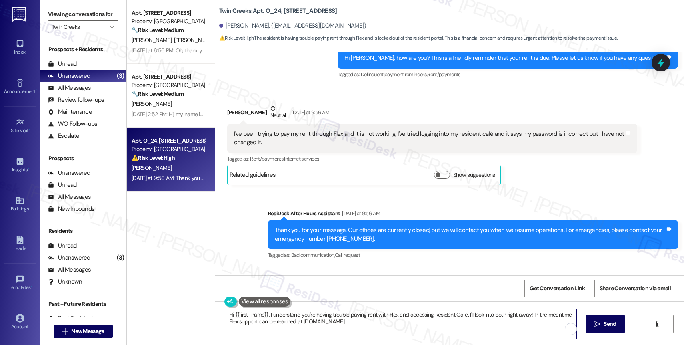
drag, startPoint x: 263, startPoint y: 313, endPoint x: 367, endPoint y: 330, distance: 105.2
click at [367, 330] on textarea "Hi {{first_name}}, I understand you're having trouble paying rent with Flex and…" at bounding box center [401, 324] width 351 height 30
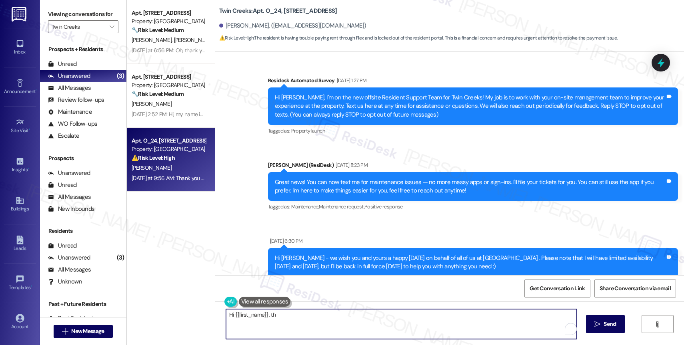
scroll to position [2946, 0]
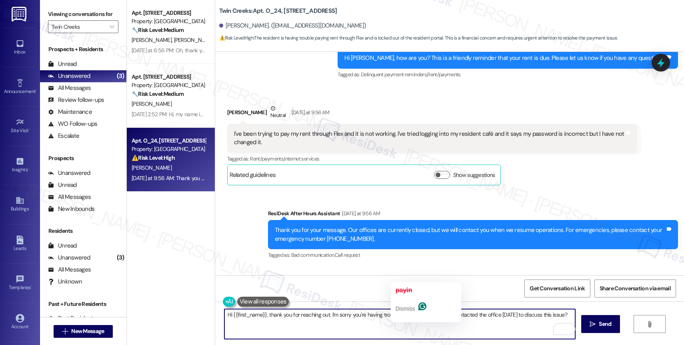
click at [426, 326] on textarea "Hi {{first_name}}, thank you for reaching out. I'm sorry you're having trouble …" at bounding box center [399, 324] width 351 height 30
click at [425, 313] on textarea "Hi {{first_name}}, thank you for reaching out. I'm sorry you're having trouble …" at bounding box center [399, 324] width 351 height 30
drag, startPoint x: 424, startPoint y: 313, endPoint x: 572, endPoint y: 314, distance: 147.9
click at [572, 314] on textarea "Hi {{first_name}}, thank you for reaching out. I'm sorry you're having trouble …" at bounding box center [399, 324] width 351 height 30
drag, startPoint x: 333, startPoint y: 314, endPoint x: 357, endPoint y: 311, distance: 23.8
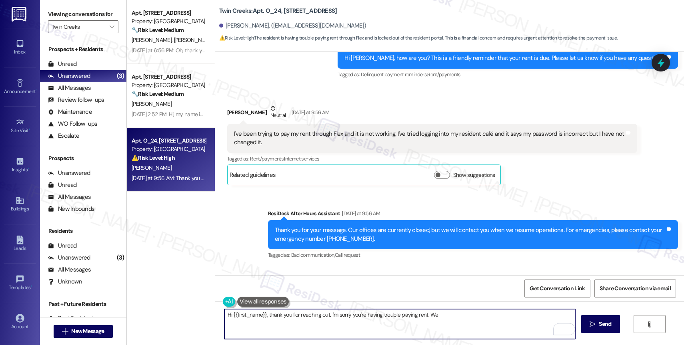
click at [333, 313] on textarea "Hi {{first_name}}, thank you for reaching out. I'm sorry you're having trouble …" at bounding box center [399, 324] width 351 height 30
click at [461, 322] on textarea "Hi {{first_name}}, thank you for reaching out. I'm so sorry you're having troub…" at bounding box center [399, 324] width 351 height 30
click at [527, 290] on button "at" at bounding box center [544, 290] width 67 height 13
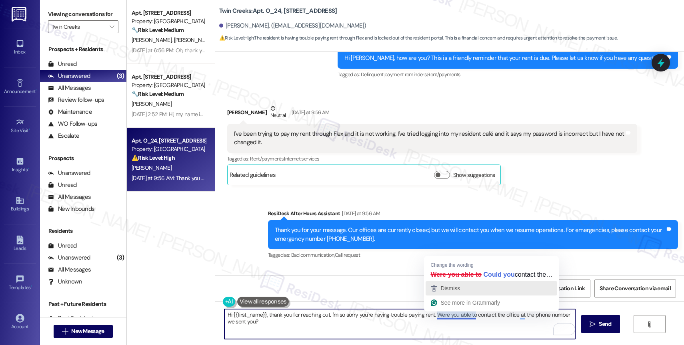
click at [466, 290] on div "Dismiss" at bounding box center [491, 289] width 124 height 12
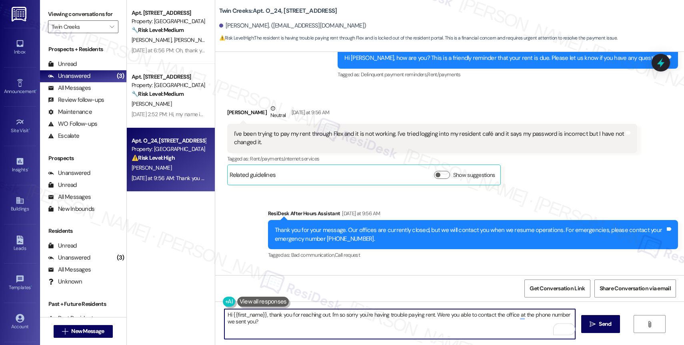
click at [309, 323] on textarea "Hi {{first_name}}, thank you for reaching out. I'm so sorry you're having troub…" at bounding box center [399, 324] width 351 height 30
click at [427, 328] on textarea "Hi {{first_name}}, thank you for reaching out. I'm so sorry you're having troub…" at bounding box center [399, 324] width 351 height 30
type textarea "Hi {{first_name}}, thank you for reaching out. I'm so sorry you're having troub…"
click at [565, 329] on icon "Open Grammarly. 0 Suggestions." at bounding box center [562, 329] width 9 height 9
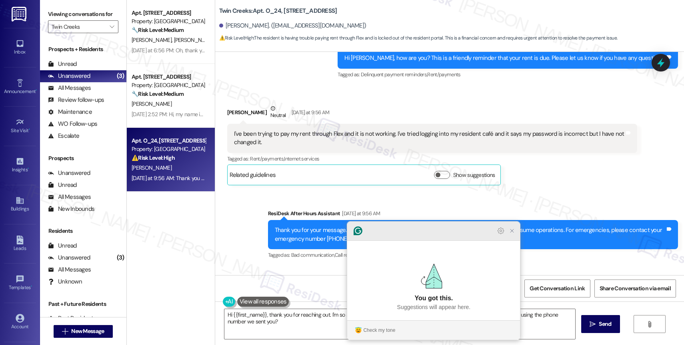
click at [513, 234] on icon "Close Grammarly Assistant" at bounding box center [512, 231] width 6 height 6
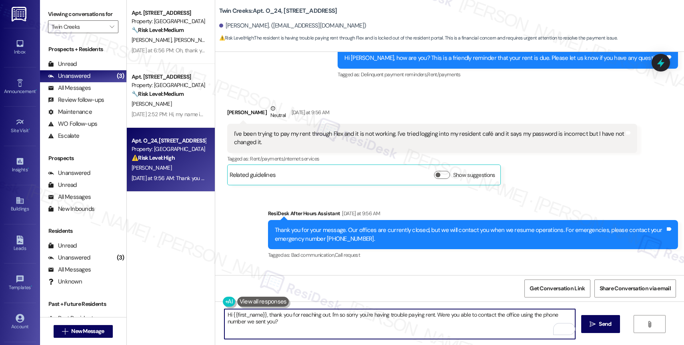
scroll to position [2995, 0]
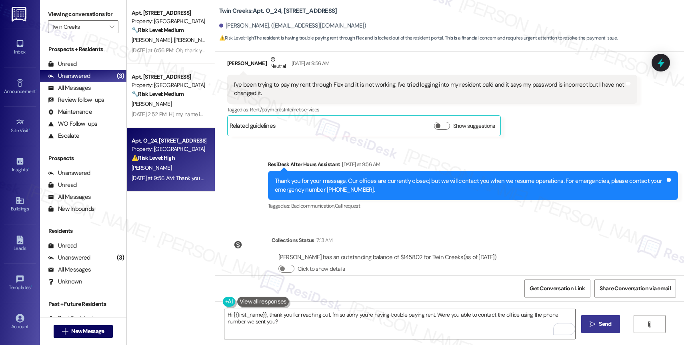
click at [601, 327] on span "Send" at bounding box center [605, 324] width 12 height 8
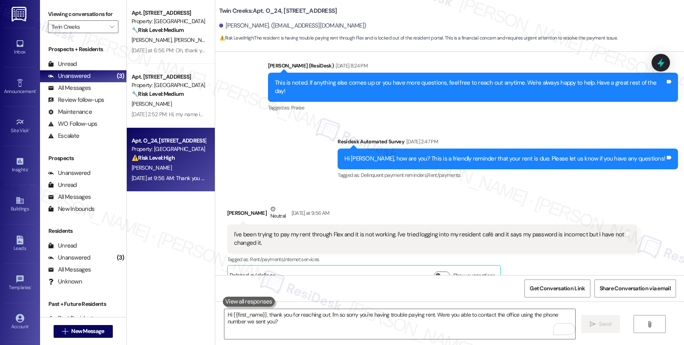
scroll to position [3051, 0]
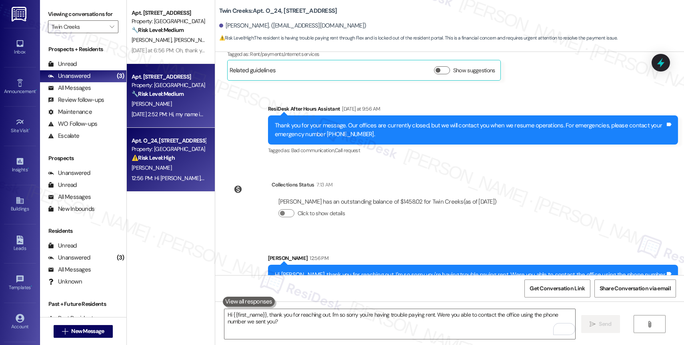
click at [163, 99] on div "Apt. A_30, 11480 SE Sunnyside Road Property: Twin Creeks 🔧 Risk Level: Medium T…" at bounding box center [169, 85] width 76 height 27
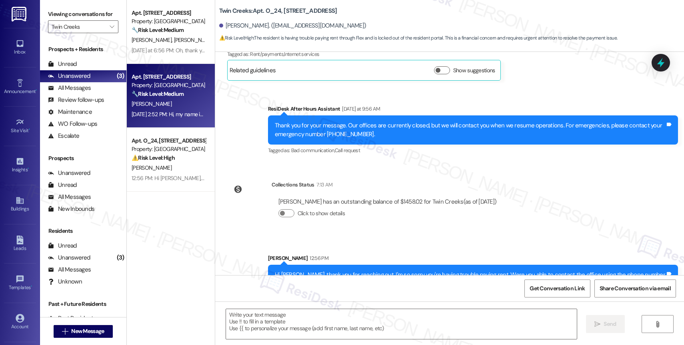
type textarea "Fetching suggested responses. Please feel free to read through the conversation…"
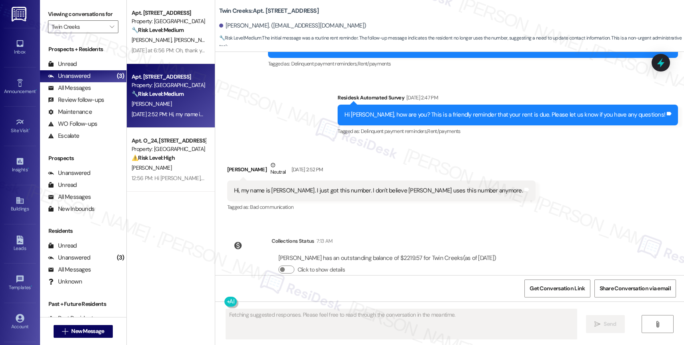
scroll to position [1213, 0]
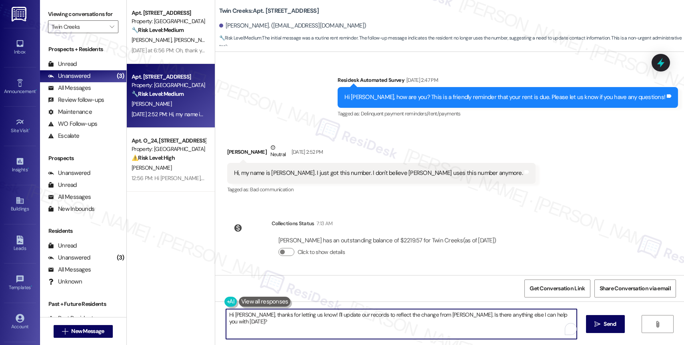
drag, startPoint x: 332, startPoint y: 315, endPoint x: 555, endPoint y: 322, distance: 222.8
click at [555, 322] on textarea "Hi Katelyn, thanks for letting us know! I'll update our records to reflect the …" at bounding box center [401, 324] width 351 height 30
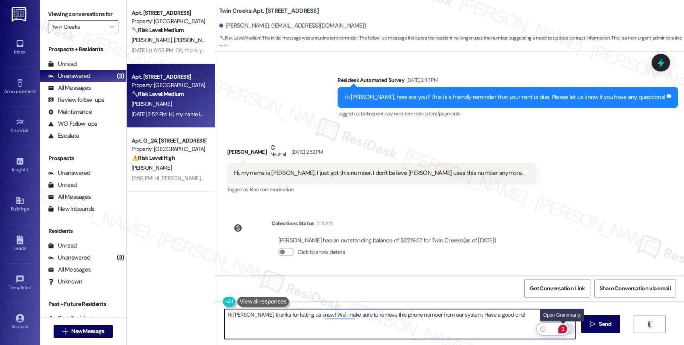
type textarea "Hi [PERSON_NAME], thanks for letting us know! We'll make sure to remove this ph…"
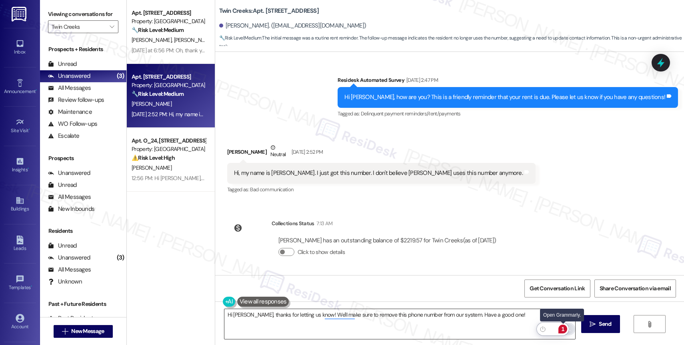
click at [563, 329] on div "1" at bounding box center [562, 329] width 9 height 9
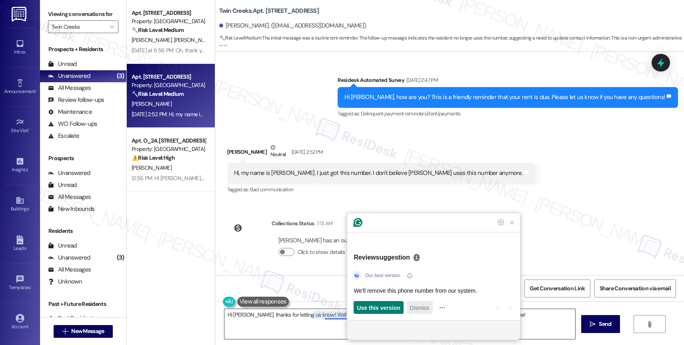
click at [426, 305] on span "Dismiss" at bounding box center [420, 308] width 20 height 8
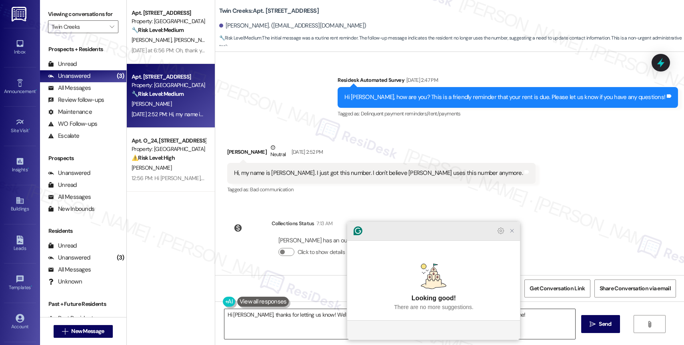
click at [511, 234] on icon "Close Grammarly Assistant" at bounding box center [512, 231] width 6 height 6
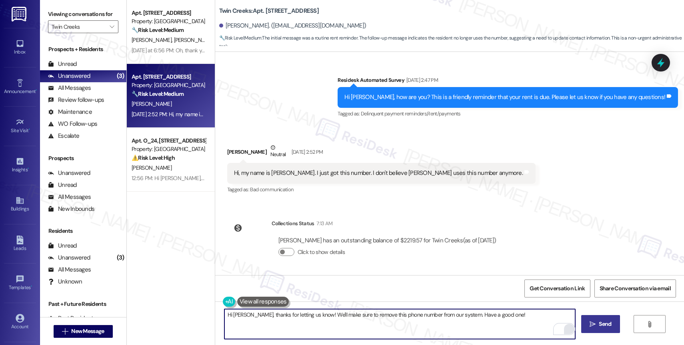
click at [595, 322] on span " Send" at bounding box center [600, 324] width 25 height 8
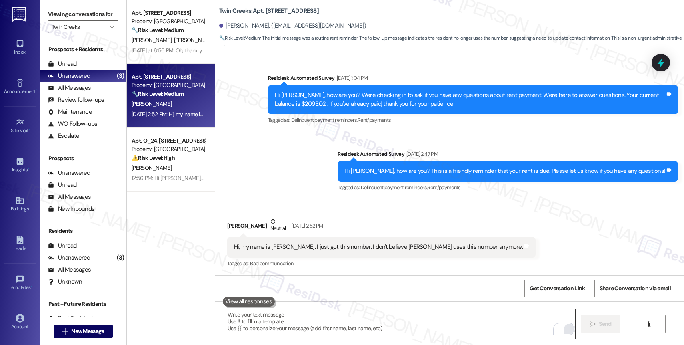
scroll to position [1268, 0]
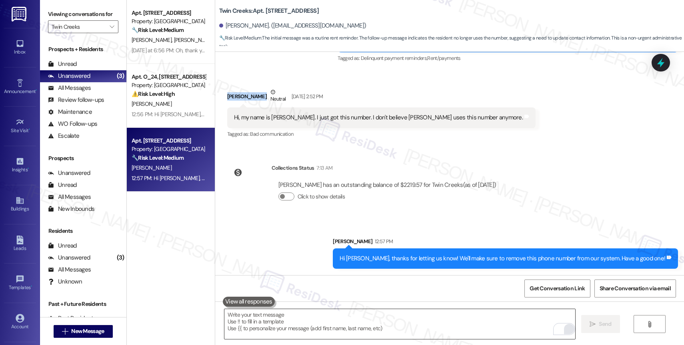
drag, startPoint x: 221, startPoint y: 96, endPoint x: 249, endPoint y: 96, distance: 28.4
click at [249, 96] on div "Jesse Miller Neutral Sep 03, 2025 at 2:52 PM" at bounding box center [381, 98] width 308 height 20
click at [265, 249] on div "Sent via SMS Sarah 12:57 PM Hi Katelyn, thanks for letting us know! We'll make …" at bounding box center [449, 248] width 469 height 56
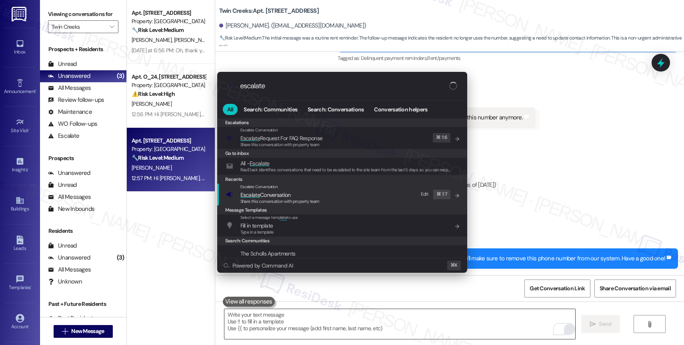
type input "escalate"
click at [257, 192] on span "Escalate" at bounding box center [250, 195] width 20 height 7
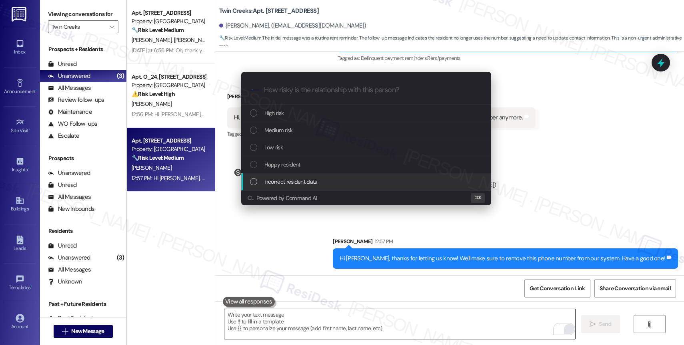
click at [285, 180] on span "Incorrect resident data" at bounding box center [290, 182] width 53 height 9
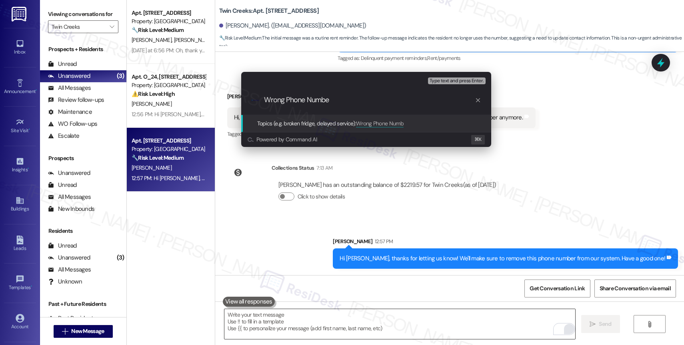
type input "Wrong Phone Number"
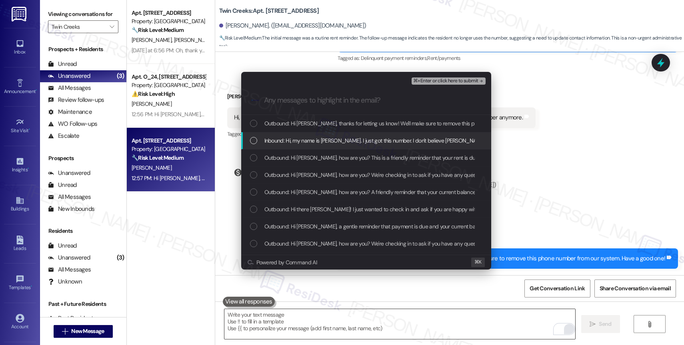
click at [343, 143] on span "Inbound: Hi, my name is Katelyn. I just got this number. I don't believe Jesse …" at bounding box center [406, 140] width 285 height 9
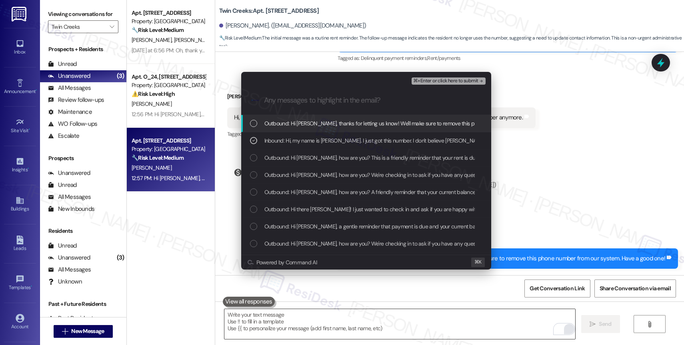
click at [471, 78] on span "⌘+Enter or click here to submit" at bounding box center [445, 81] width 65 height 6
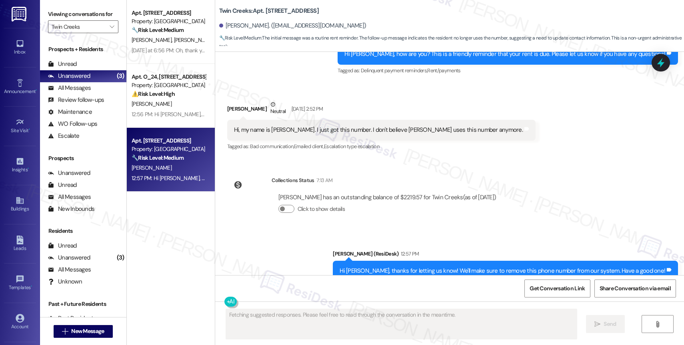
scroll to position [1280, 0]
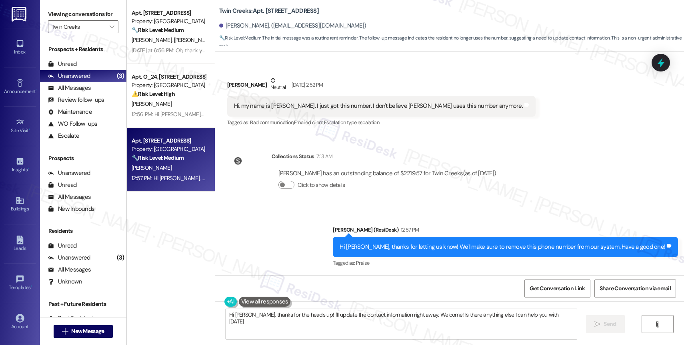
type textarea "Hi Katelyn, thanks for the heads up! I'll update the contact information right …"
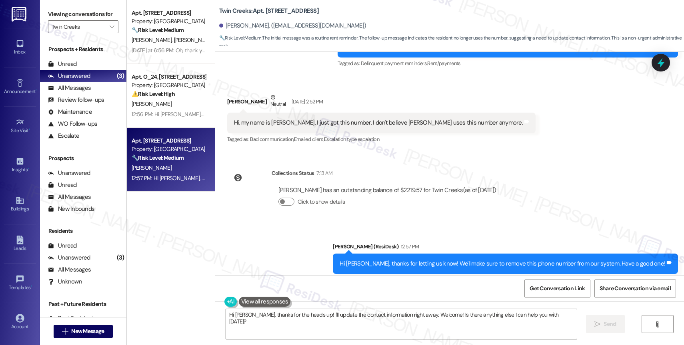
scroll to position [1262, 0]
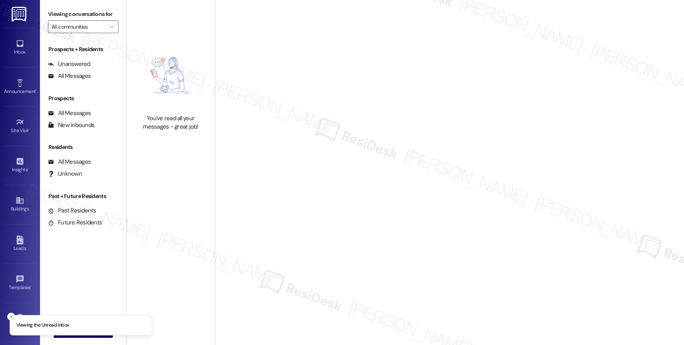
type input "Twin Creeks"
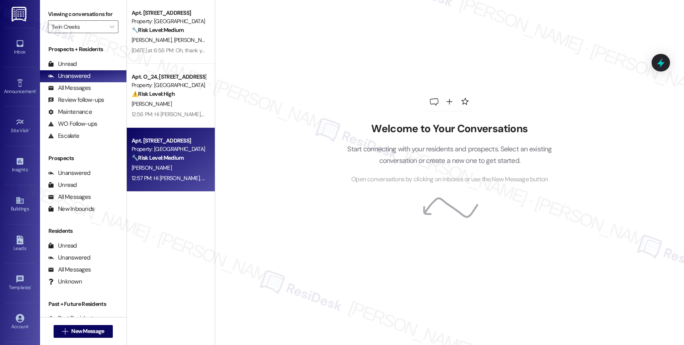
click at [155, 151] on div "Property: [GEOGRAPHIC_DATA]" at bounding box center [169, 149] width 74 height 8
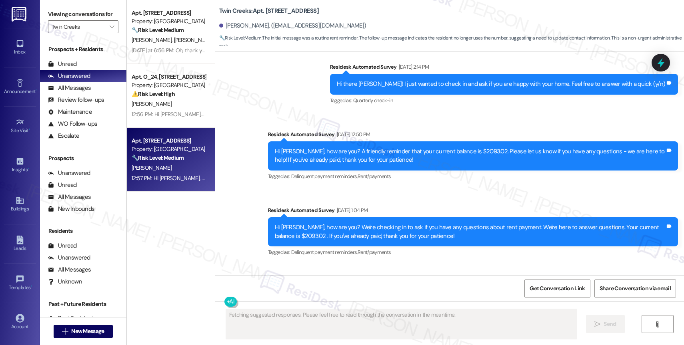
scroll to position [1139, 0]
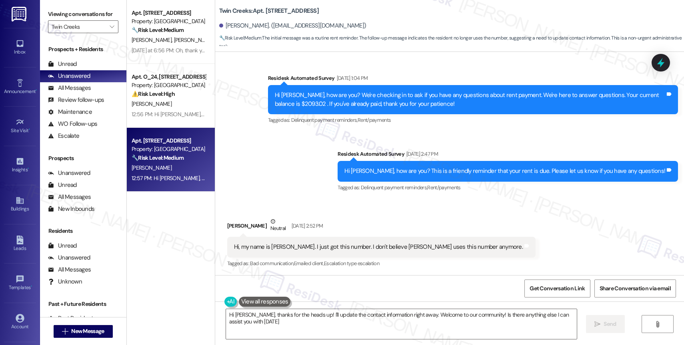
type textarea "Hi [PERSON_NAME], thanks for the heads up! I'll update the contact information …"
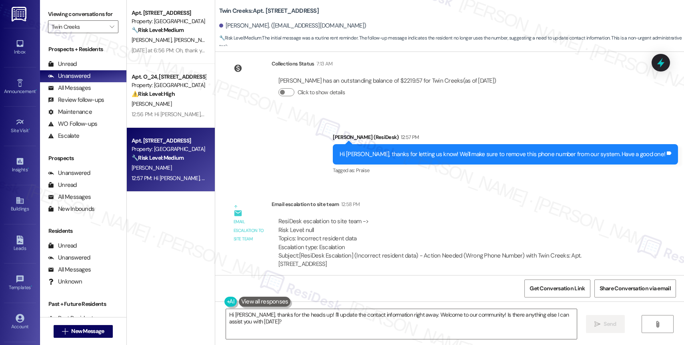
scroll to position [1379, 0]
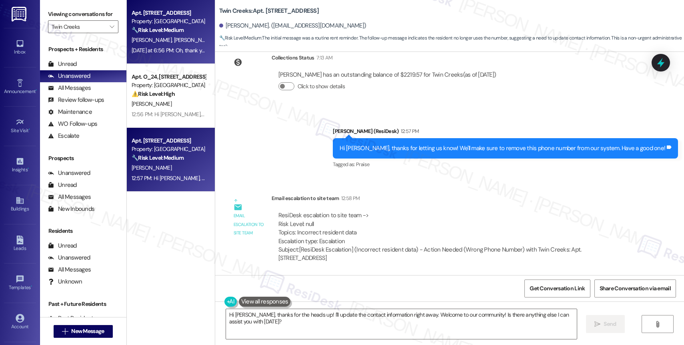
click at [160, 33] on strong "🔧 Risk Level: Medium" at bounding box center [158, 29] width 52 height 7
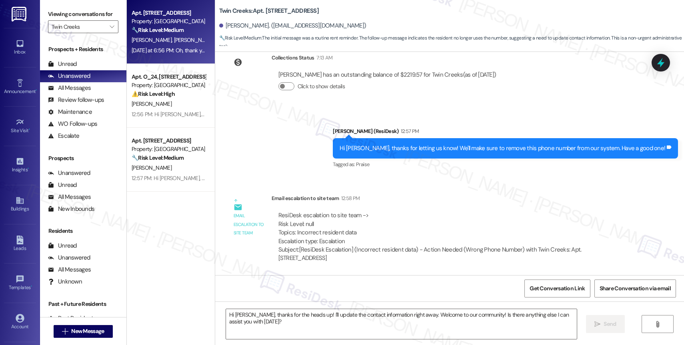
type textarea "Fetching suggested responses. Please feel free to read through the conversation…"
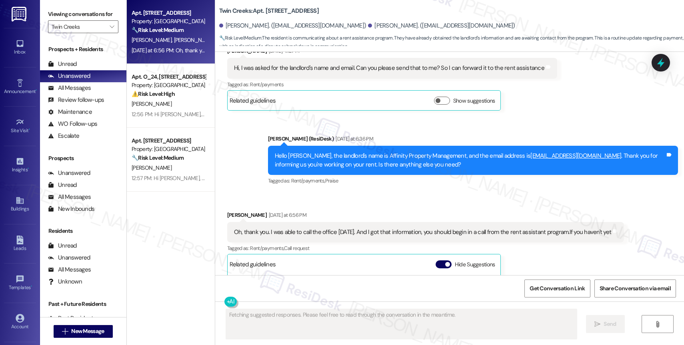
scroll to position [7183, 0]
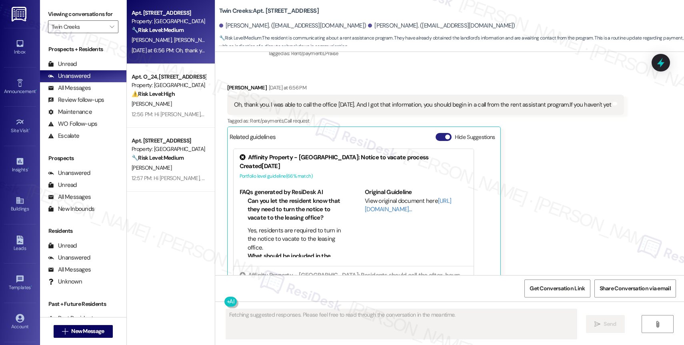
click at [435, 133] on button "Hide Suggestions" at bounding box center [443, 137] width 16 height 8
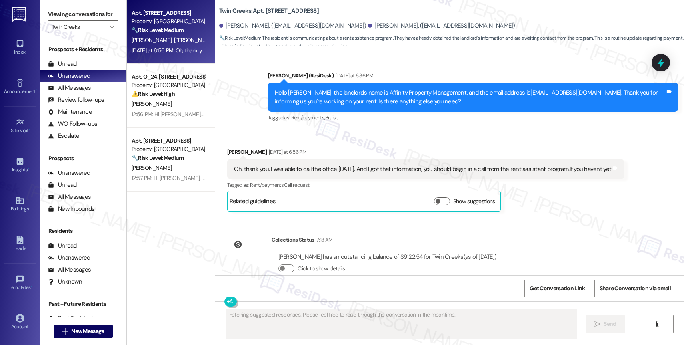
click at [356, 130] on div "Received via SMS [PERSON_NAME] [DATE] at 6:56 PM Oh, thank you. I was able to c…" at bounding box center [449, 174] width 469 height 88
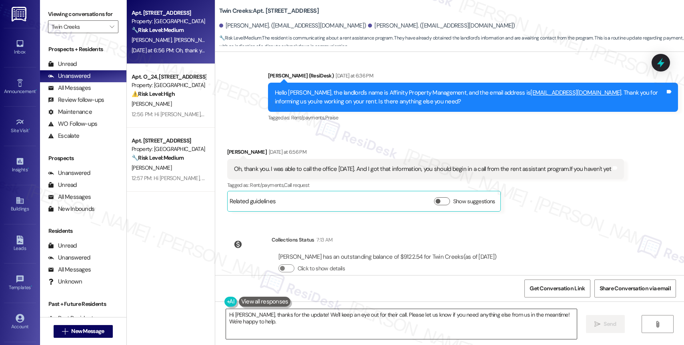
click at [291, 324] on textarea "Hi [PERSON_NAME], thanks for the update! We'll keep an eye out for their call. …" at bounding box center [401, 324] width 351 height 30
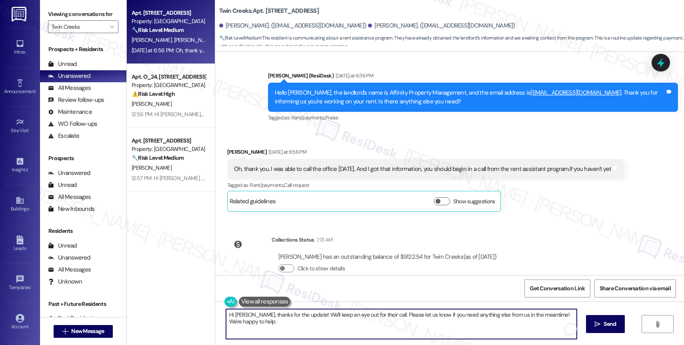
click at [291, 324] on textarea "Hi [PERSON_NAME], thanks for the update! We'll keep an eye out for their call. …" at bounding box center [401, 324] width 351 height 30
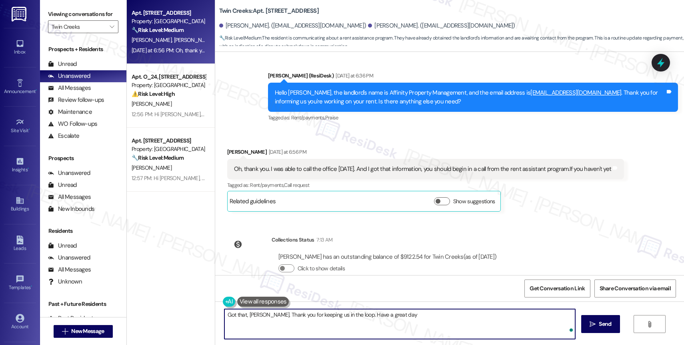
type textarea "Got that, [PERSON_NAME]. Thank you for keeping us in the loop. Have a great day!"
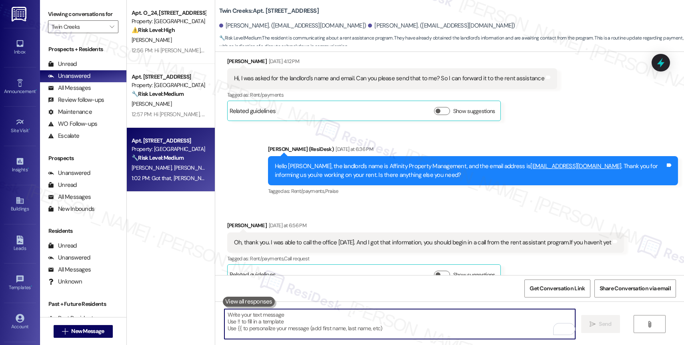
scroll to position [7174, 0]
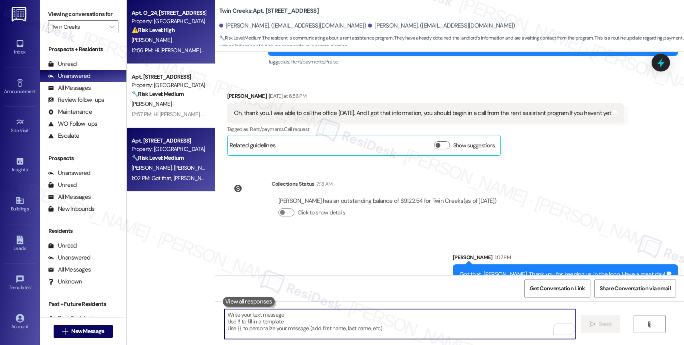
click at [162, 37] on div "[PERSON_NAME]" at bounding box center [169, 40] width 76 height 10
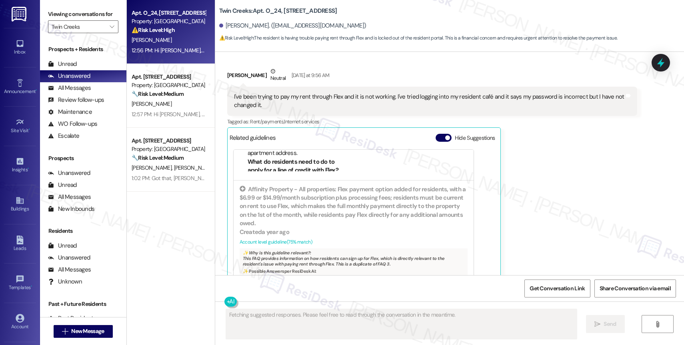
scroll to position [184, 0]
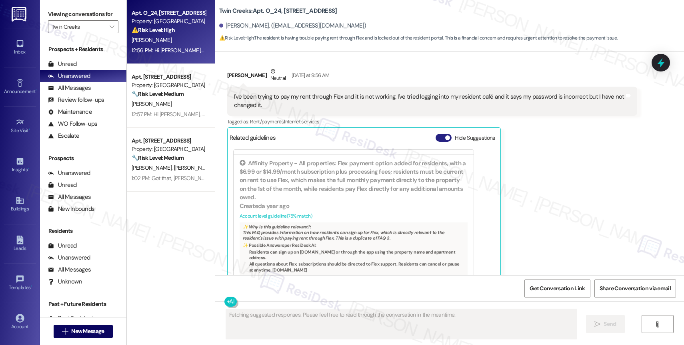
click at [435, 134] on button "Hide Suggestions" at bounding box center [443, 138] width 16 height 8
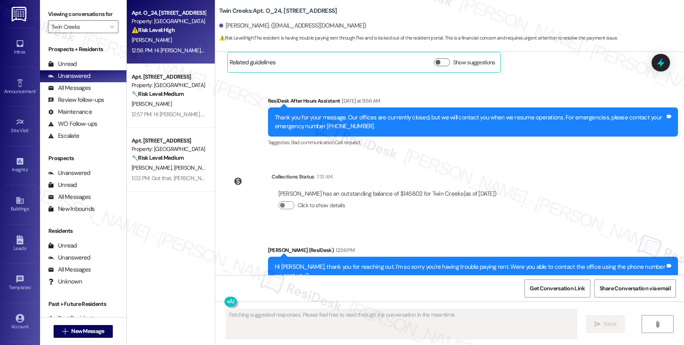
scroll to position [3062, 0]
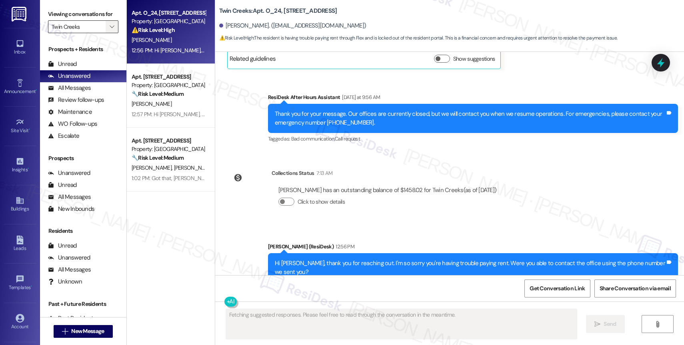
click at [110, 30] on icon "" at bounding box center [112, 27] width 4 height 6
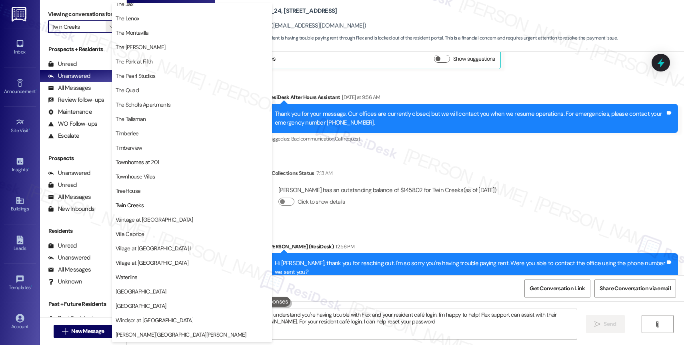
type textarea "Hi {{first_name}}, I understand you're having trouble with Flex and your reside…"
click at [145, 189] on span "TreeHouse" at bounding box center [192, 191] width 153 height 8
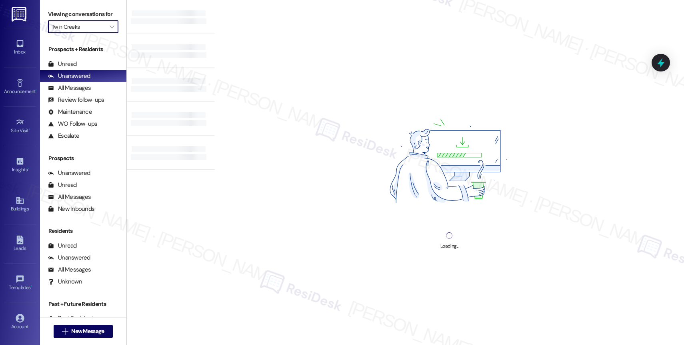
type input "TreeHouse"
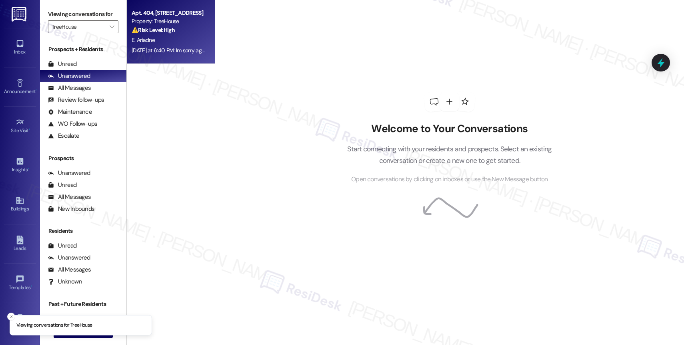
click at [165, 46] on div "[DATE] at 6:40 PM: Im sorry again! I'm usually always on time, but this month w…" at bounding box center [169, 51] width 76 height 10
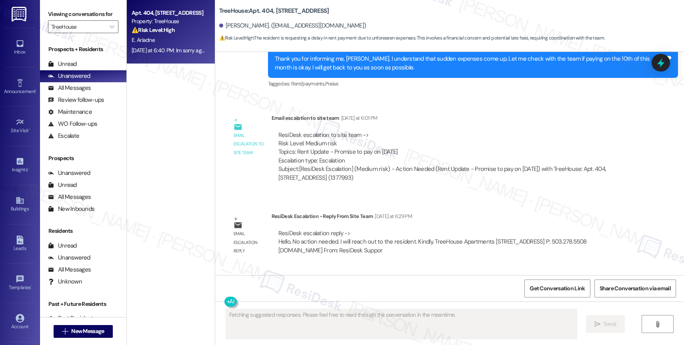
scroll to position [2273, 0]
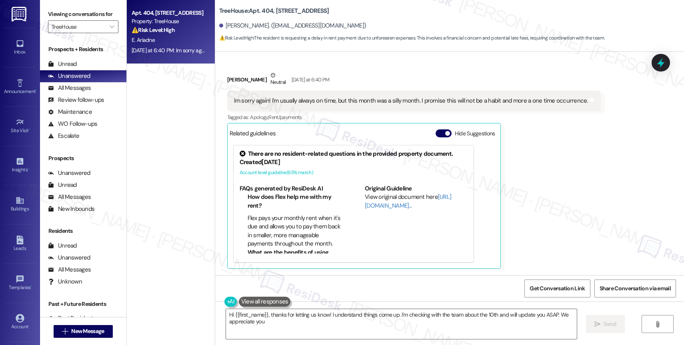
type textarea "Hi {{first_name}}, thanks for letting us know! I understand things come up. I'm…"
click at [435, 133] on button "Hide Suggestions" at bounding box center [443, 134] width 16 height 8
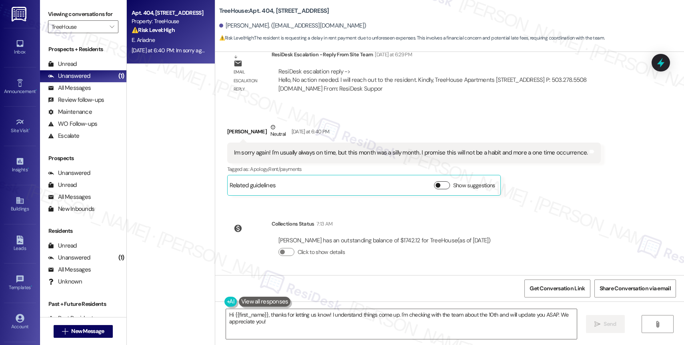
scroll to position [2221, 0]
